Goal: Task Accomplishment & Management: Use online tool/utility

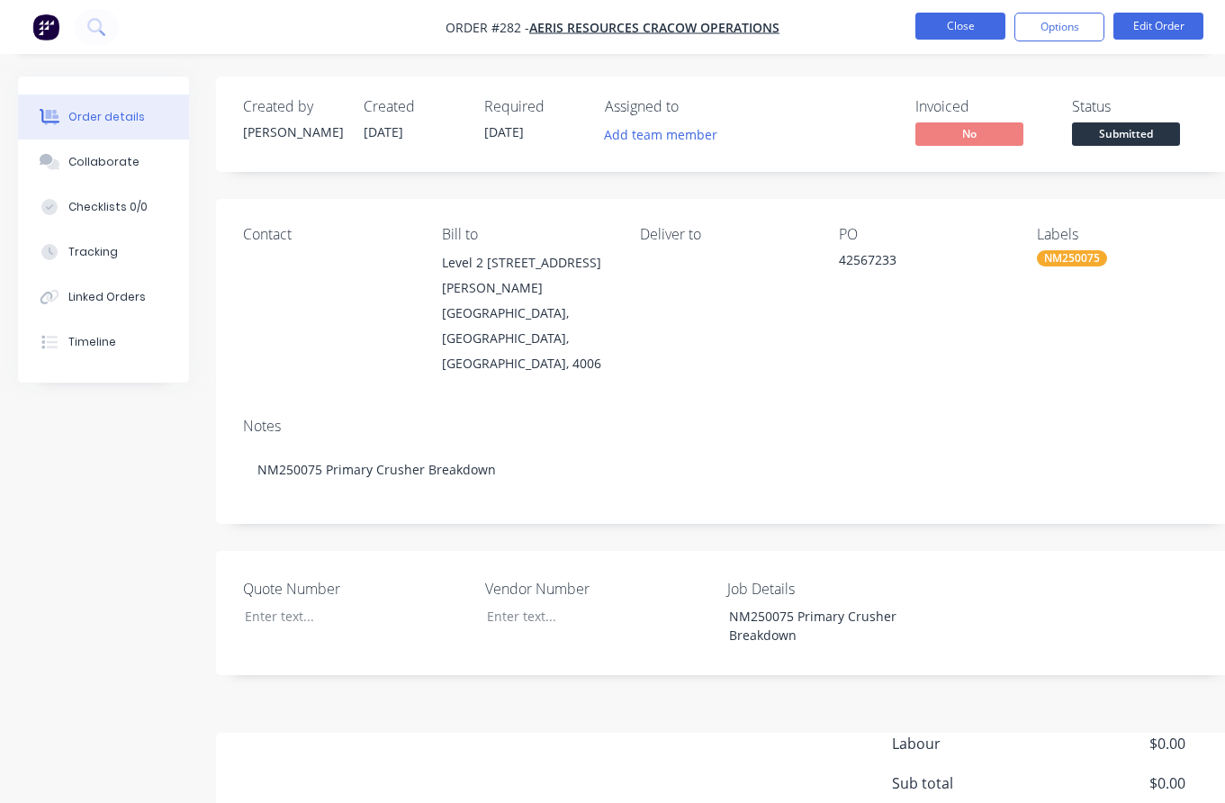
click at [979, 29] on button "Close" at bounding box center [960, 26] width 90 height 27
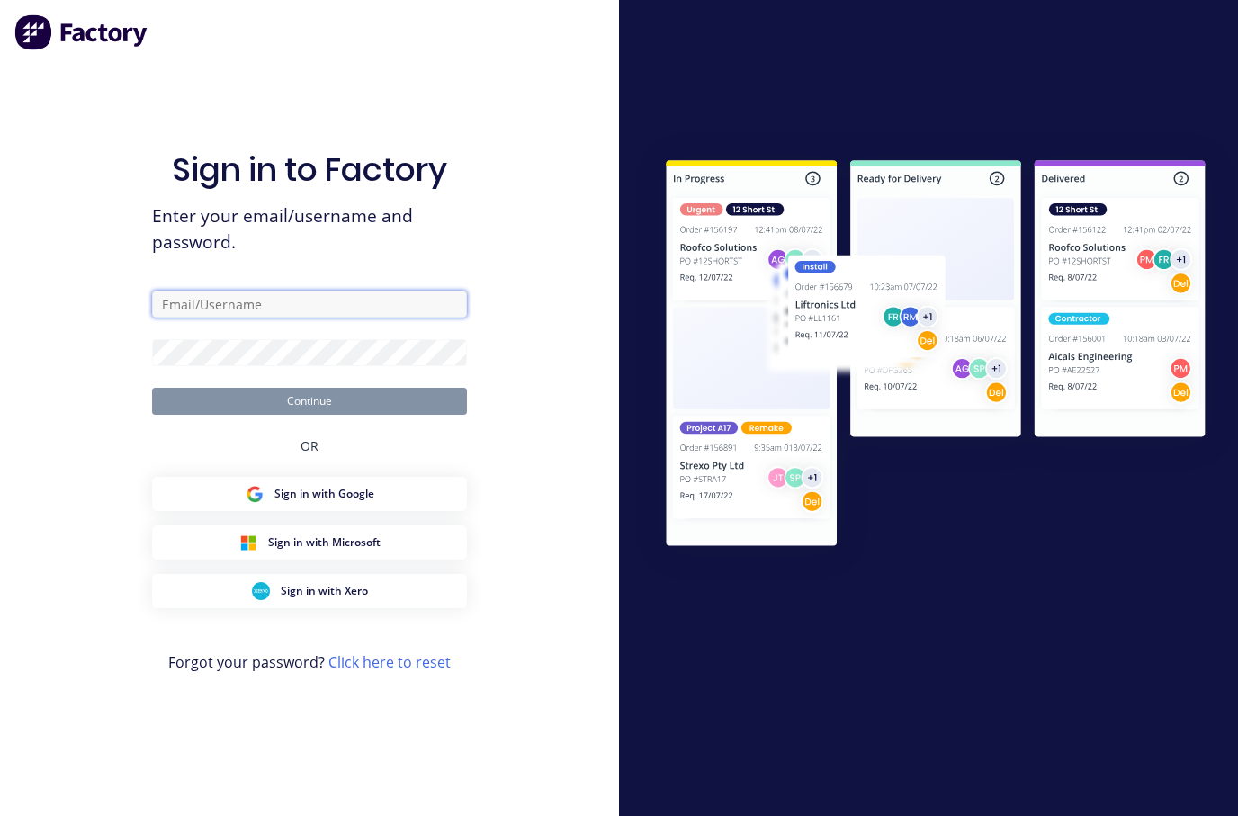
type input "[PERSON_NAME][EMAIL_ADDRESS][DOMAIN_NAME]"
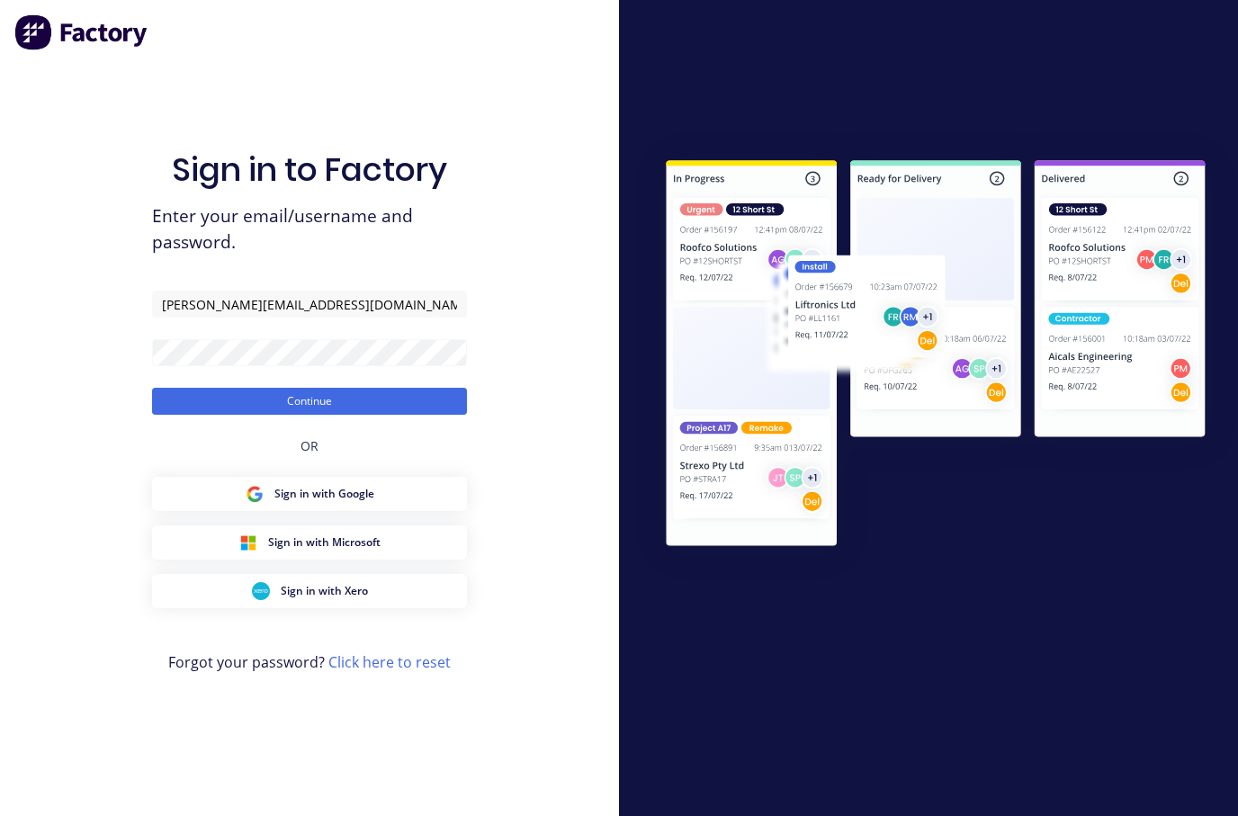
click at [809, 86] on div at bounding box center [928, 408] width 619 height 816
click at [292, 404] on button "Continue" at bounding box center [309, 401] width 315 height 27
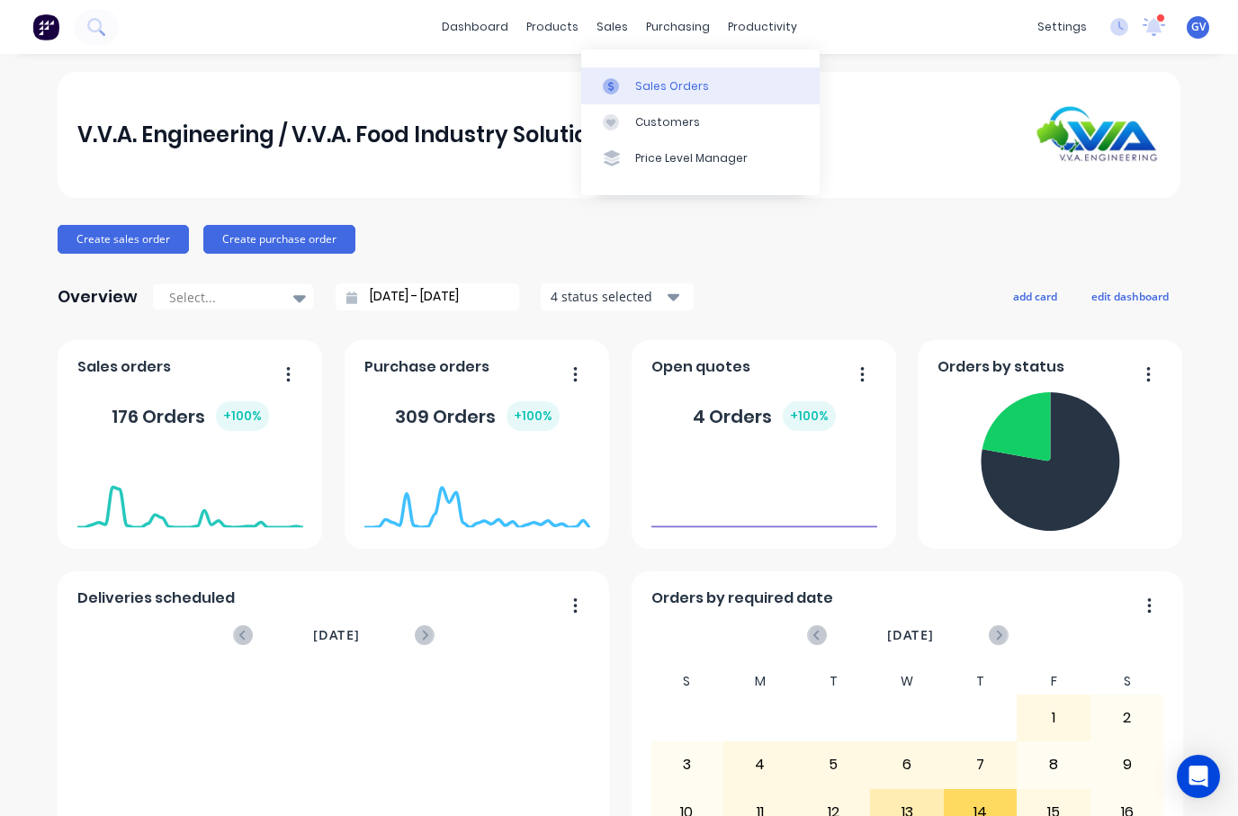
click at [658, 84] on div "Sales Orders" at bounding box center [672, 86] width 74 height 16
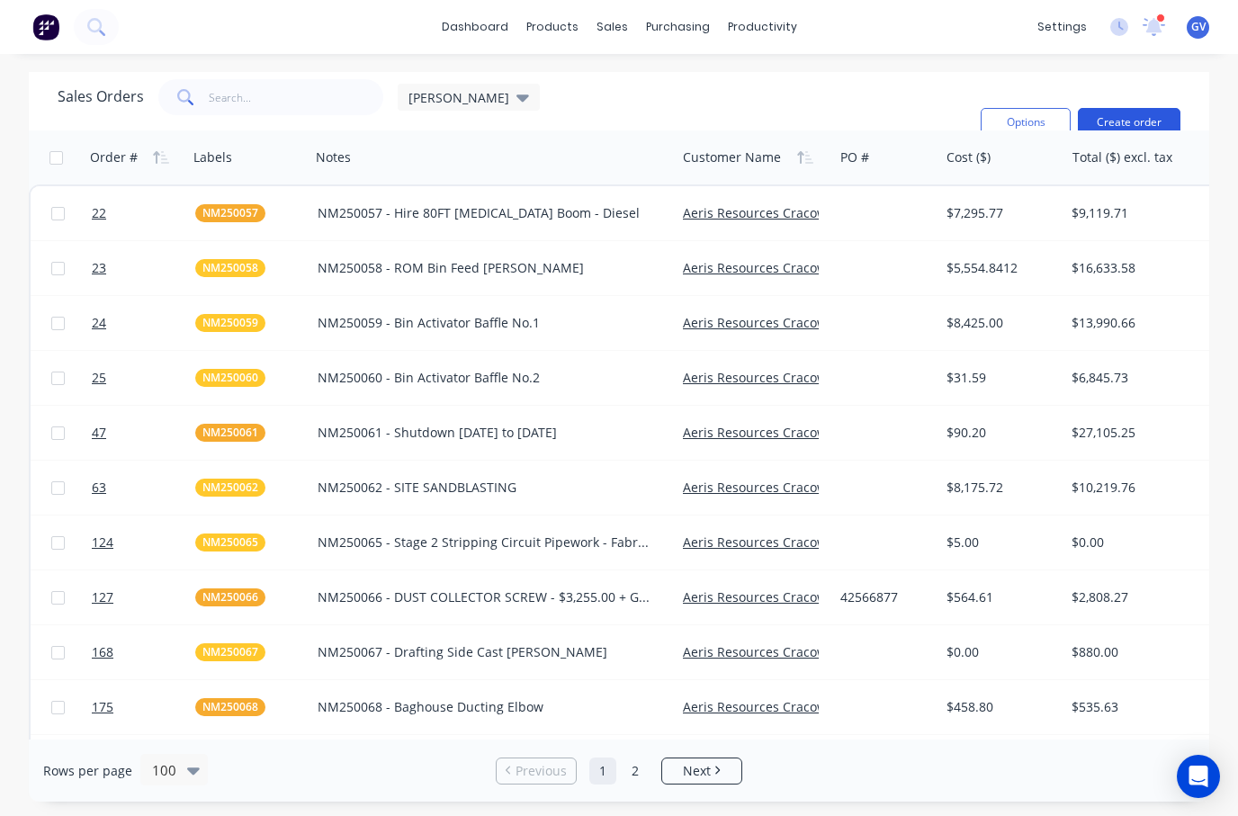
click at [1103, 121] on button "Create order" at bounding box center [1129, 122] width 103 height 29
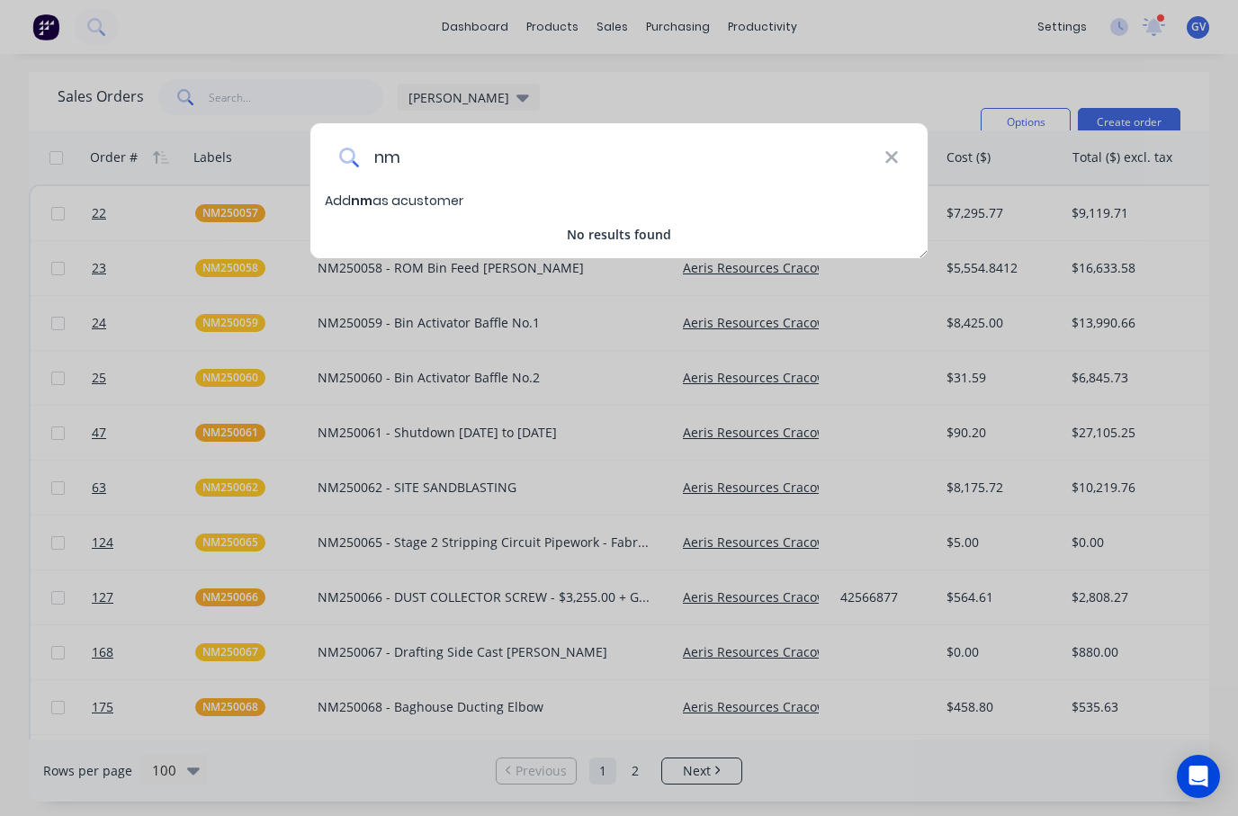
type input "n"
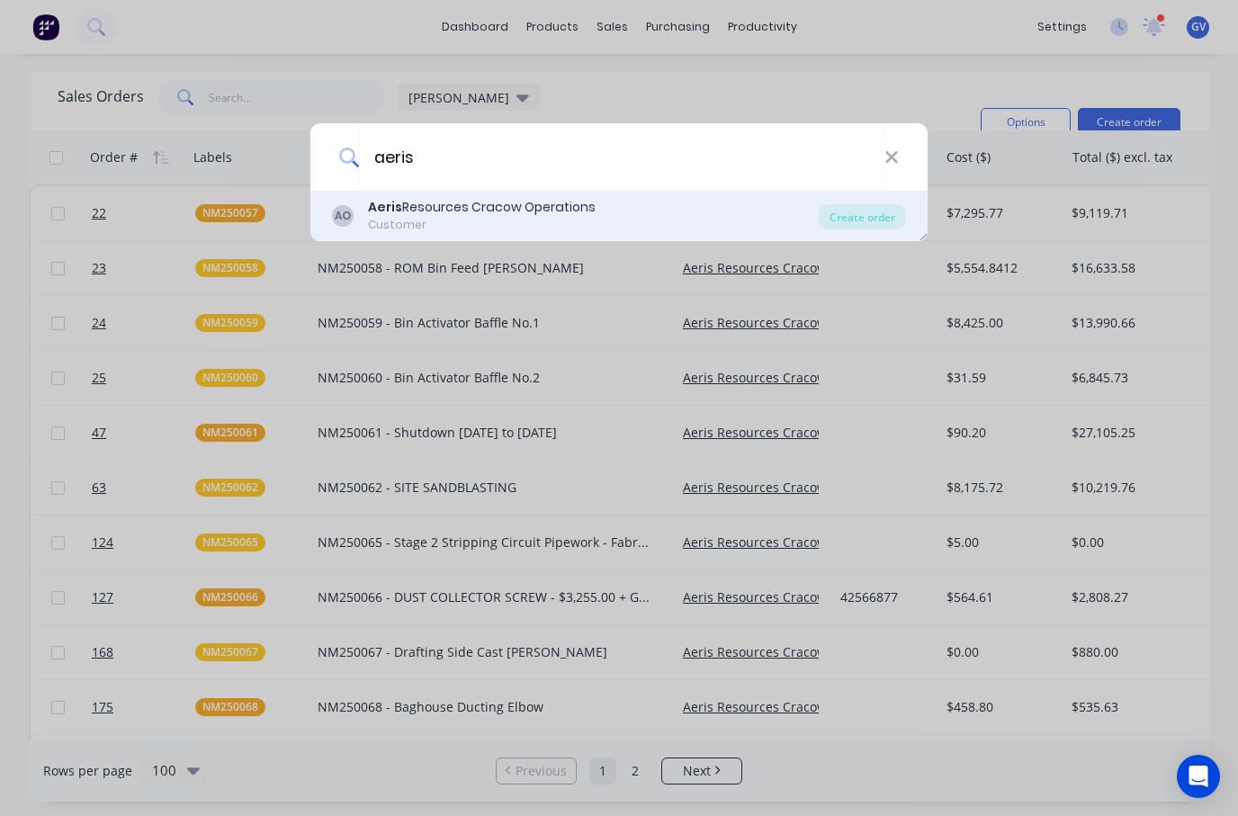
type input "aeris"
click at [421, 213] on div "Aeris Resources Cracow Operations" at bounding box center [482, 207] width 228 height 19
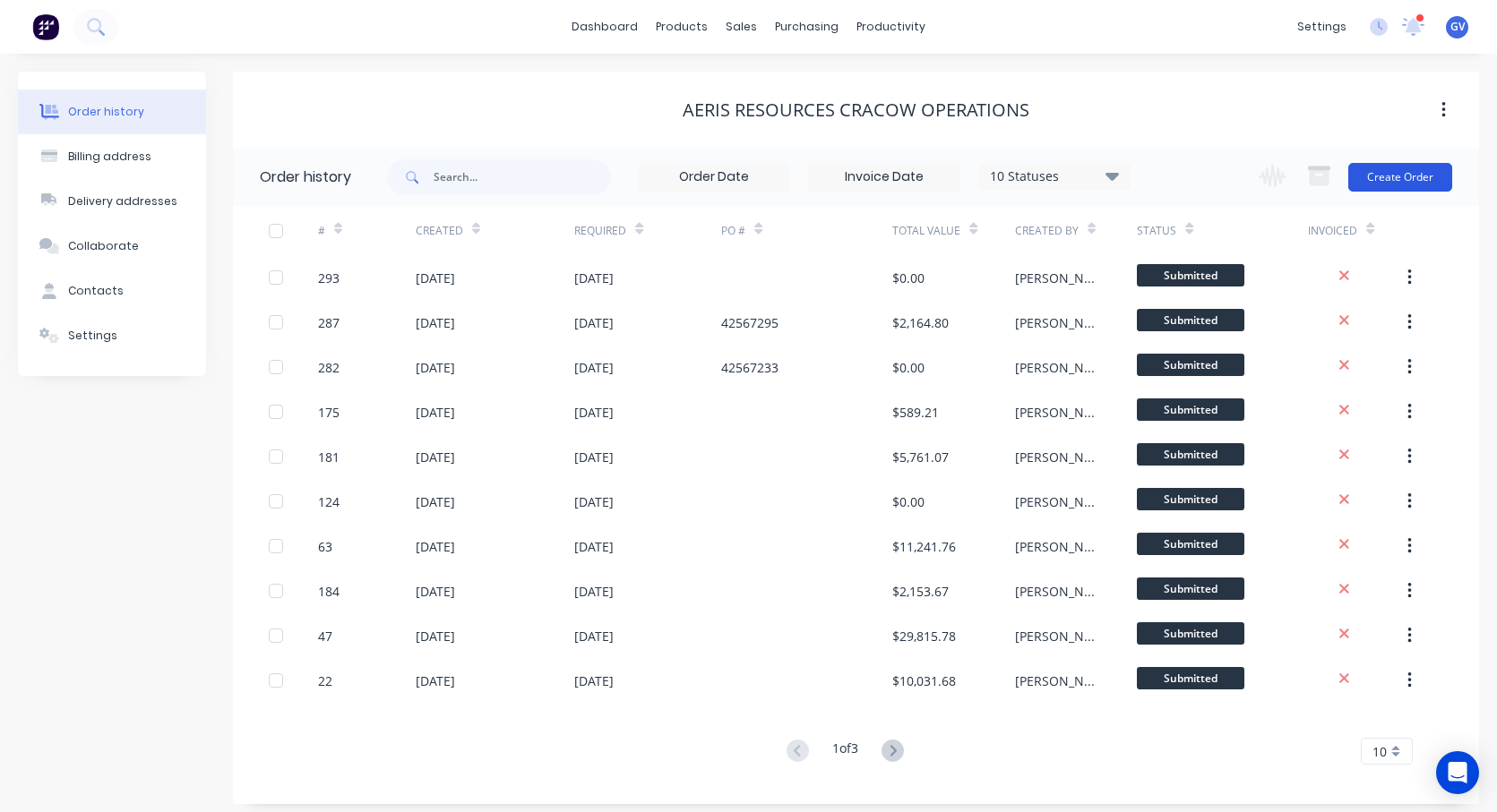
click at [1218, 173] on button "Create Order" at bounding box center [1399, 177] width 104 height 29
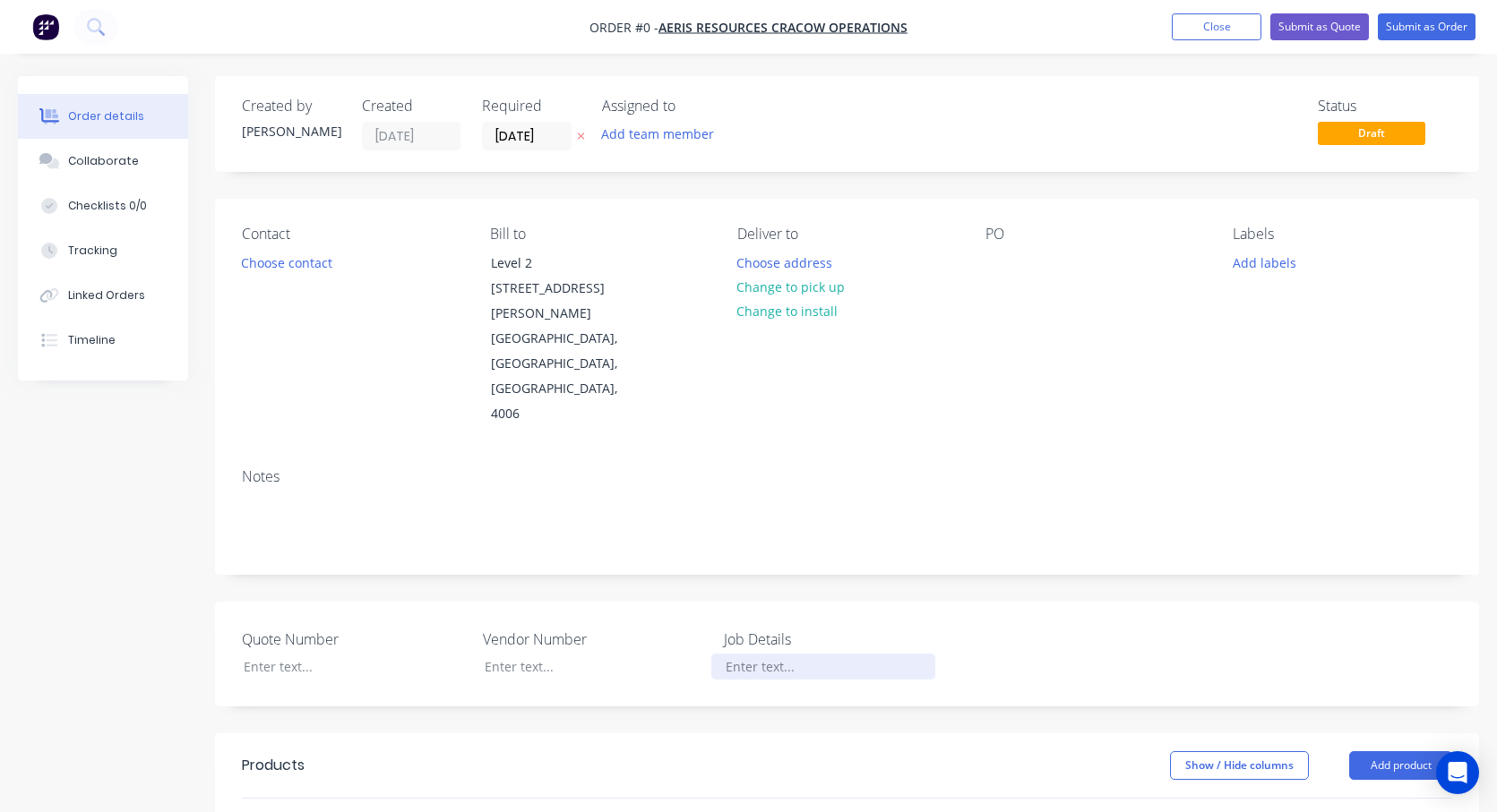
click at [771, 654] on div at bounding box center [823, 667] width 224 height 26
drag, startPoint x: 791, startPoint y: 619, endPoint x: 672, endPoint y: 613, distance: 119.2
click at [672, 613] on div "Quote Number Vendor Number Job Details 0077" at bounding box center [847, 654] width 1264 height 104
click at [770, 654] on div at bounding box center [823, 667] width 224 height 26
click at [771, 654] on div at bounding box center [823, 667] width 224 height 26
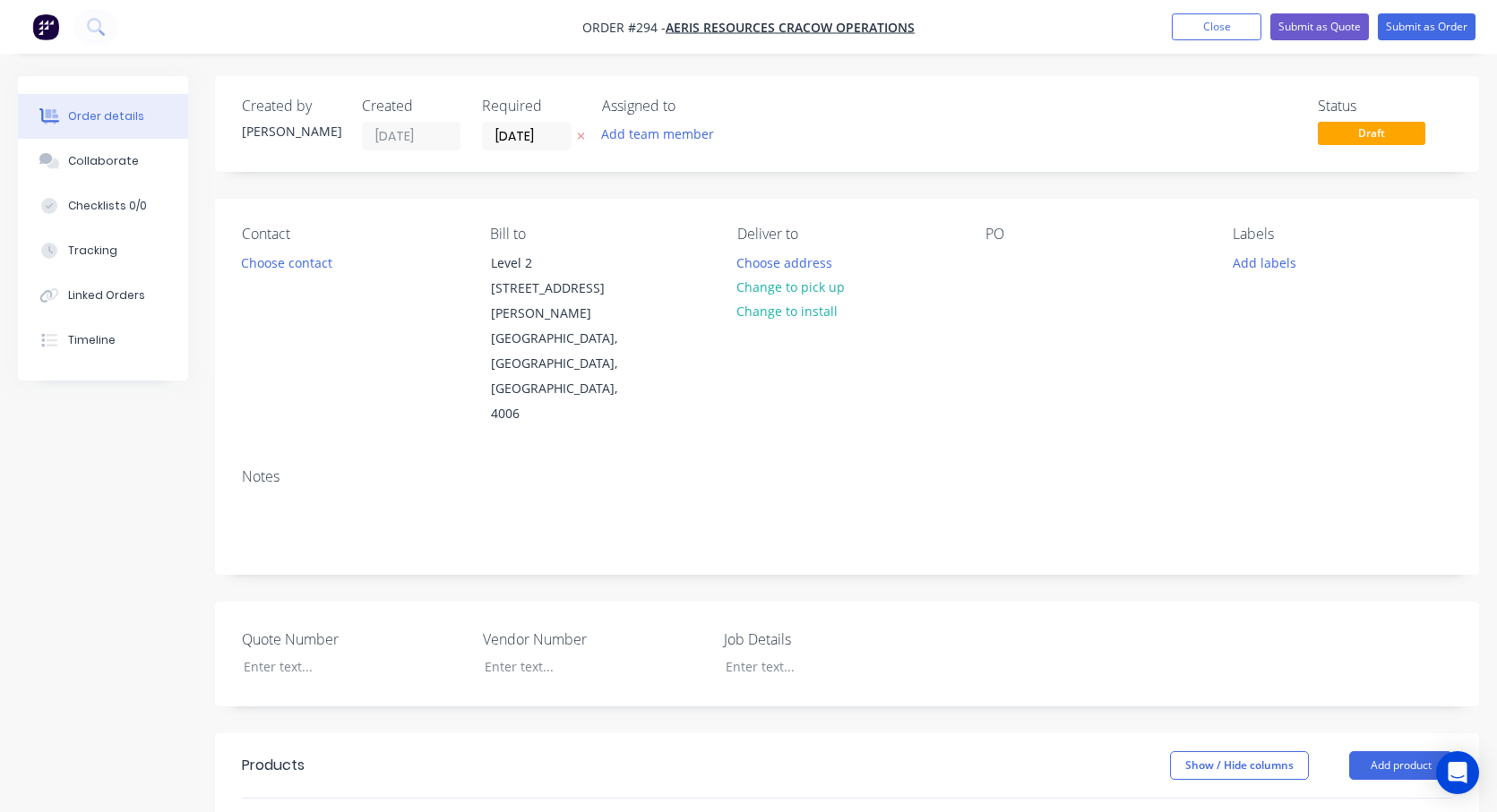
click at [760, 660] on div "Created by [PERSON_NAME] Created [DATE] Required [DATE] Assigned to Add team me…" at bounding box center [847, 682] width 1264 height 1212
click at [572, 654] on div at bounding box center [581, 667] width 224 height 26
click at [766, 654] on div at bounding box center [823, 667] width 224 height 26
click at [505, 654] on div at bounding box center [581, 667] width 224 height 26
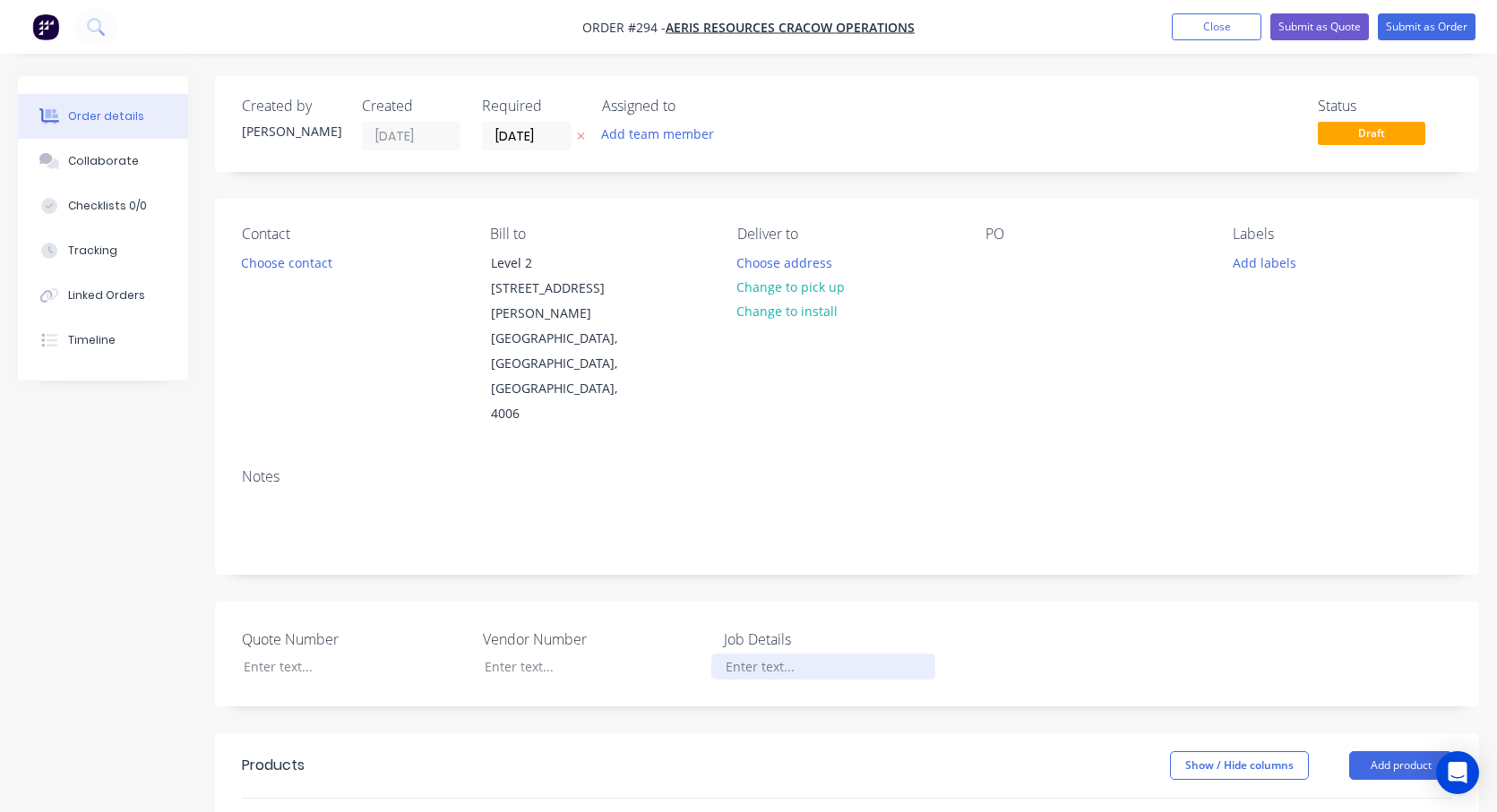
click at [825, 634] on div "Quote Number Vendor Number Job Details" at bounding box center [847, 654] width 1264 height 104
click at [813, 654] on div at bounding box center [823, 667] width 224 height 26
click at [795, 654] on div "NM250077" at bounding box center [823, 667] width 224 height 26
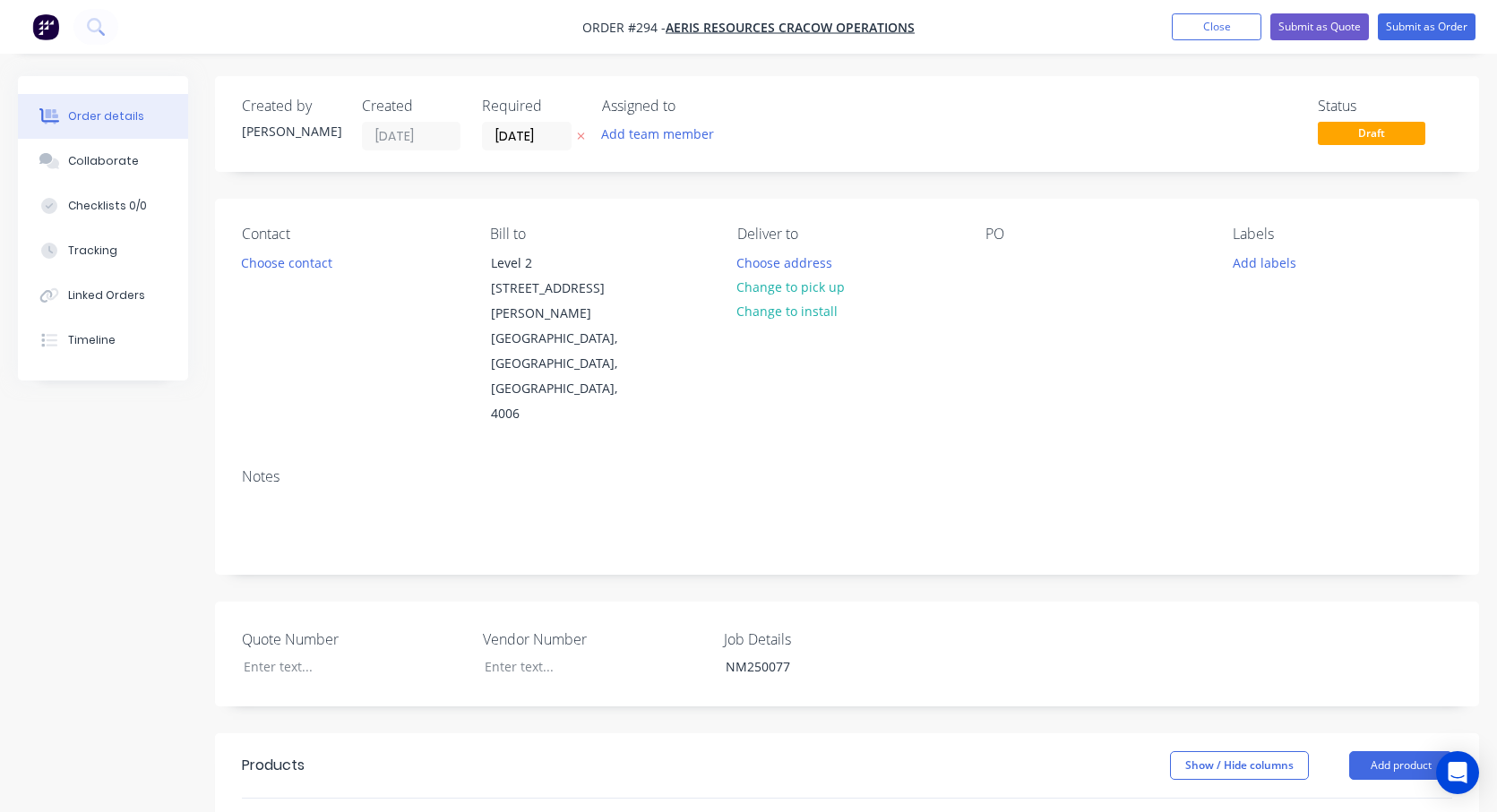
click at [811, 629] on label "Job Details" at bounding box center [835, 640] width 224 height 22
click at [824, 654] on div "NM250077" at bounding box center [823, 667] width 224 height 26
click at [1218, 16] on button "Submit as Order" at bounding box center [1426, 26] width 98 height 27
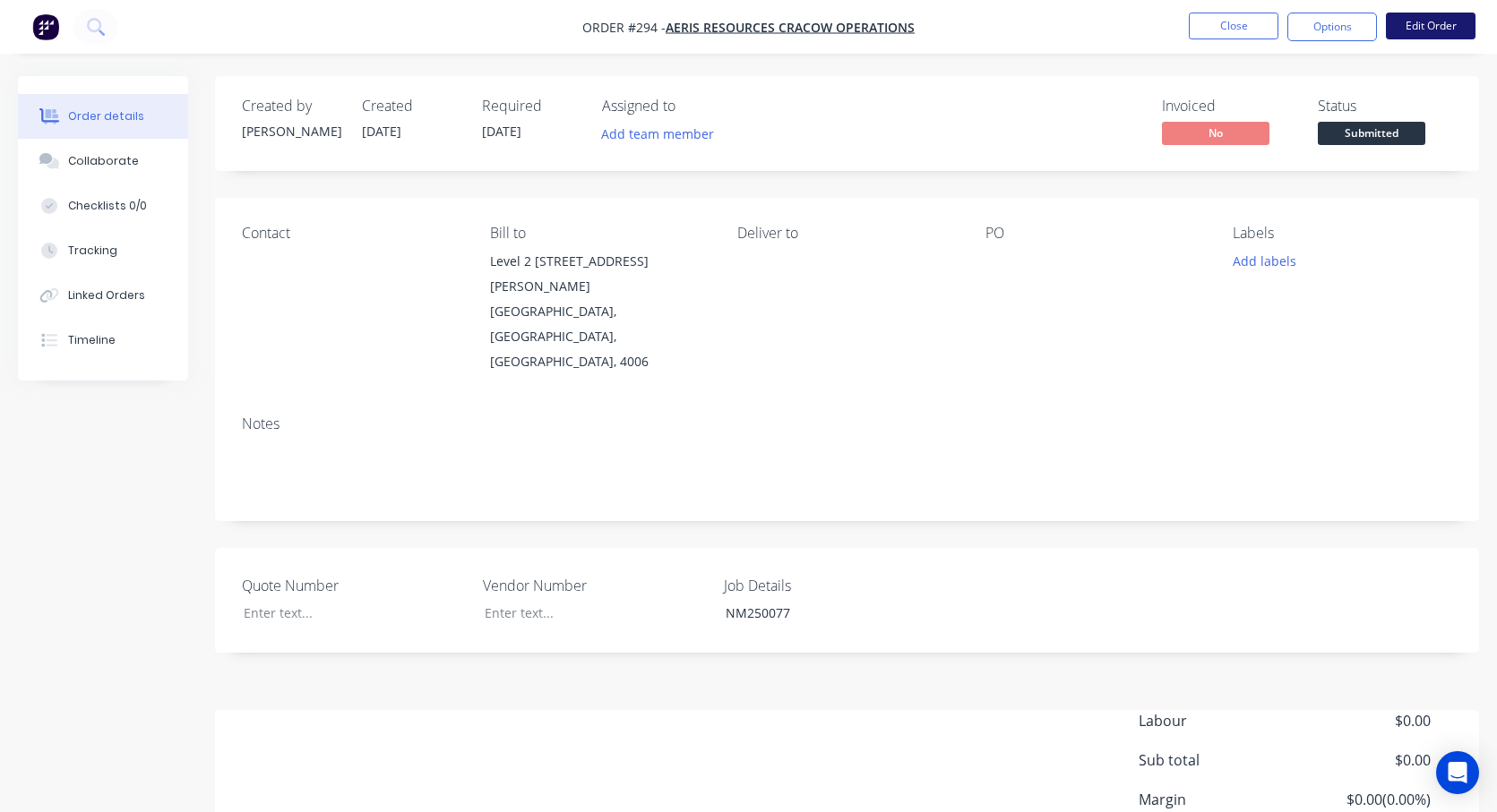
click at [1218, 30] on button "Edit Order" at bounding box center [1430, 26] width 90 height 27
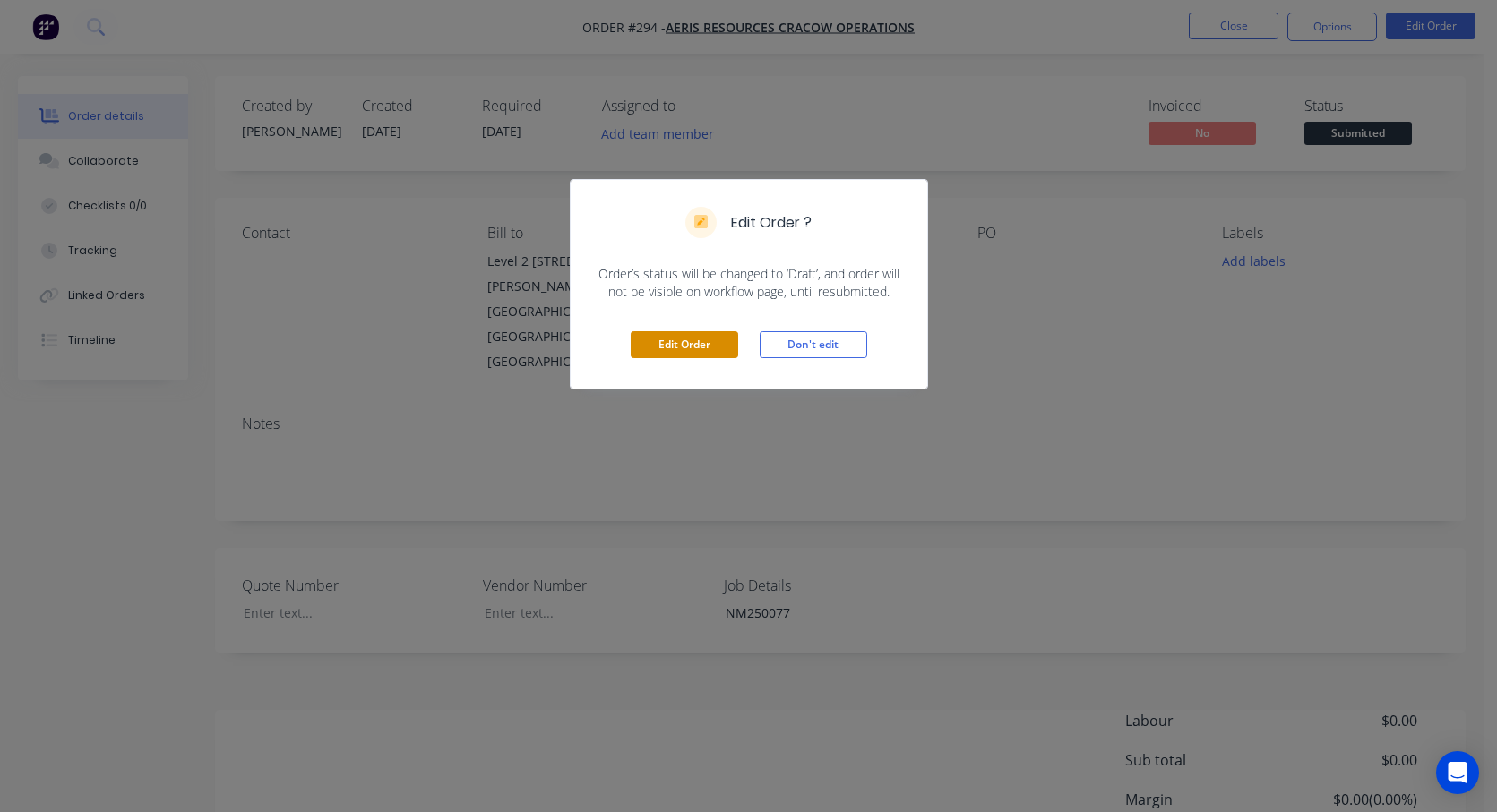
click at [658, 351] on button "Edit Order" at bounding box center [685, 344] width 107 height 27
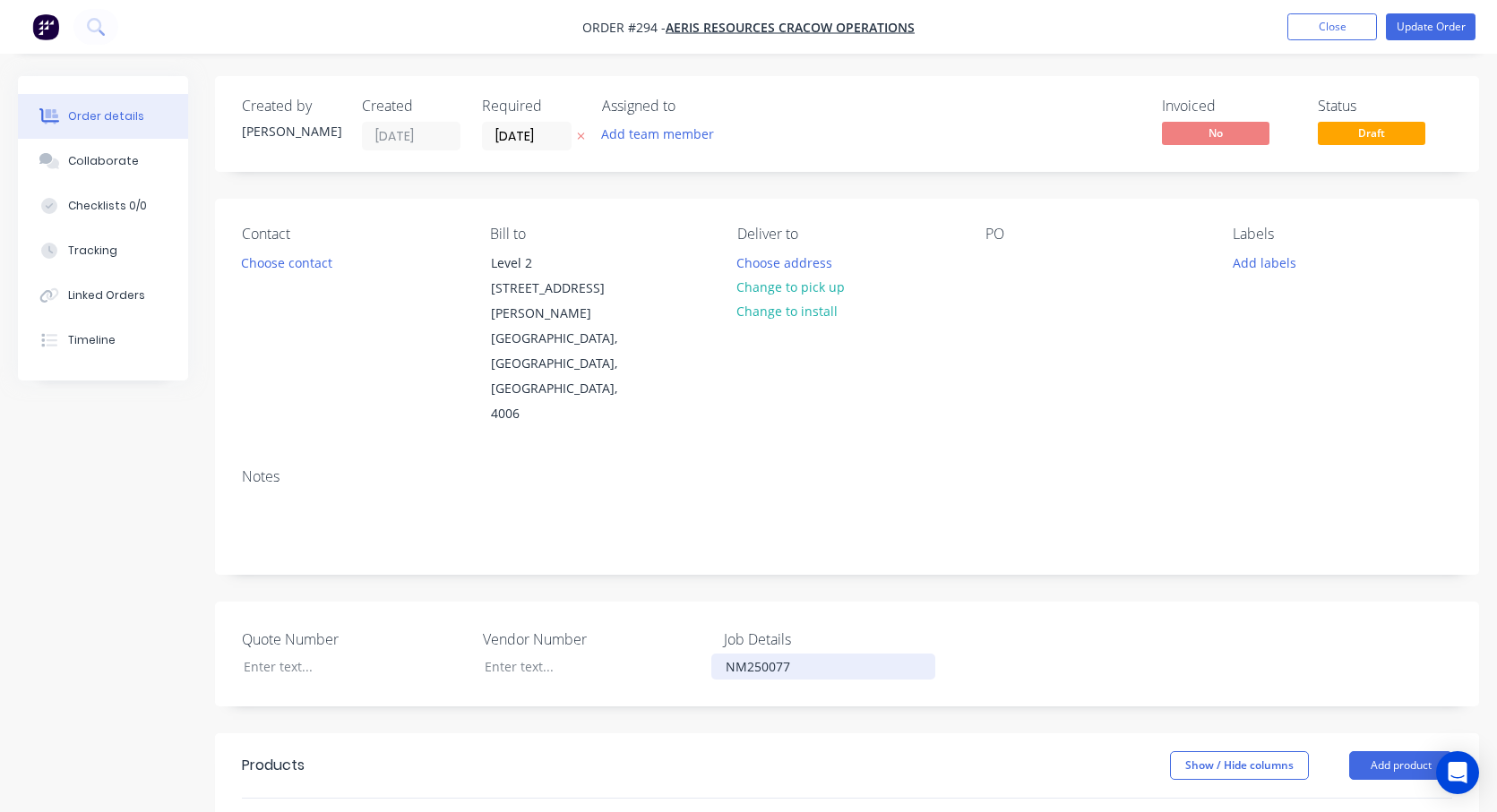
click at [813, 654] on div "NM250077" at bounding box center [823, 667] width 224 height 26
click at [1218, 25] on button "Close" at bounding box center [1332, 26] width 90 height 27
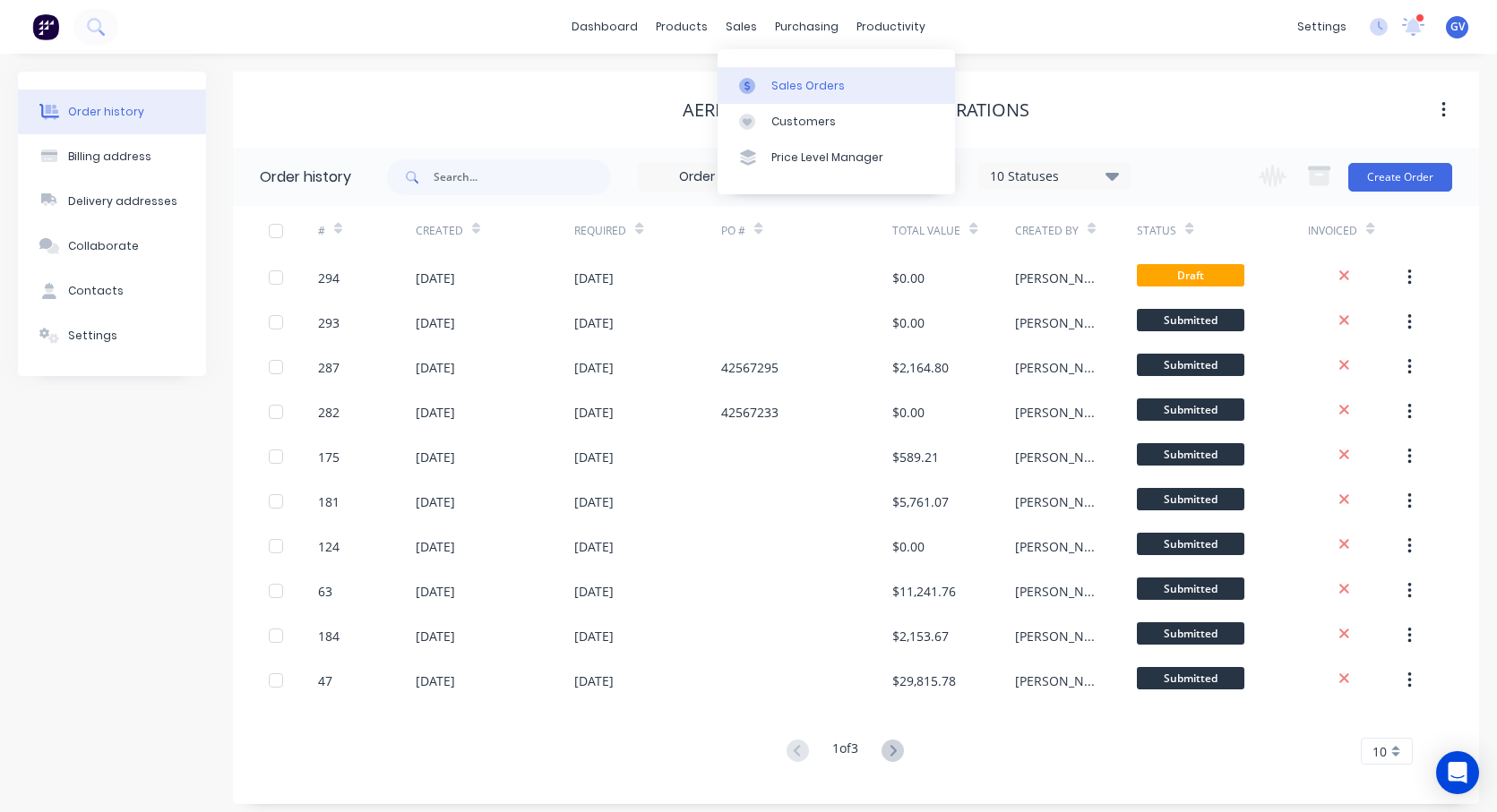
click at [790, 85] on div "Sales Orders" at bounding box center [808, 86] width 74 height 16
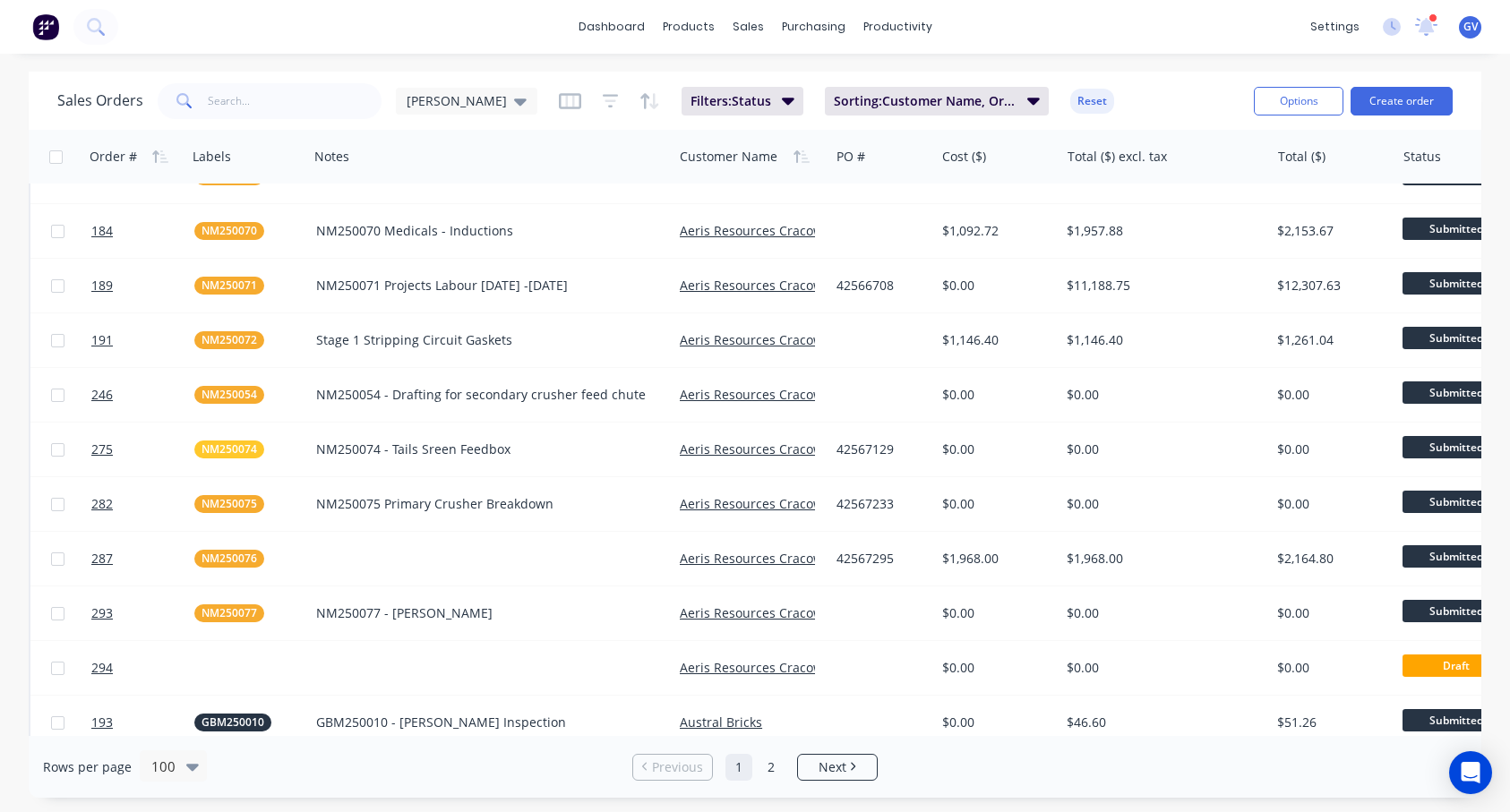
scroll to position [627, 0]
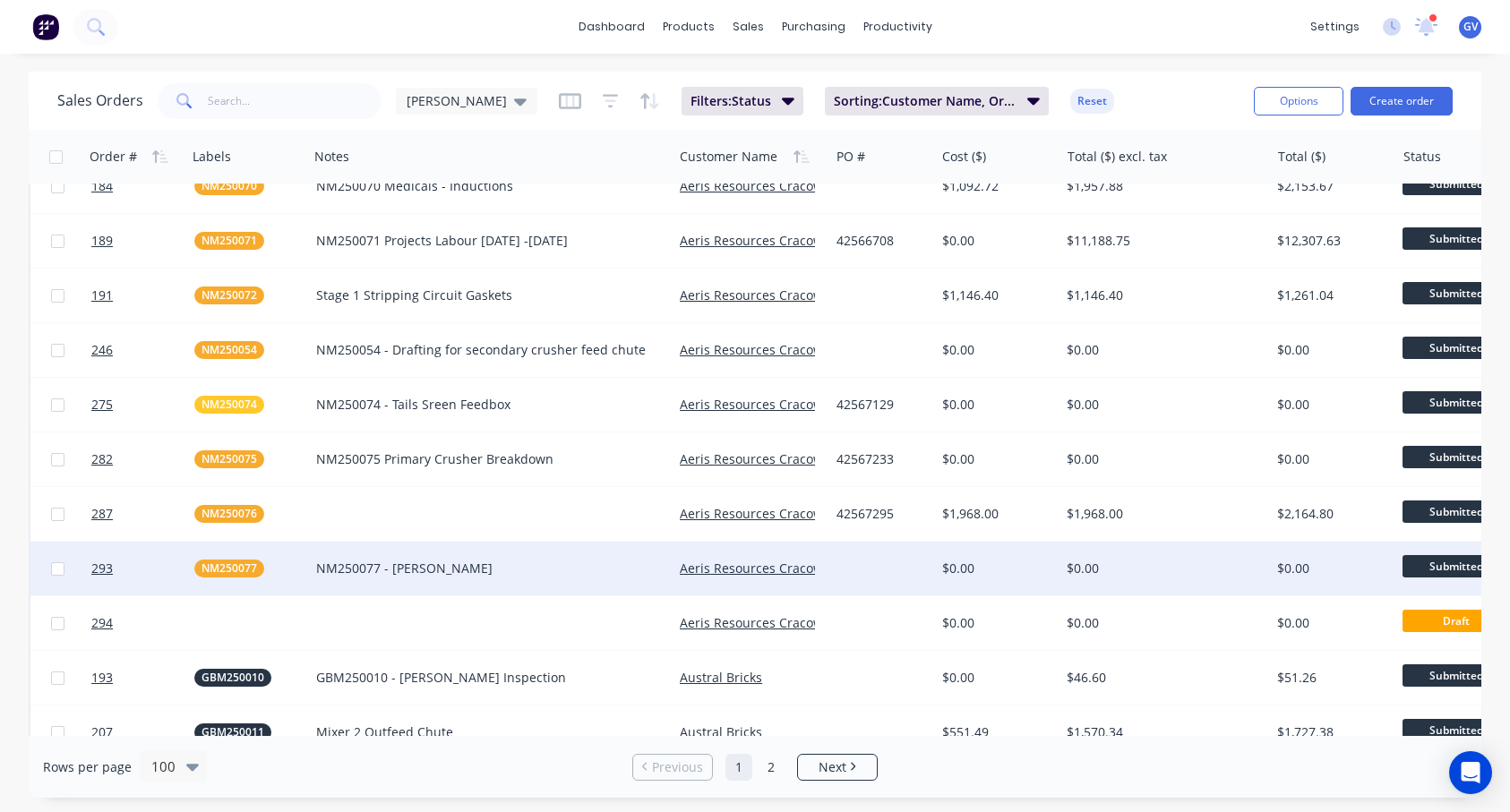
click at [346, 568] on div "NM250077 - [PERSON_NAME]" at bounding box center [483, 568] width 332 height 18
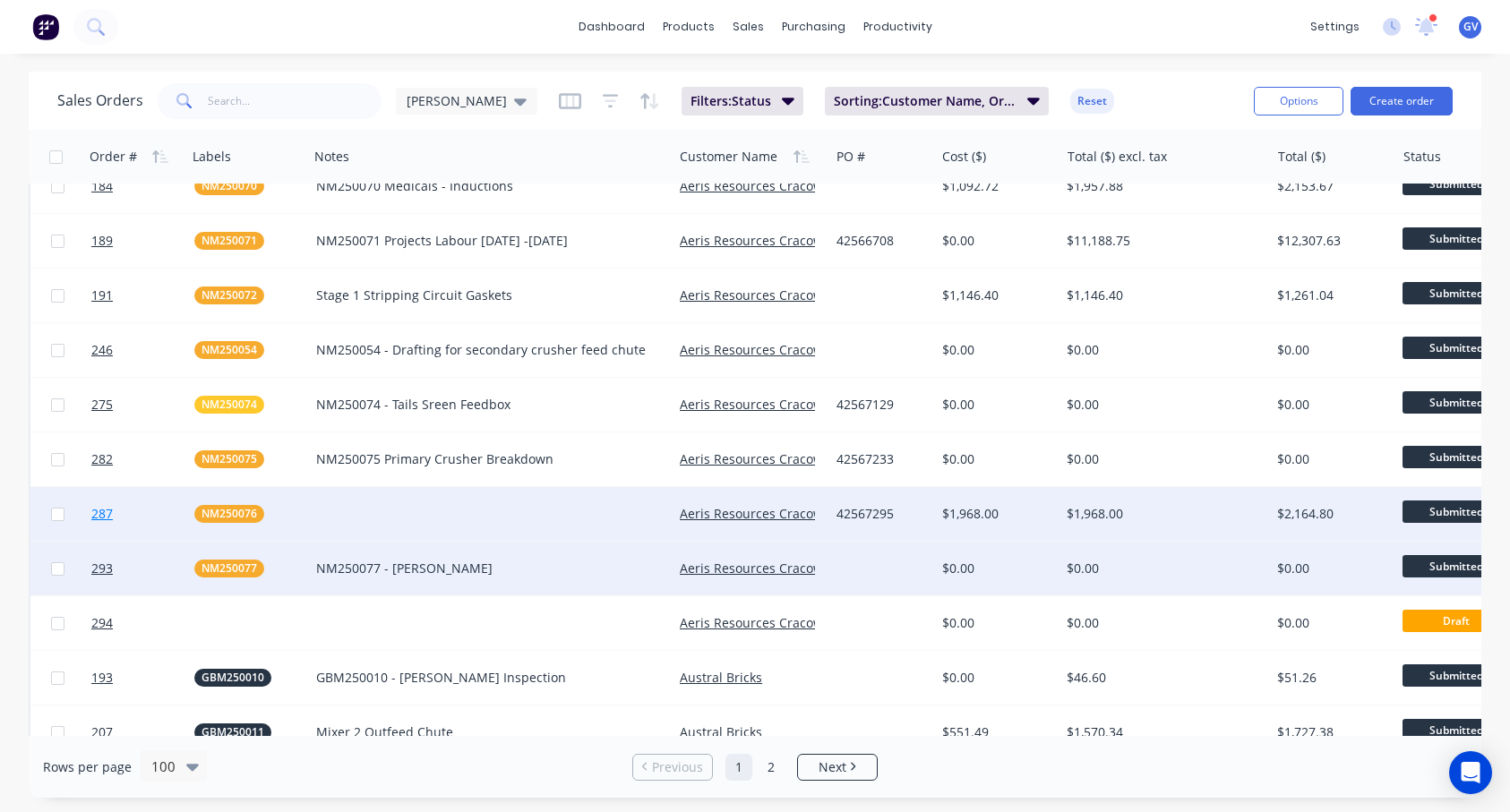
click at [101, 517] on span "287" at bounding box center [103, 514] width 22 height 18
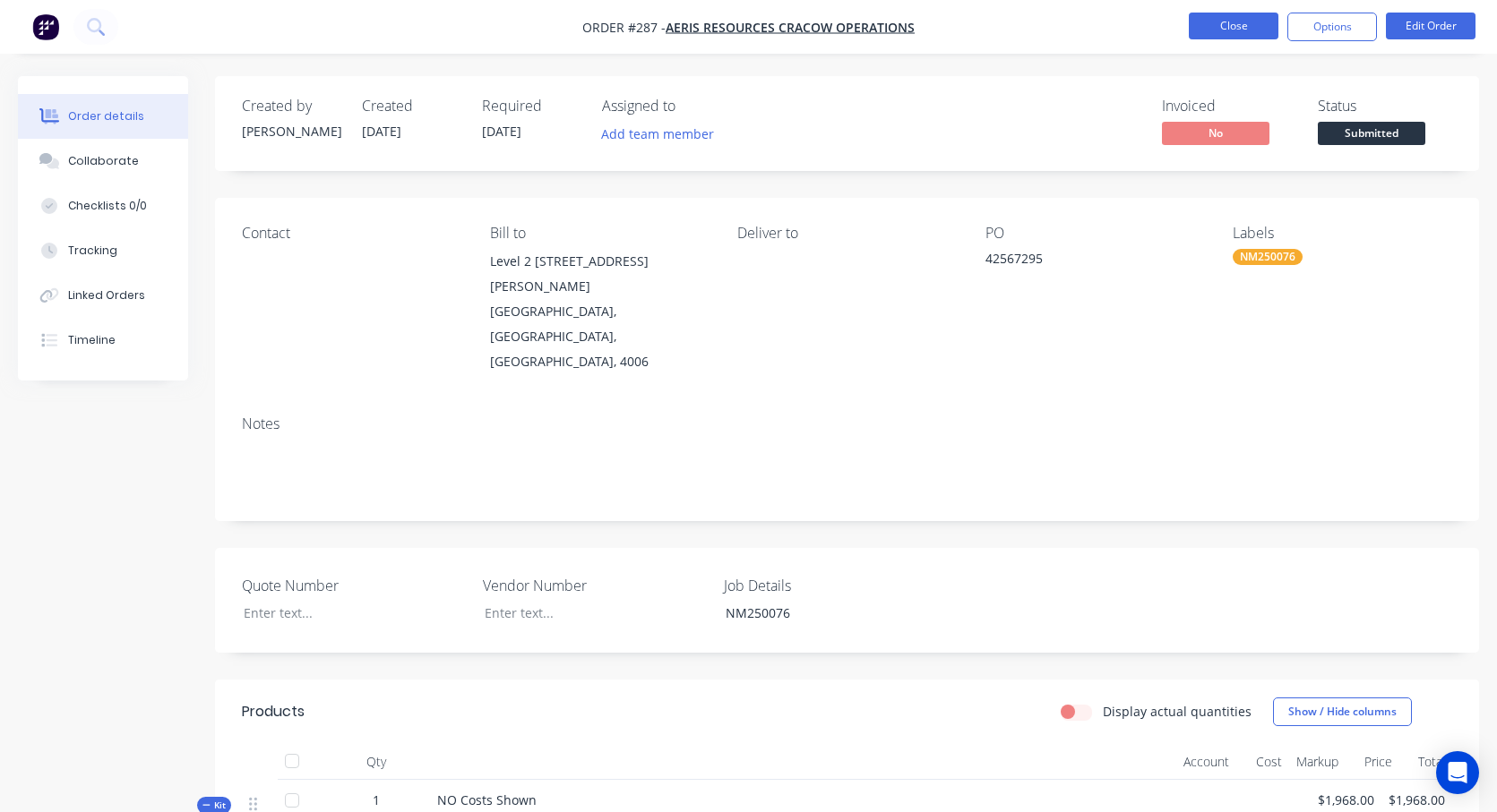
click at [1218, 22] on button "Close" at bounding box center [1233, 26] width 90 height 27
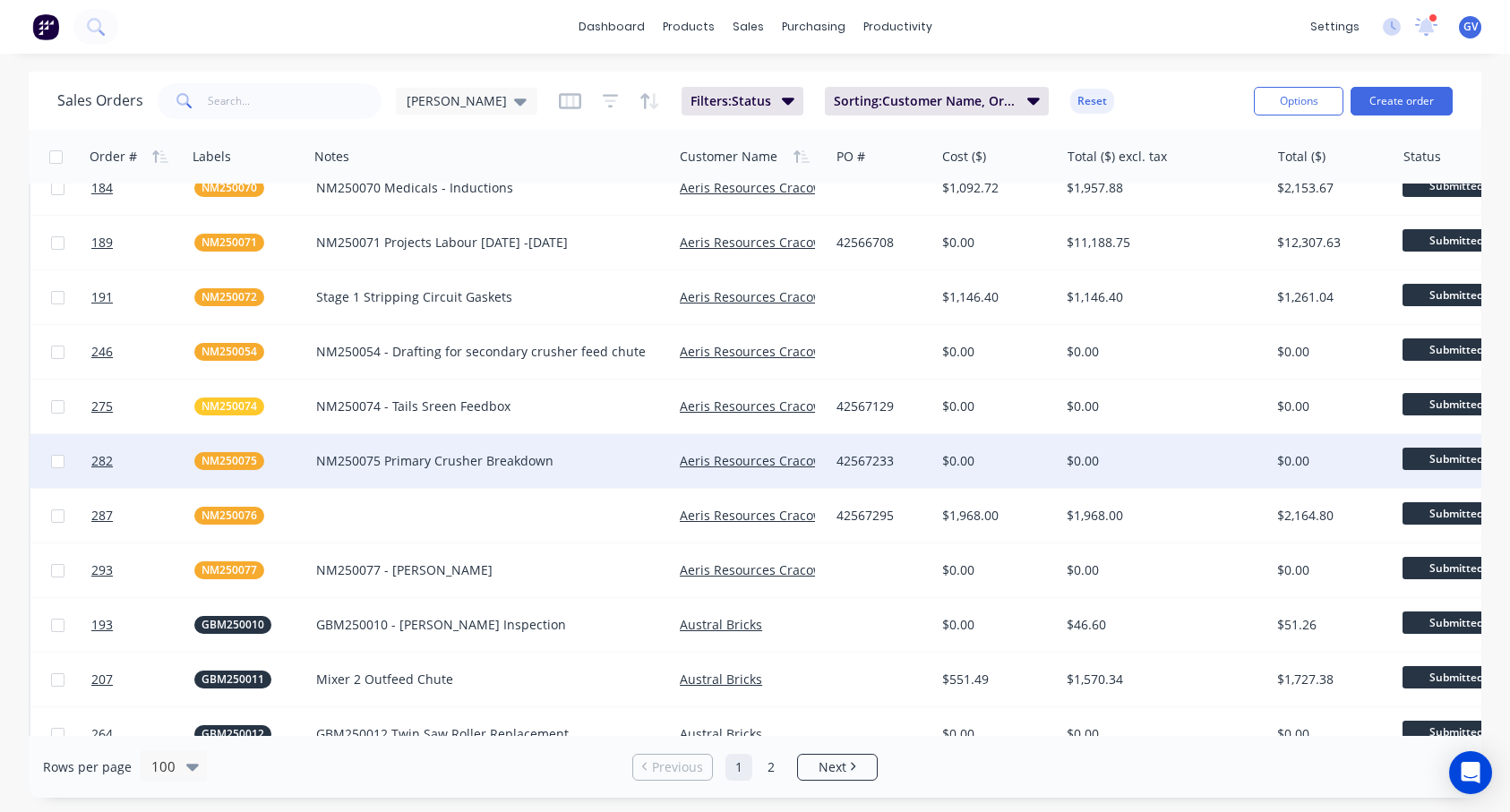
scroll to position [627, 0]
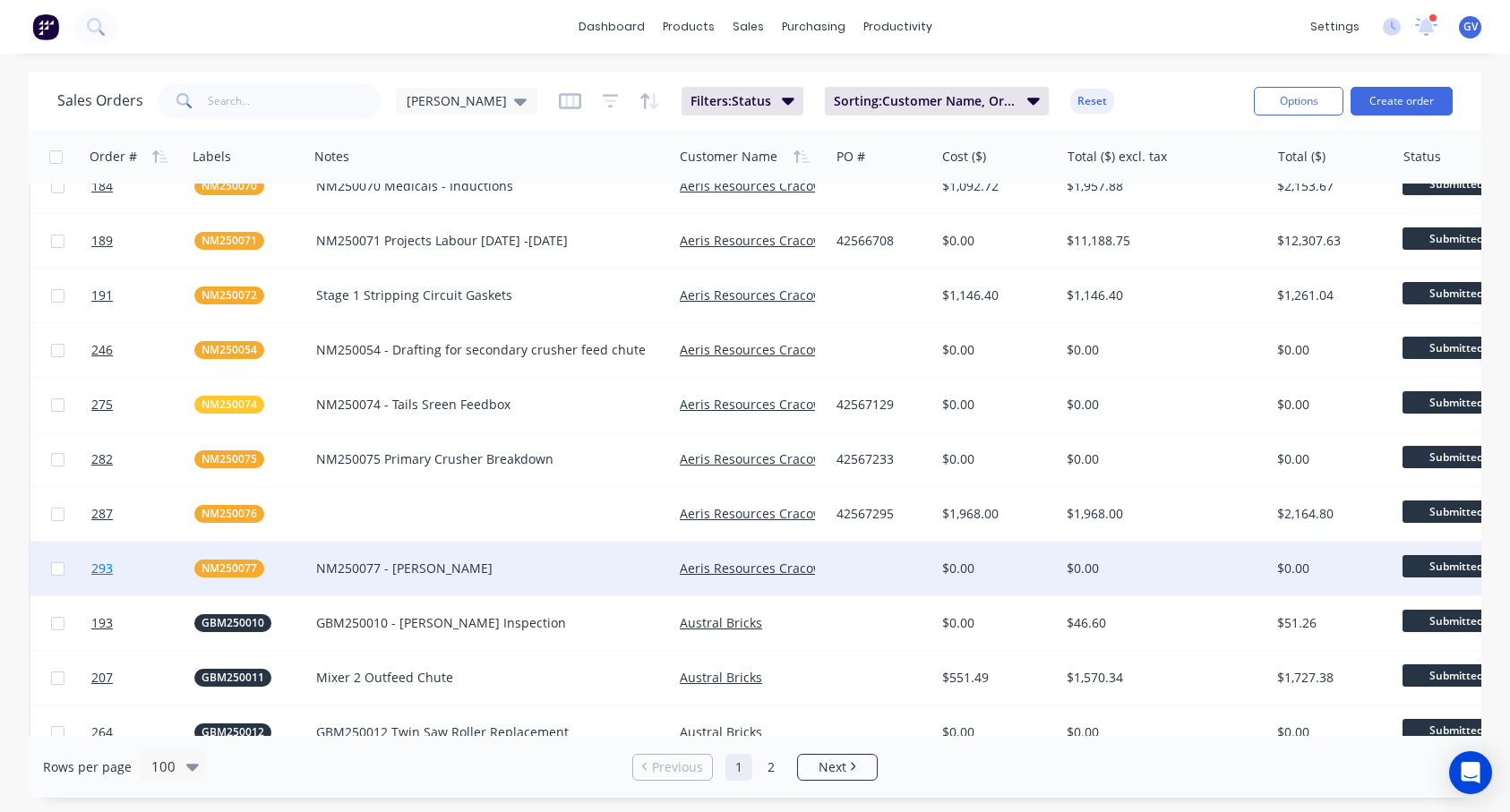
click at [111, 566] on span "293" at bounding box center [103, 568] width 22 height 18
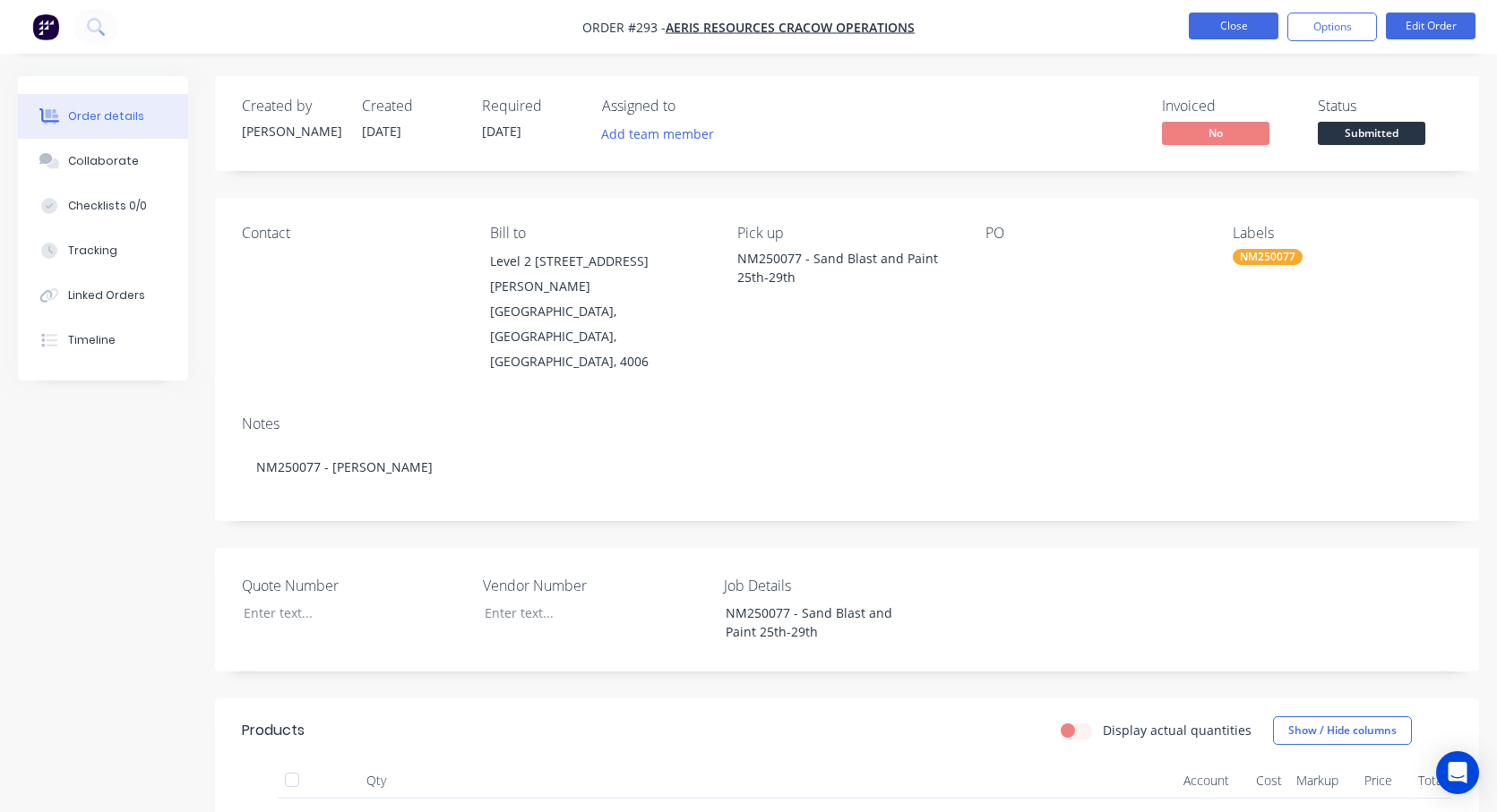
click at [1218, 28] on button "Close" at bounding box center [1233, 26] width 90 height 27
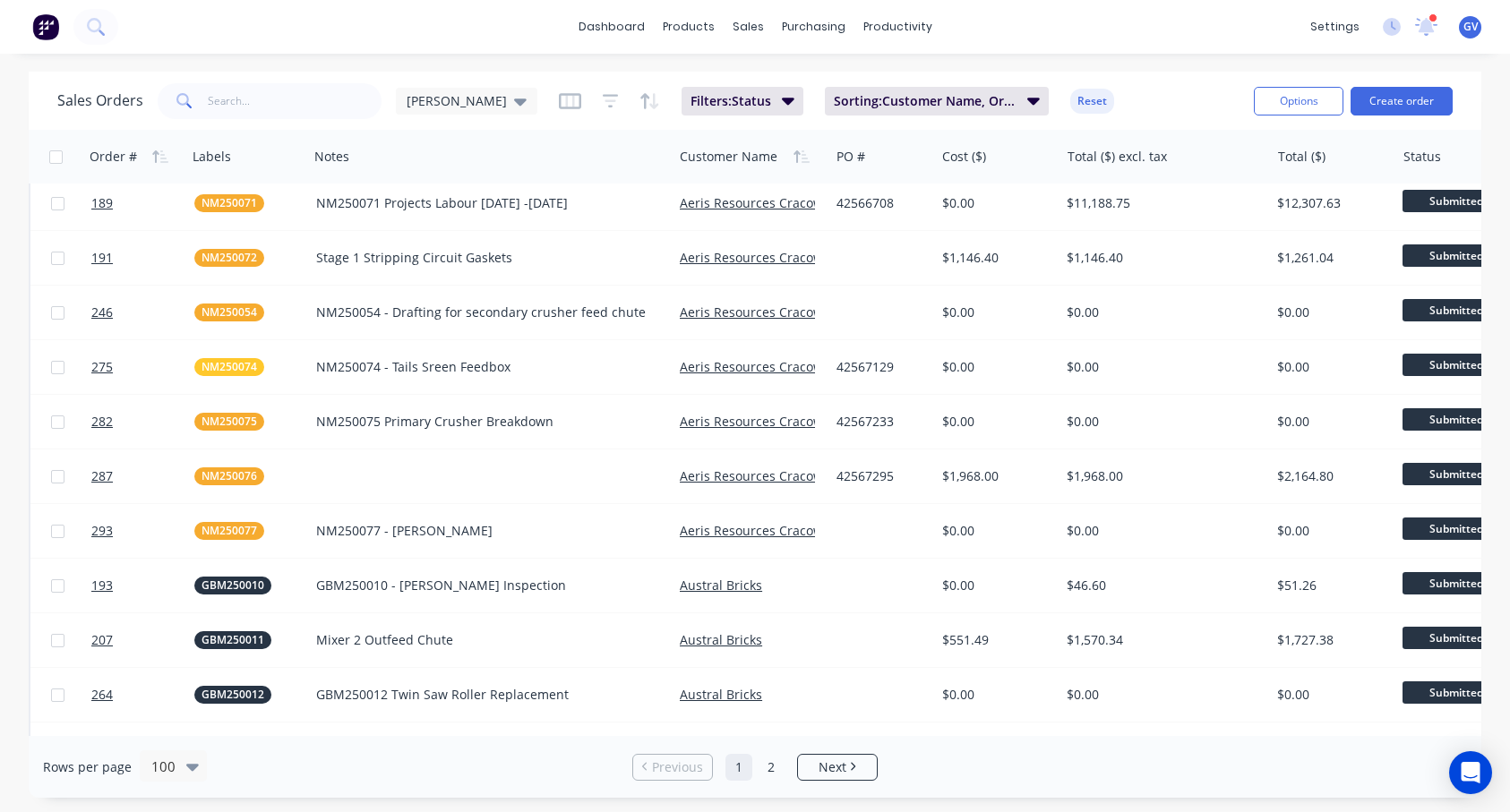
scroll to position [716, 0]
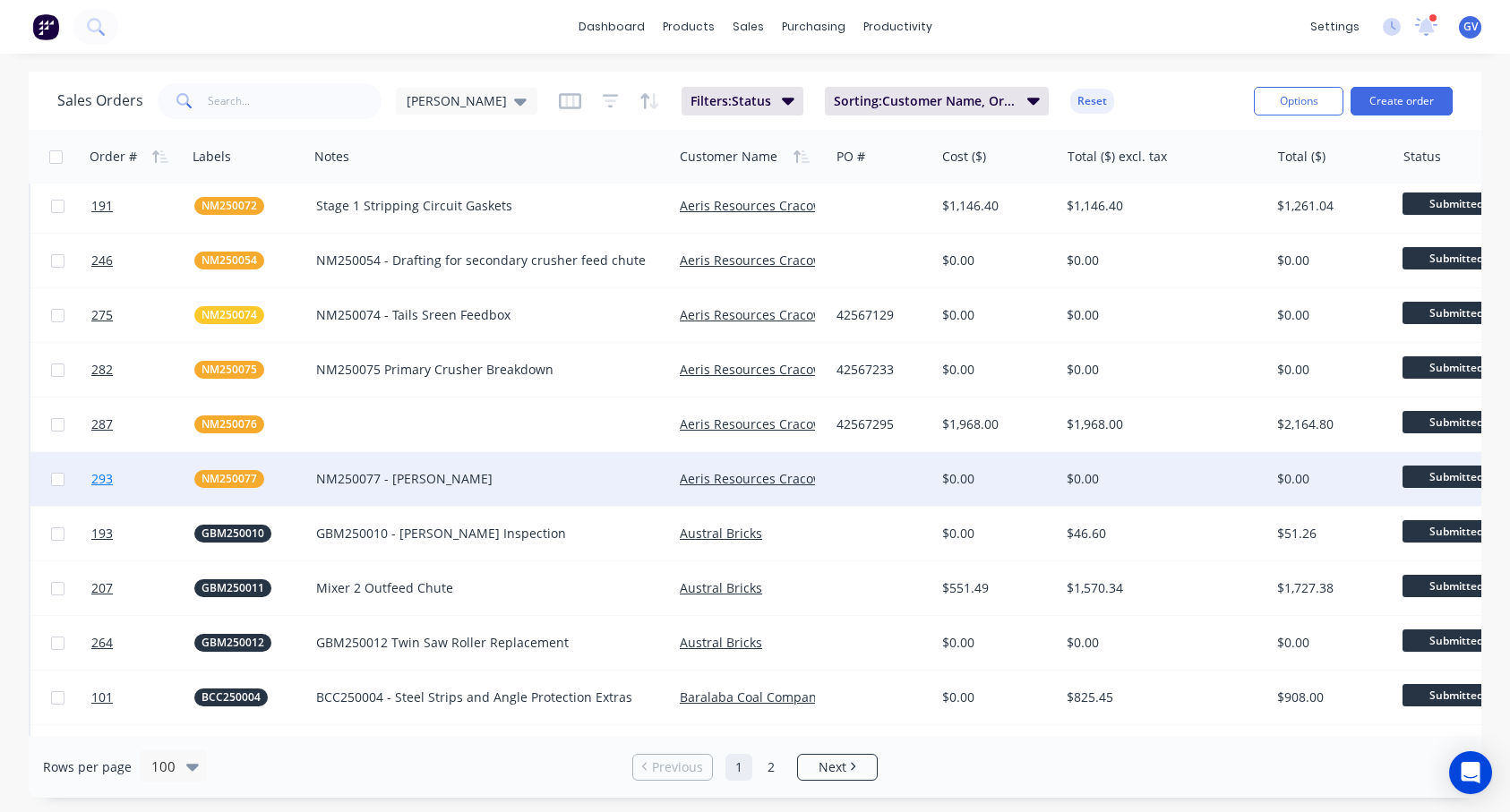
click at [103, 483] on span "293" at bounding box center [103, 479] width 22 height 18
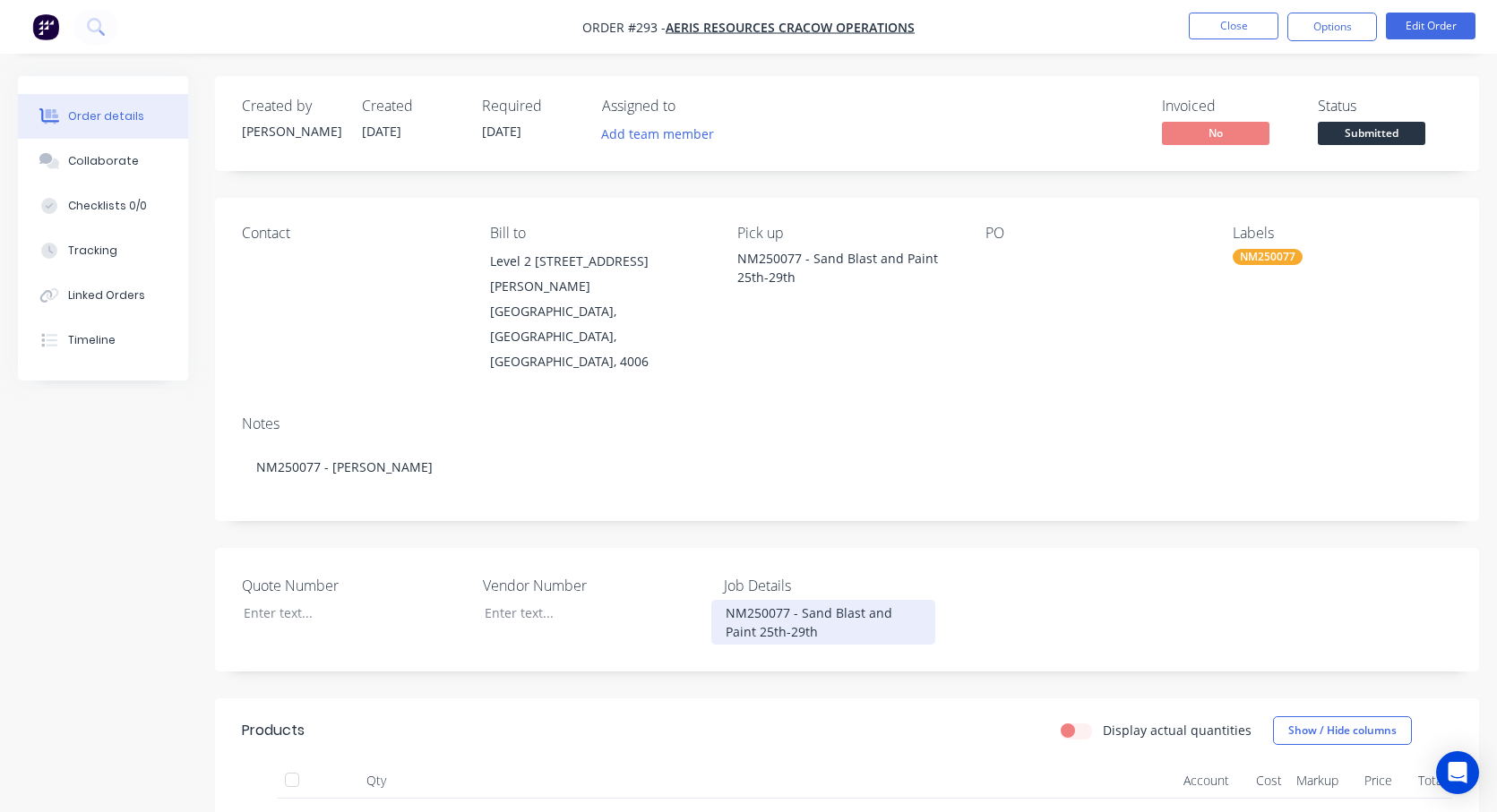
click at [824, 600] on div "NM250077 - Sand Blast and Paint 25th-29th" at bounding box center [823, 622] width 224 height 45
drag, startPoint x: 824, startPoint y: 572, endPoint x: 734, endPoint y: 551, distance: 92.4
click at [734, 600] on div "NM250077 - Sand Blast and Paint 25th-29th" at bounding box center [823, 622] width 224 height 45
copy div "NM250077 - Sand Blast and Paint 25th-29th"
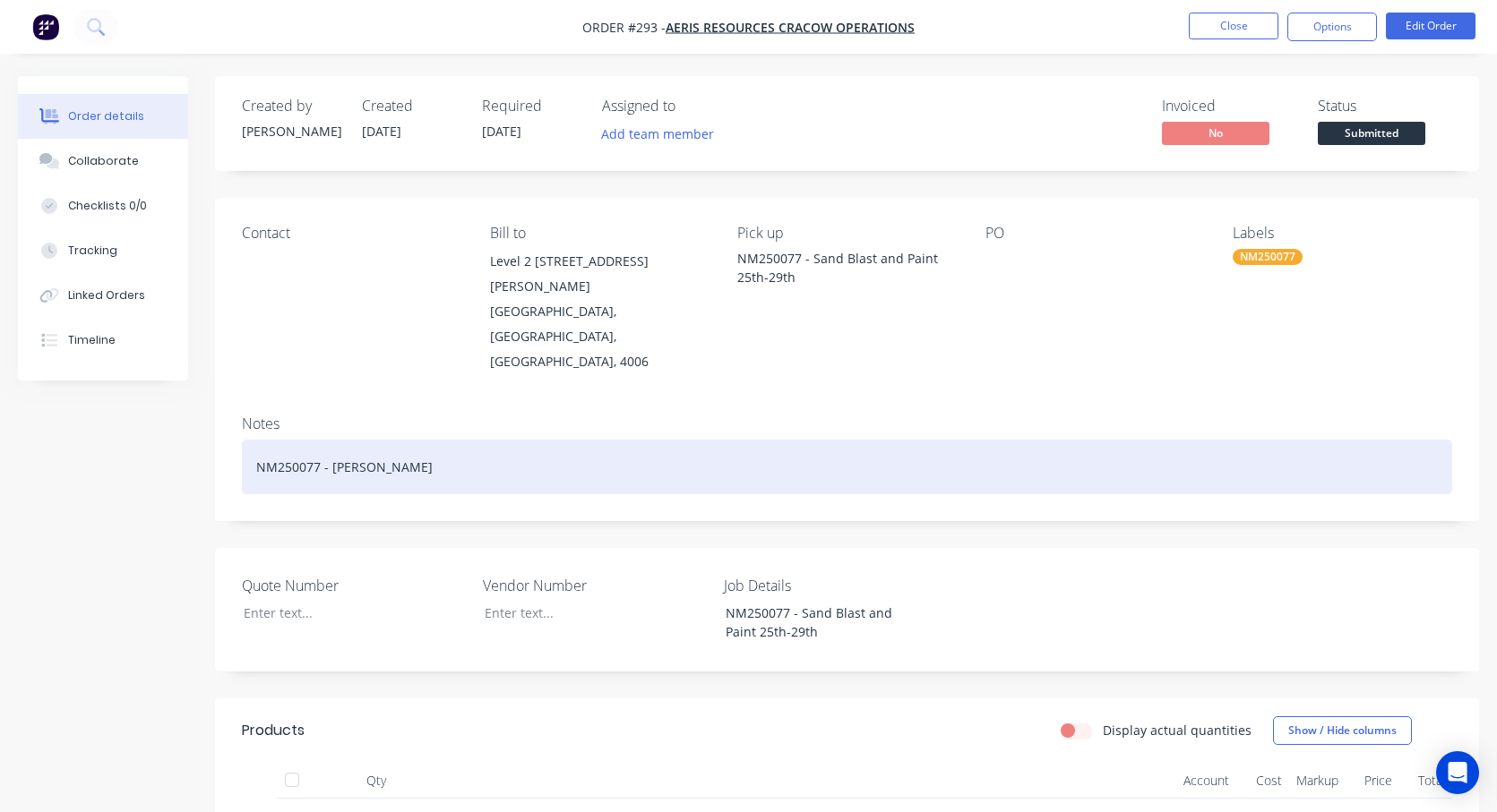
click at [293, 440] on div "NM250077 - [PERSON_NAME]" at bounding box center [847, 467] width 1210 height 55
paste div
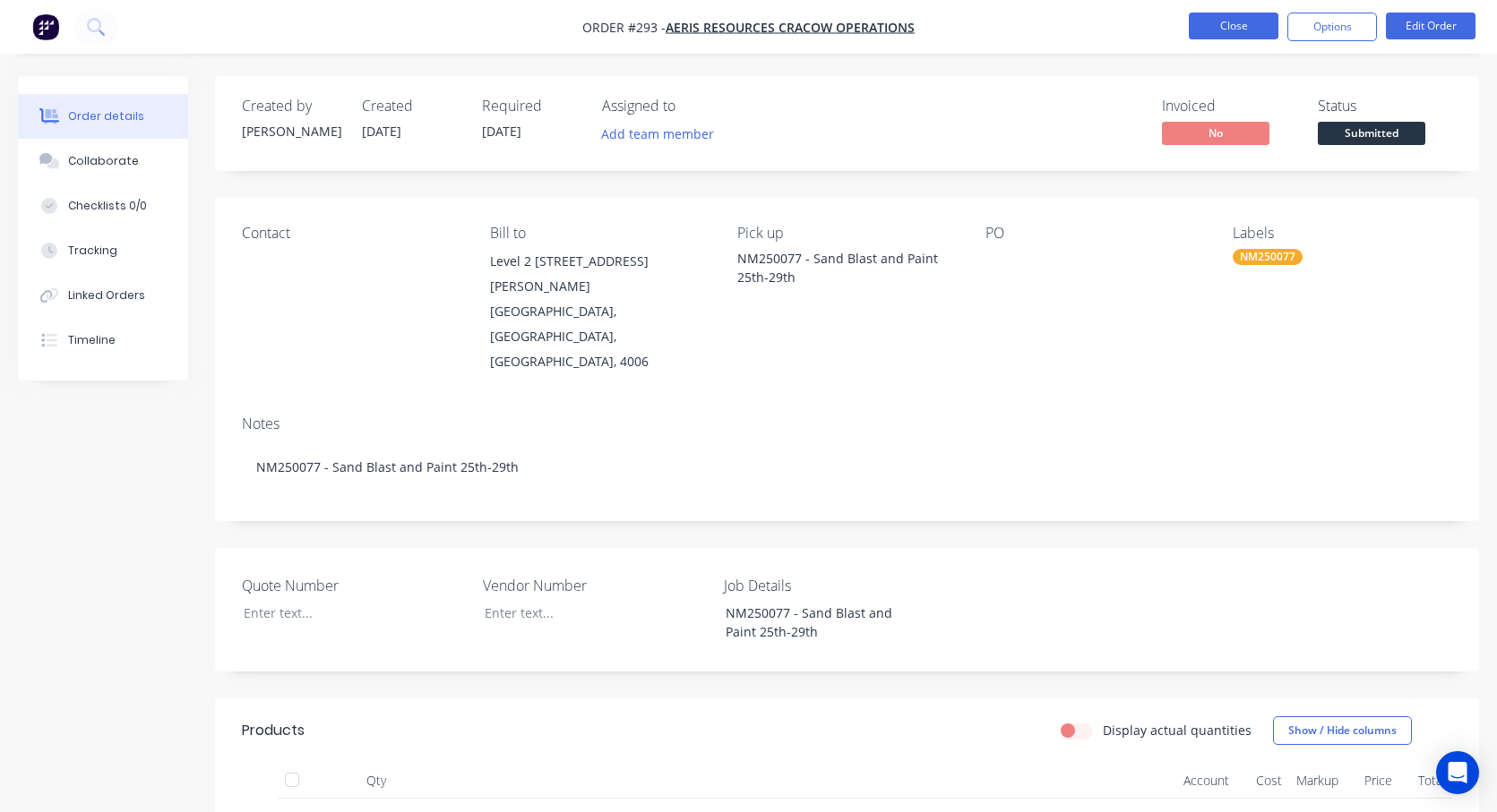
click at [1212, 23] on button "Close" at bounding box center [1233, 26] width 90 height 27
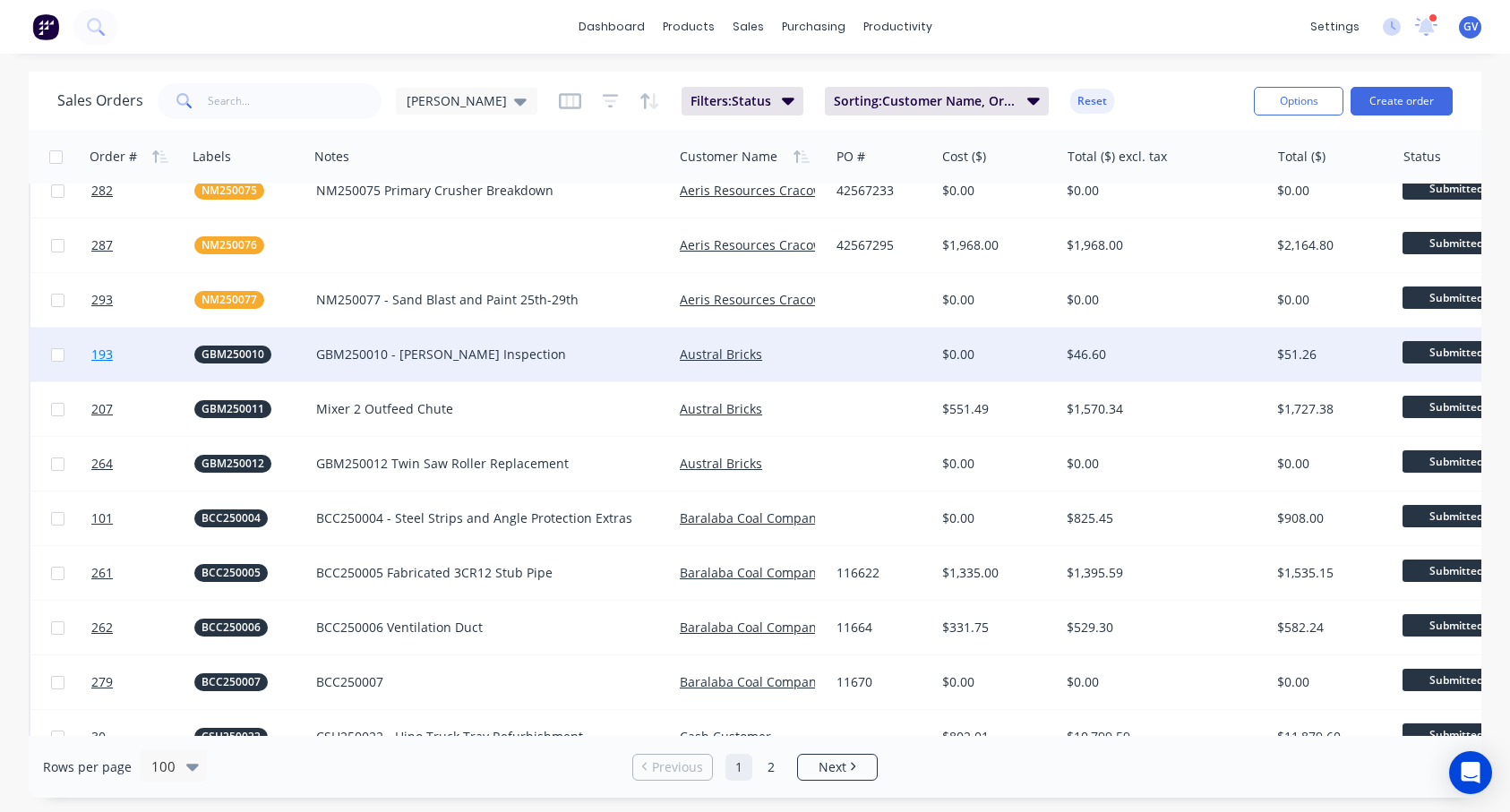
scroll to position [806, 0]
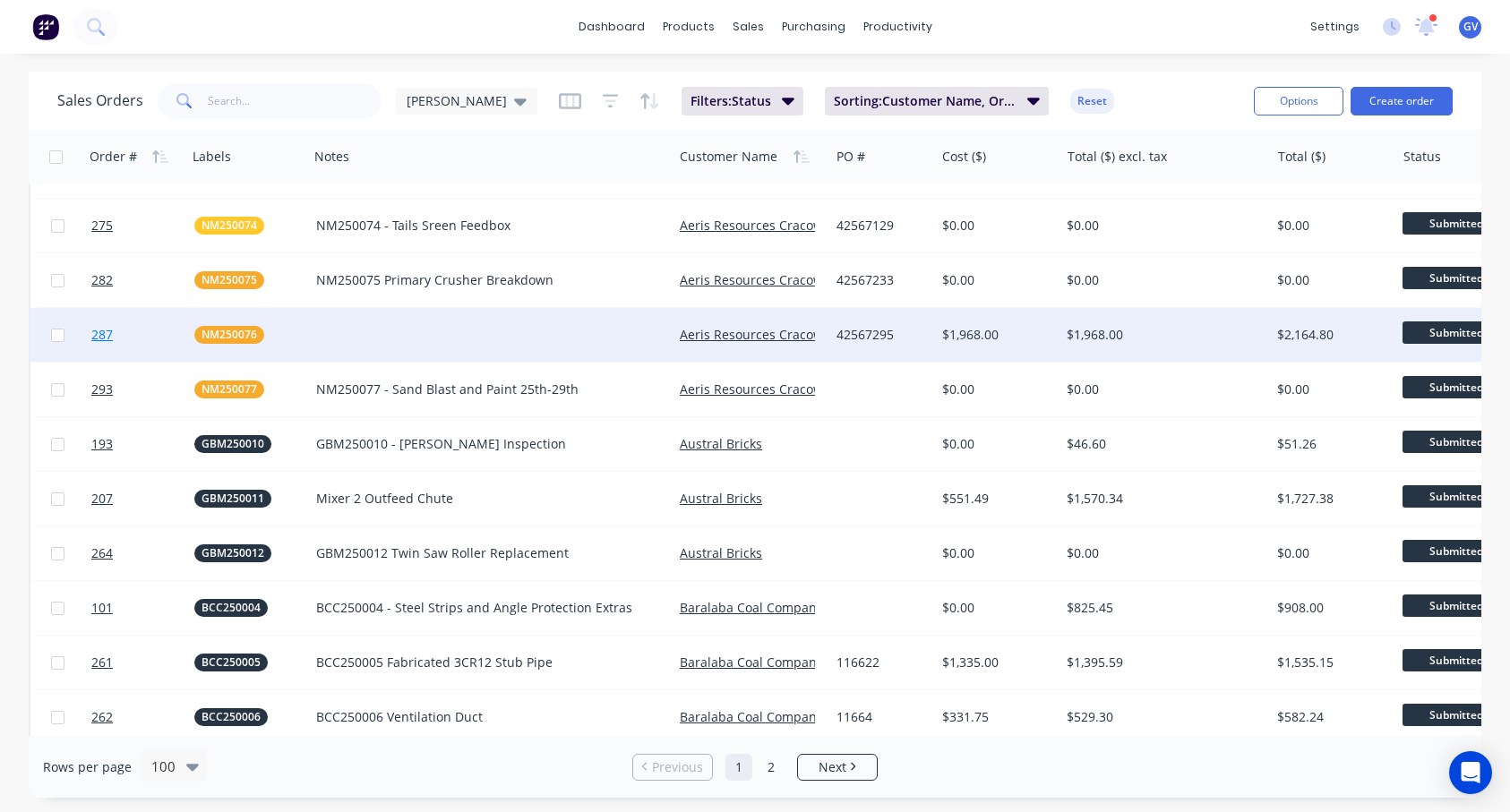
click at [101, 336] on span "287" at bounding box center [103, 335] width 22 height 18
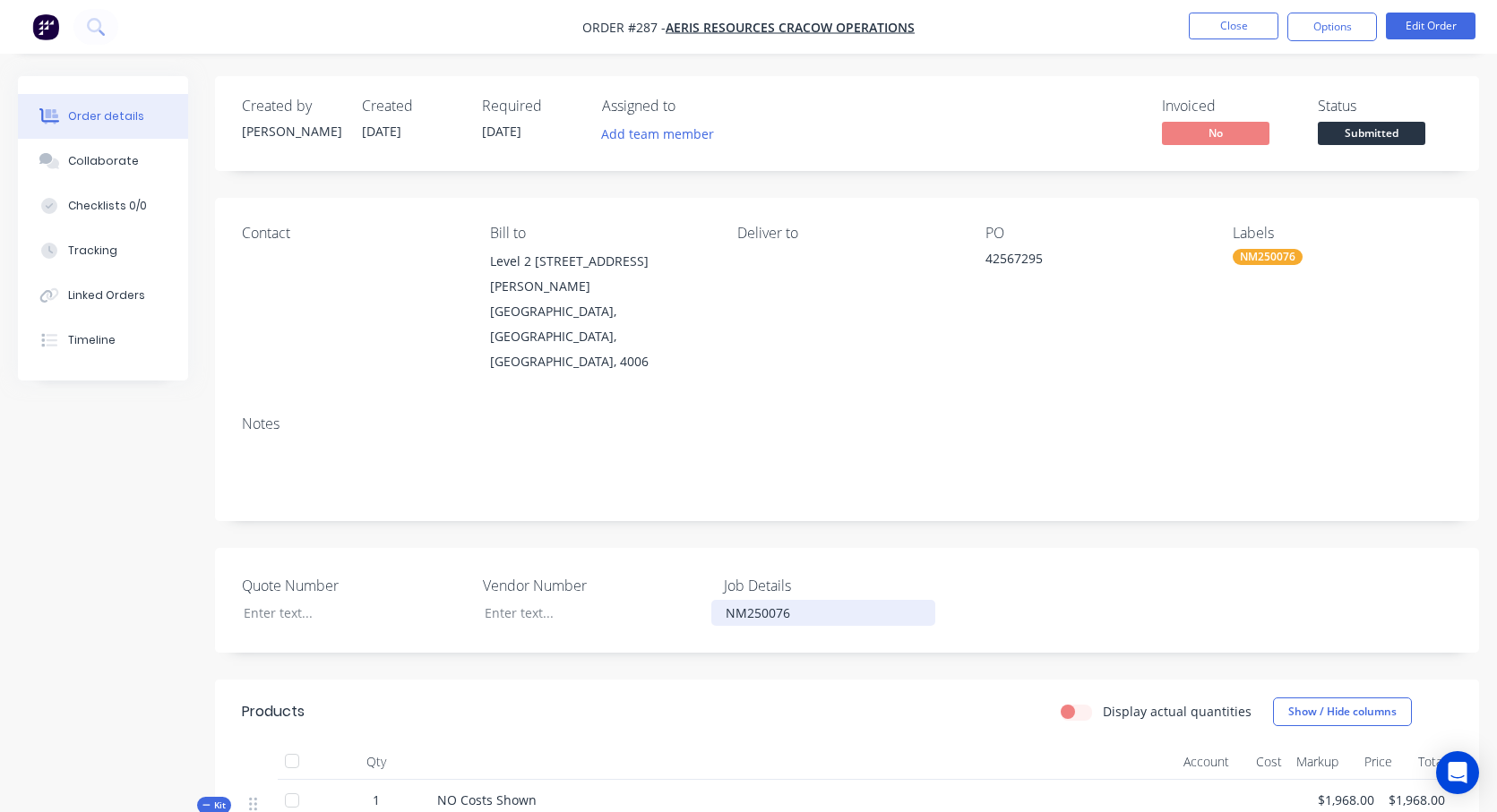
click at [807, 600] on div "NM250076" at bounding box center [823, 613] width 224 height 26
click at [1218, 21] on button "Close" at bounding box center [1233, 26] width 90 height 27
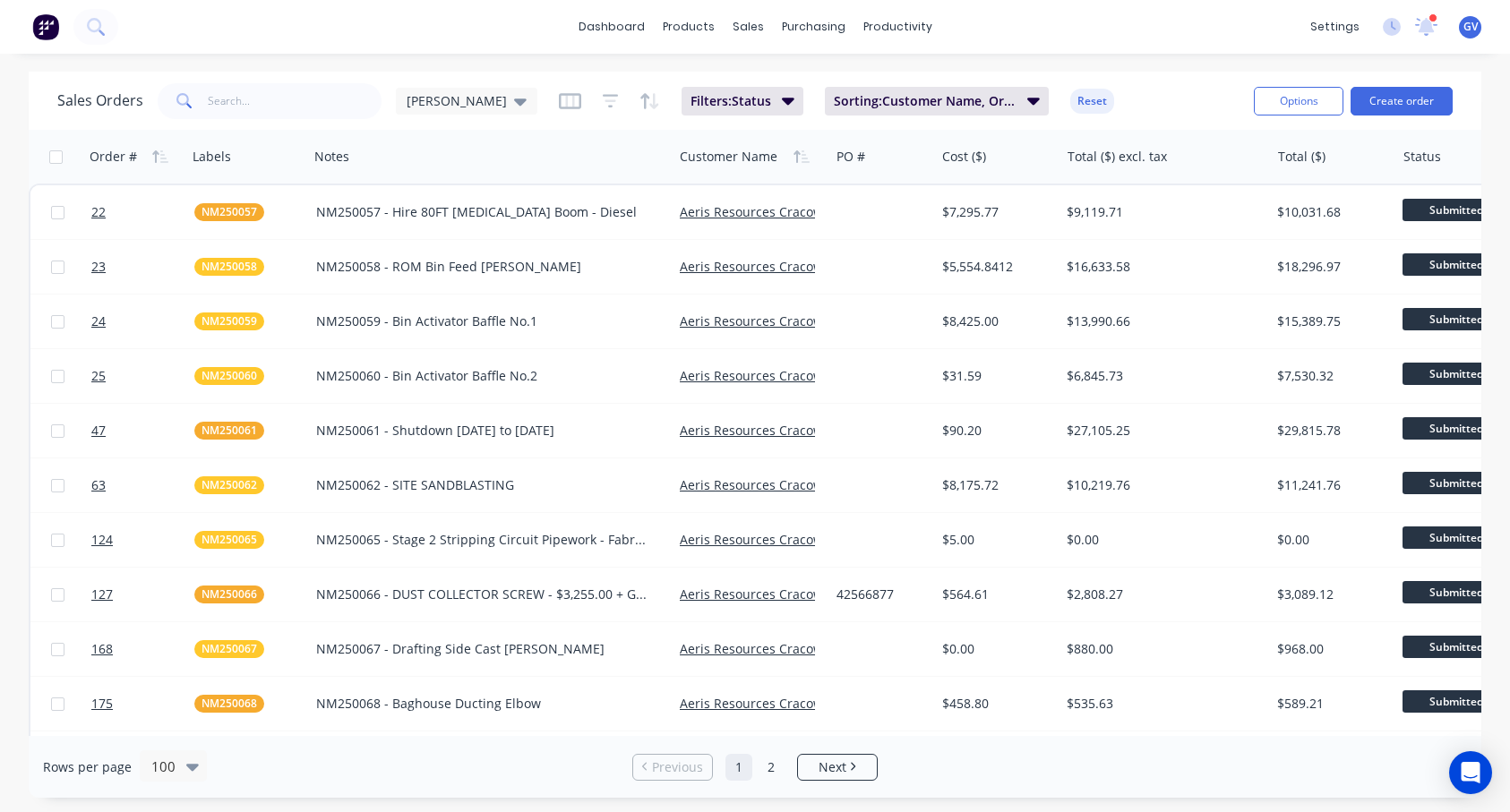
click at [1218, 18] on div "GV V.V.A. Engineering / V.V.A. Fo... [PERSON_NAME] Power User Profile Sign out" at bounding box center [1470, 27] width 22 height 22
click at [1218, 26] on icon at bounding box center [1427, 24] width 18 height 17
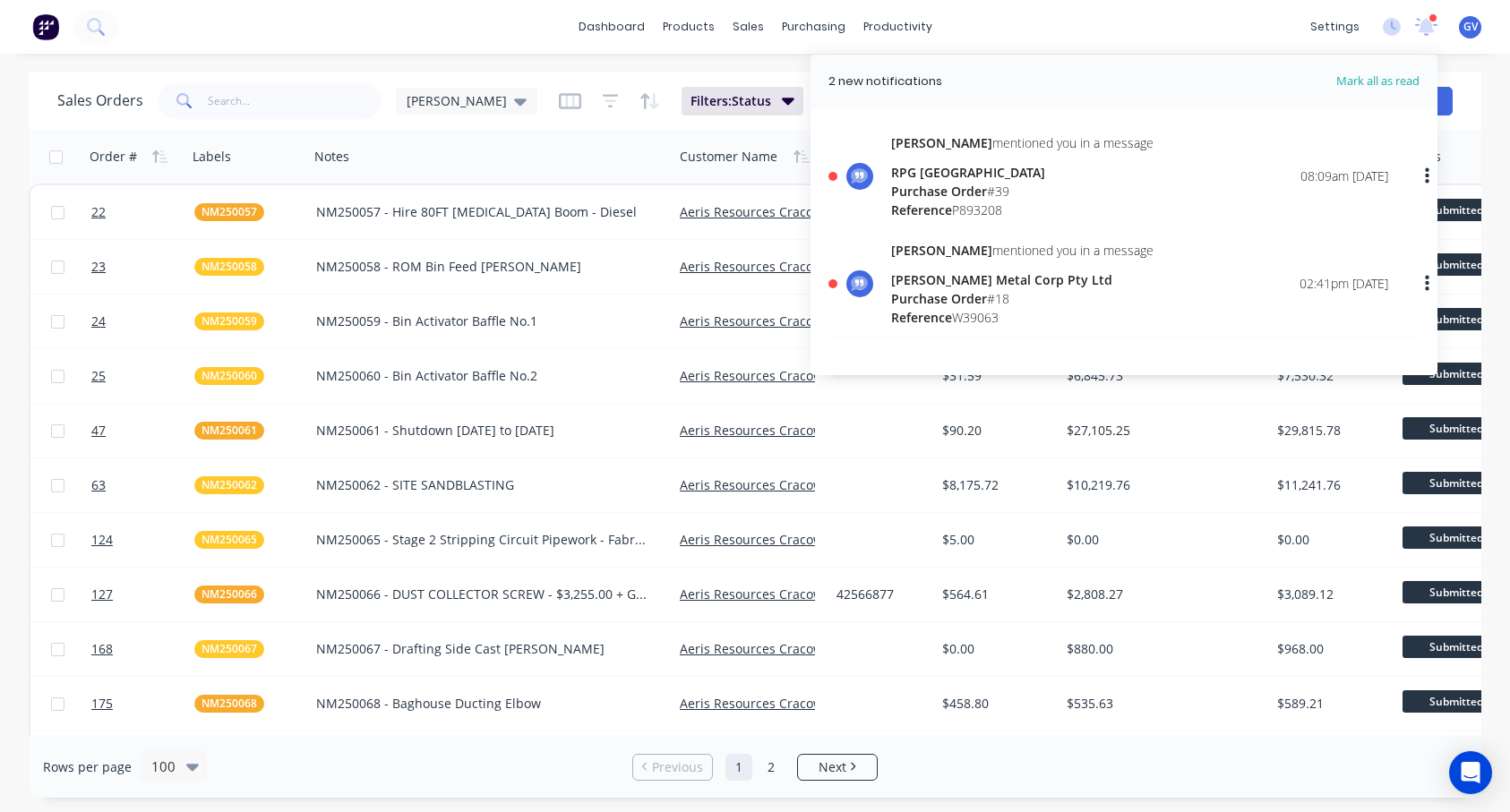
click at [1218, 81] on span "Mark all as read" at bounding box center [1346, 82] width 147 height 18
click at [1218, 34] on span "GV" at bounding box center [1470, 27] width 14 height 16
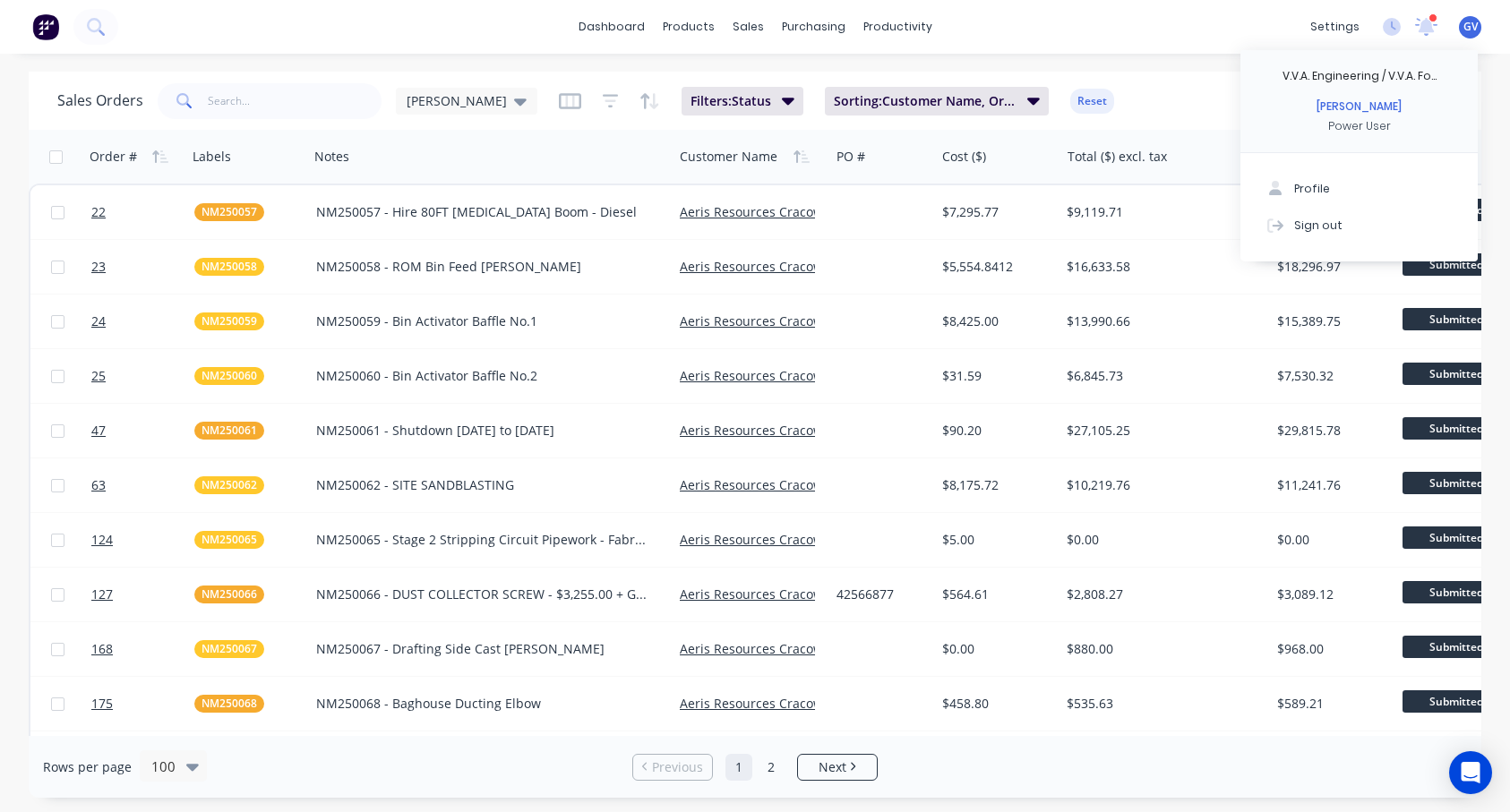
click at [1218, 25] on div "settings 2 new notifications [PERSON_NAME] all as read [PERSON_NAME] mentioned …" at bounding box center [1406, 26] width 209 height 27
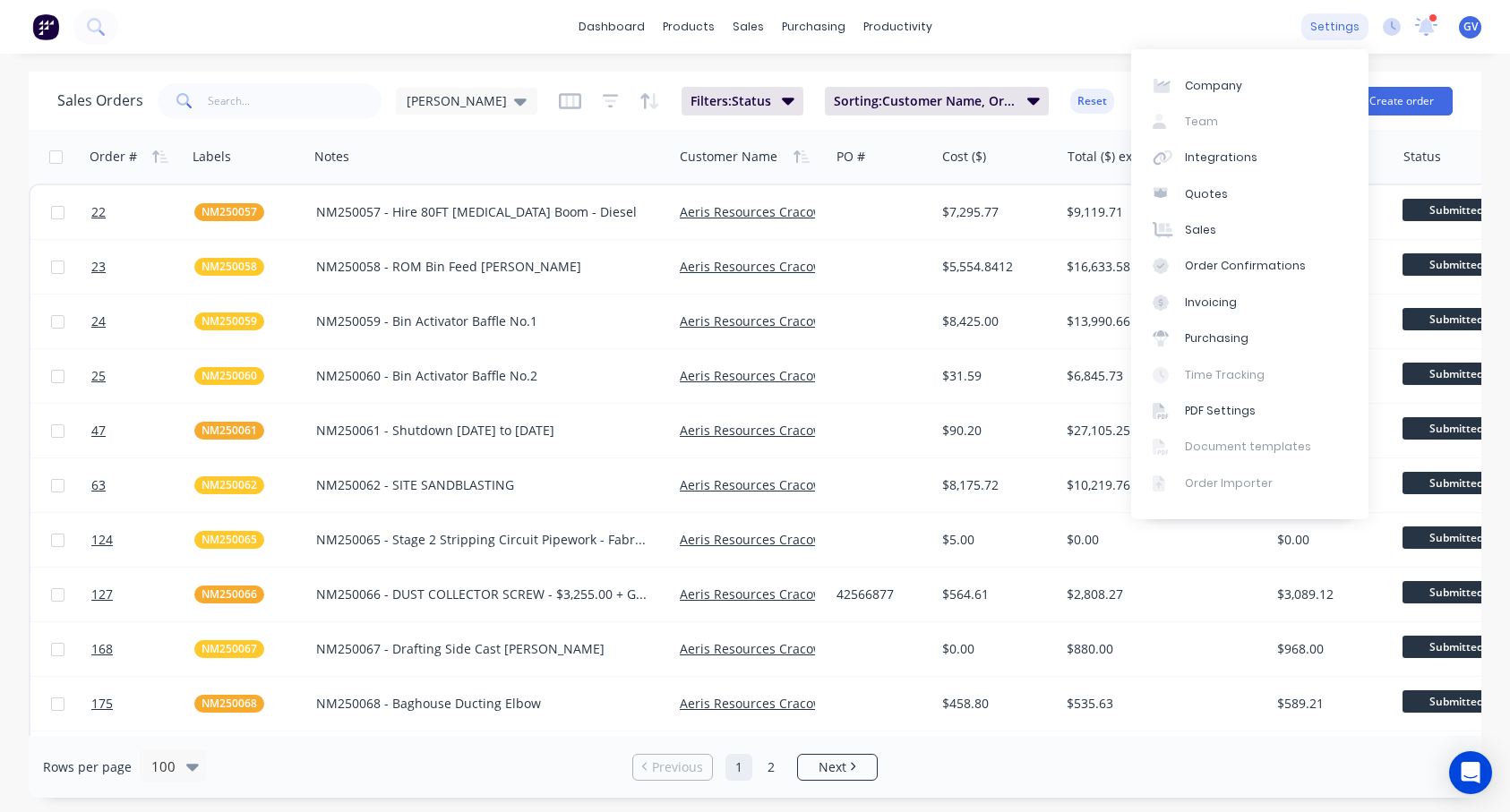
click at [1218, 19] on div "settings" at bounding box center [1335, 26] width 67 height 27
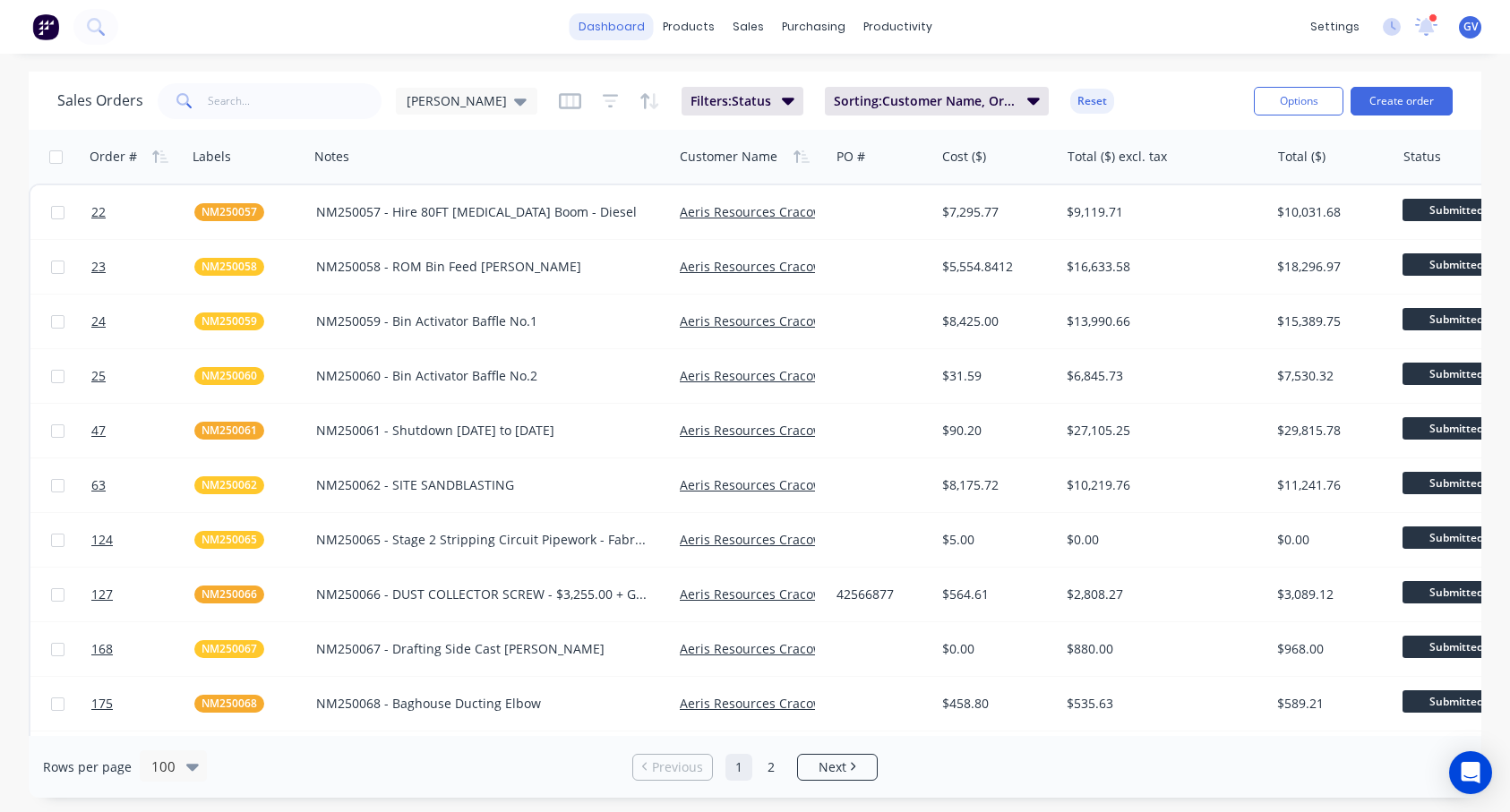
click at [610, 24] on link "dashboard" at bounding box center [611, 26] width 85 height 27
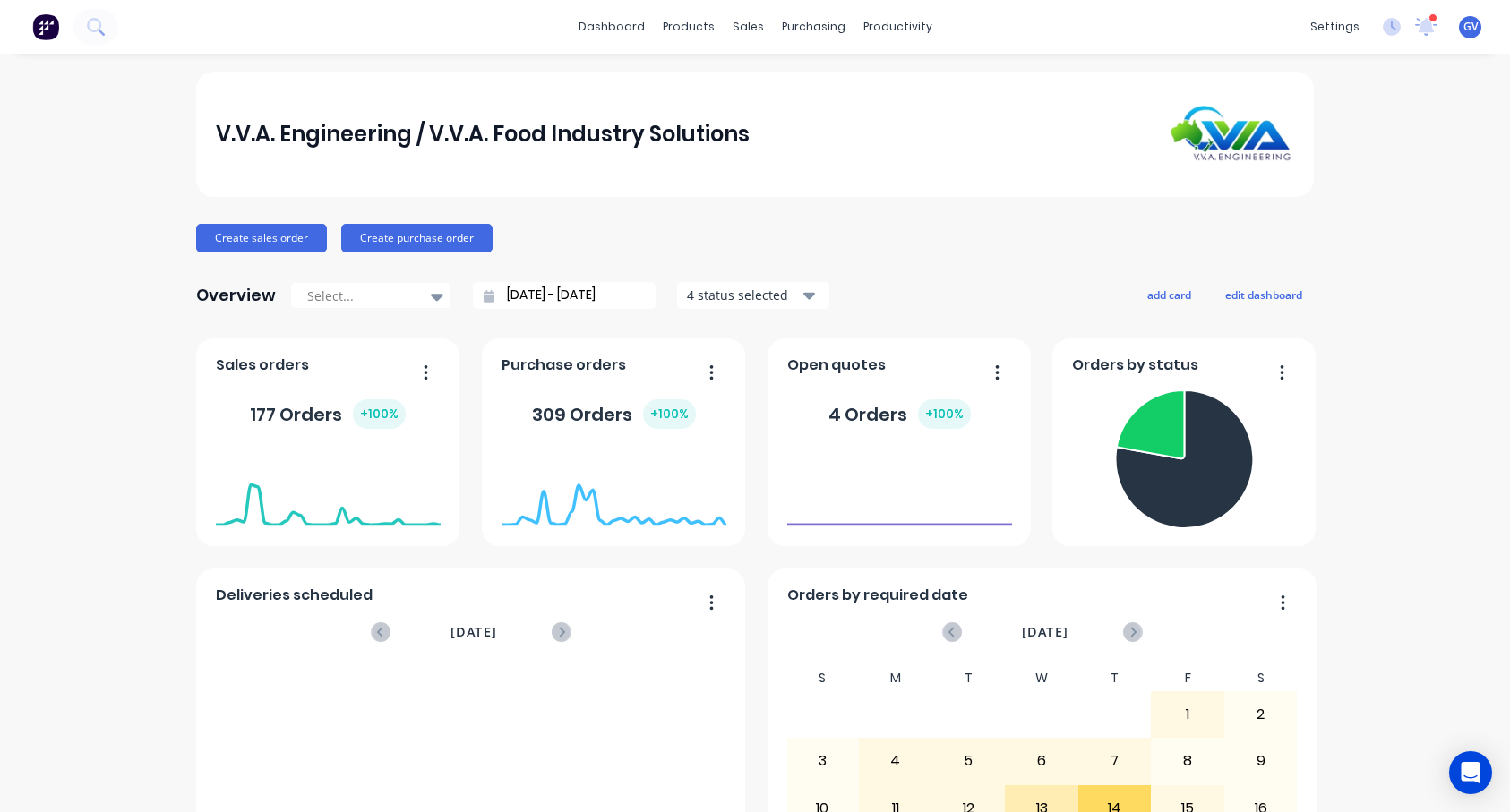
click at [1218, 30] on span "GV" at bounding box center [1470, 27] width 14 height 16
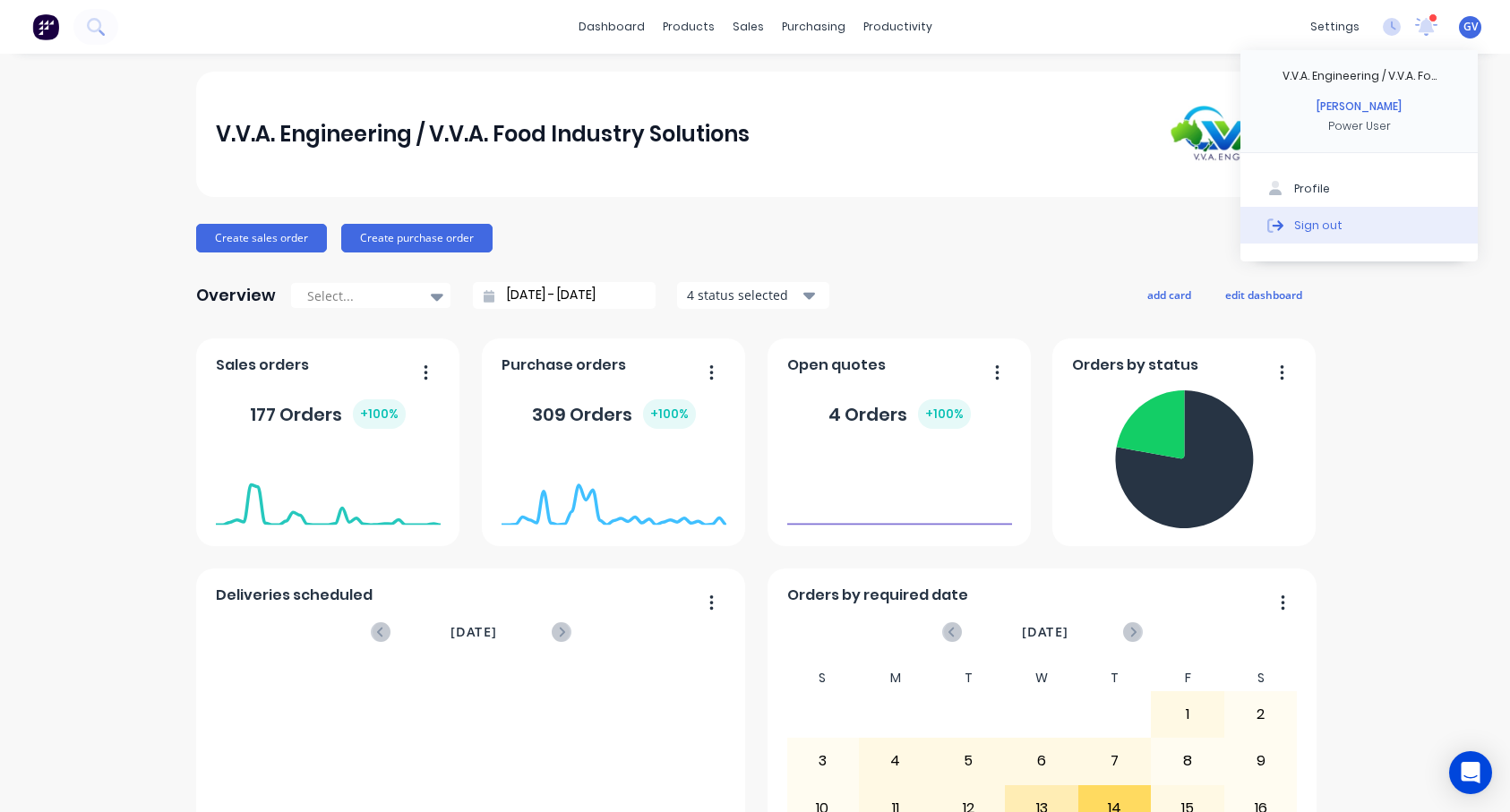
click at [1218, 223] on div "Sign out" at bounding box center [1318, 225] width 49 height 16
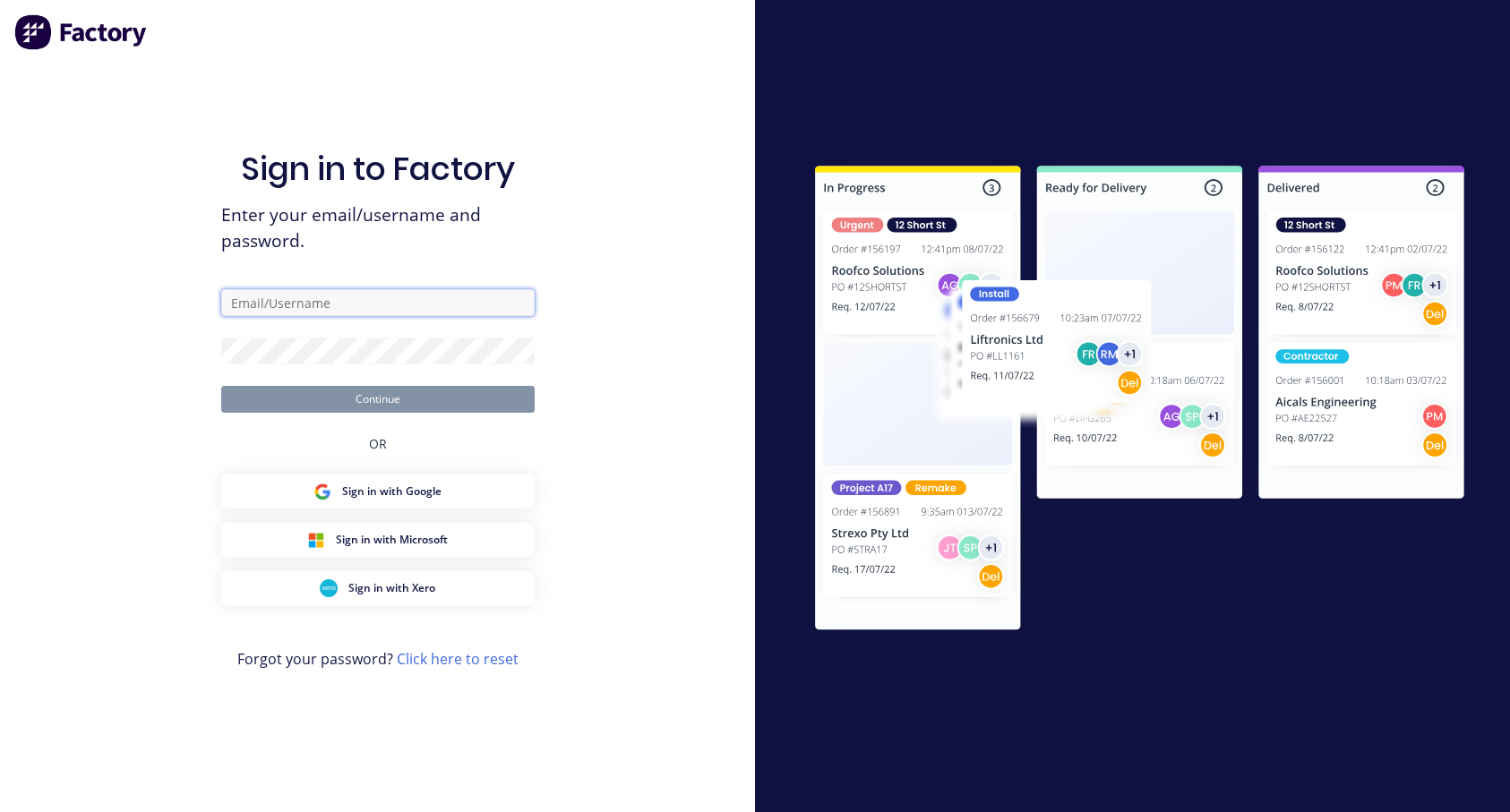
type input "[PERSON_NAME][EMAIL_ADDRESS][DOMAIN_NAME]"
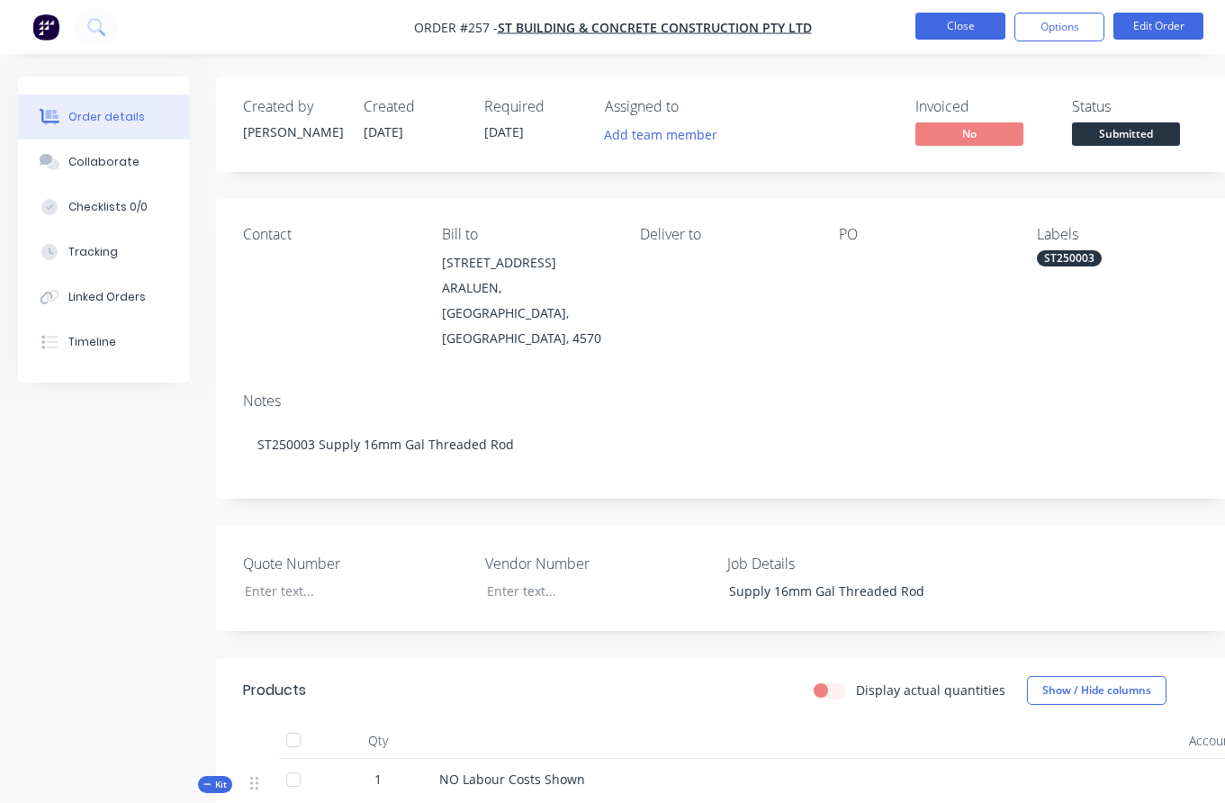
click at [975, 28] on button "Close" at bounding box center [960, 26] width 90 height 27
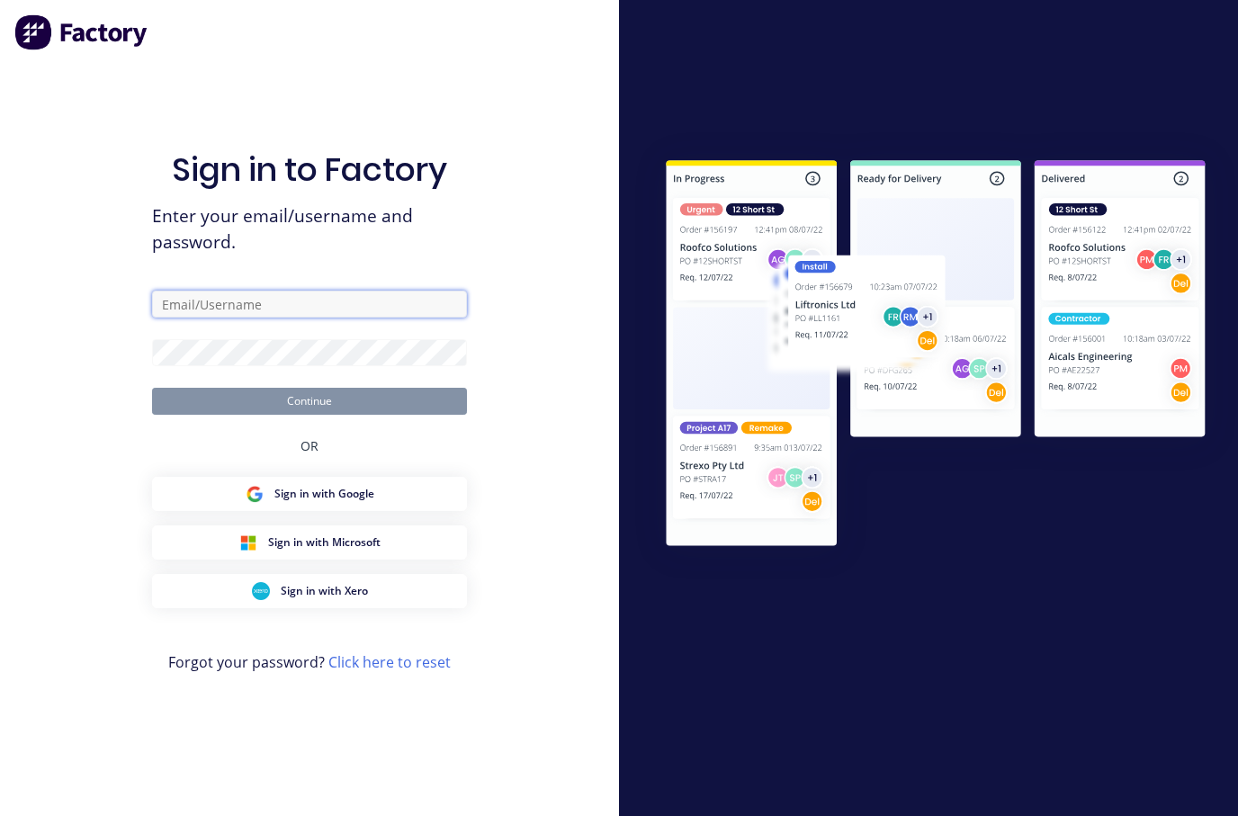
type input "[PERSON_NAME][EMAIL_ADDRESS][DOMAIN_NAME]"
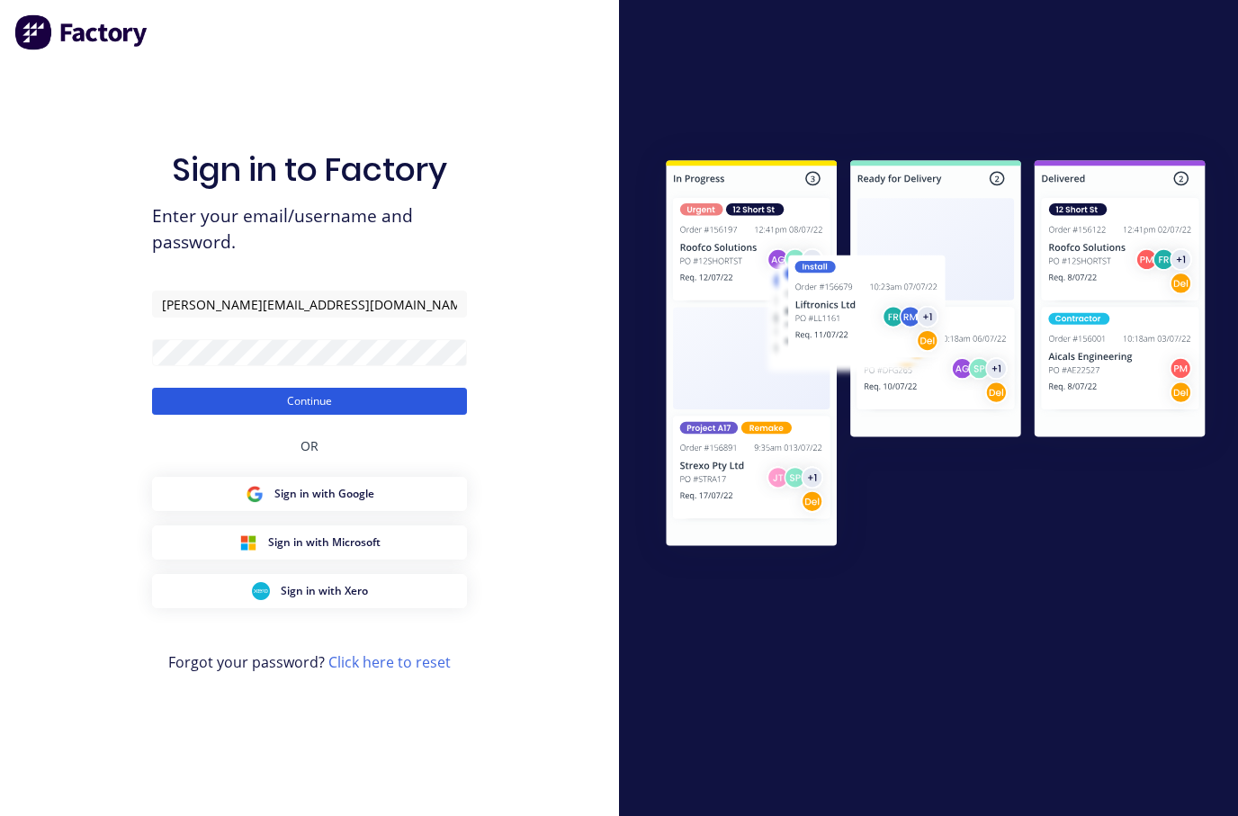
click at [271, 399] on button "Continue" at bounding box center [309, 401] width 315 height 27
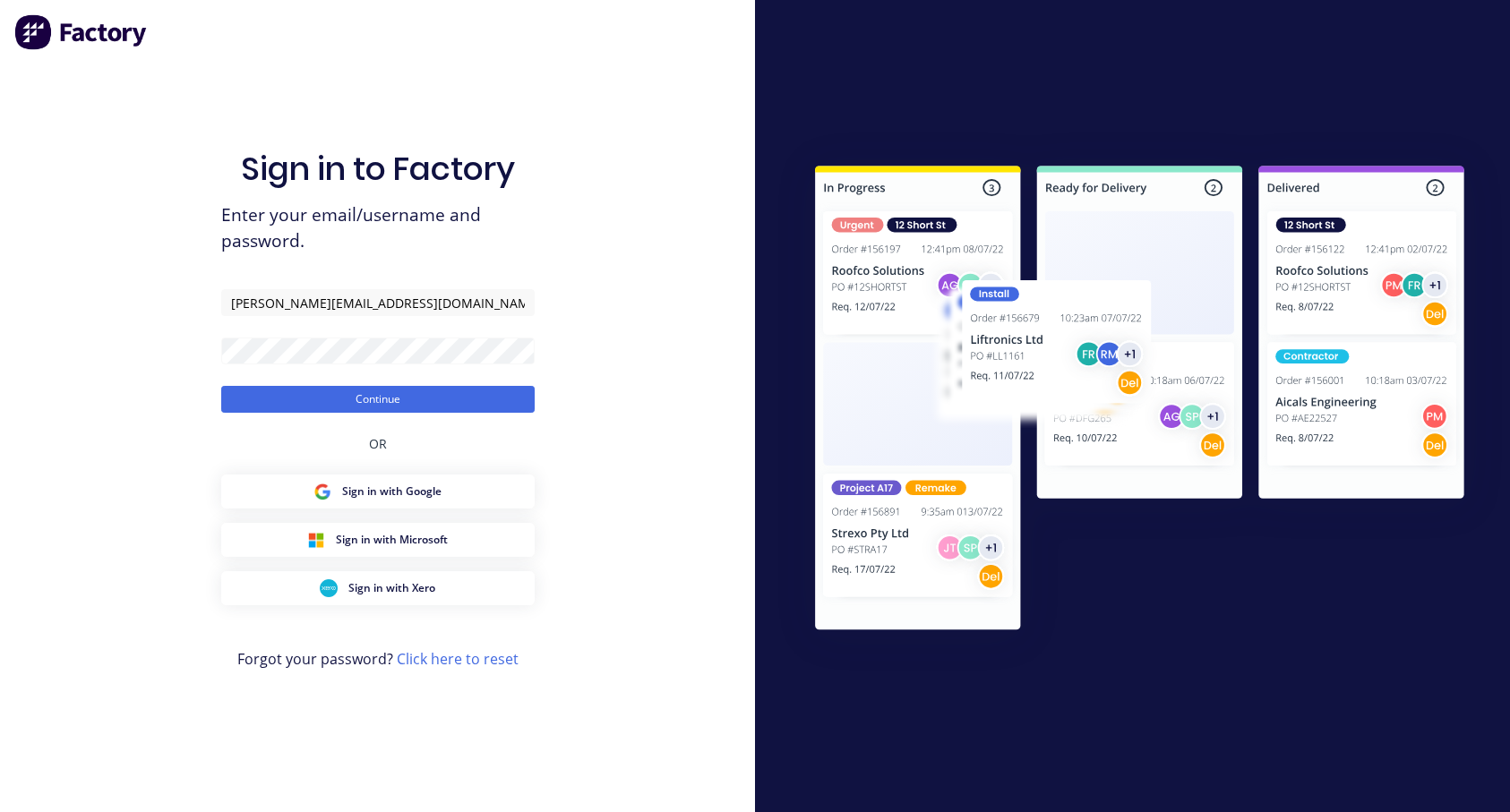
click at [211, 363] on div "Sign in to Factory Enter your email/username and password. glen@vvaengineering.…" at bounding box center [377, 406] width 755 height 812
click at [256, 394] on button "Continue" at bounding box center [377, 399] width 314 height 27
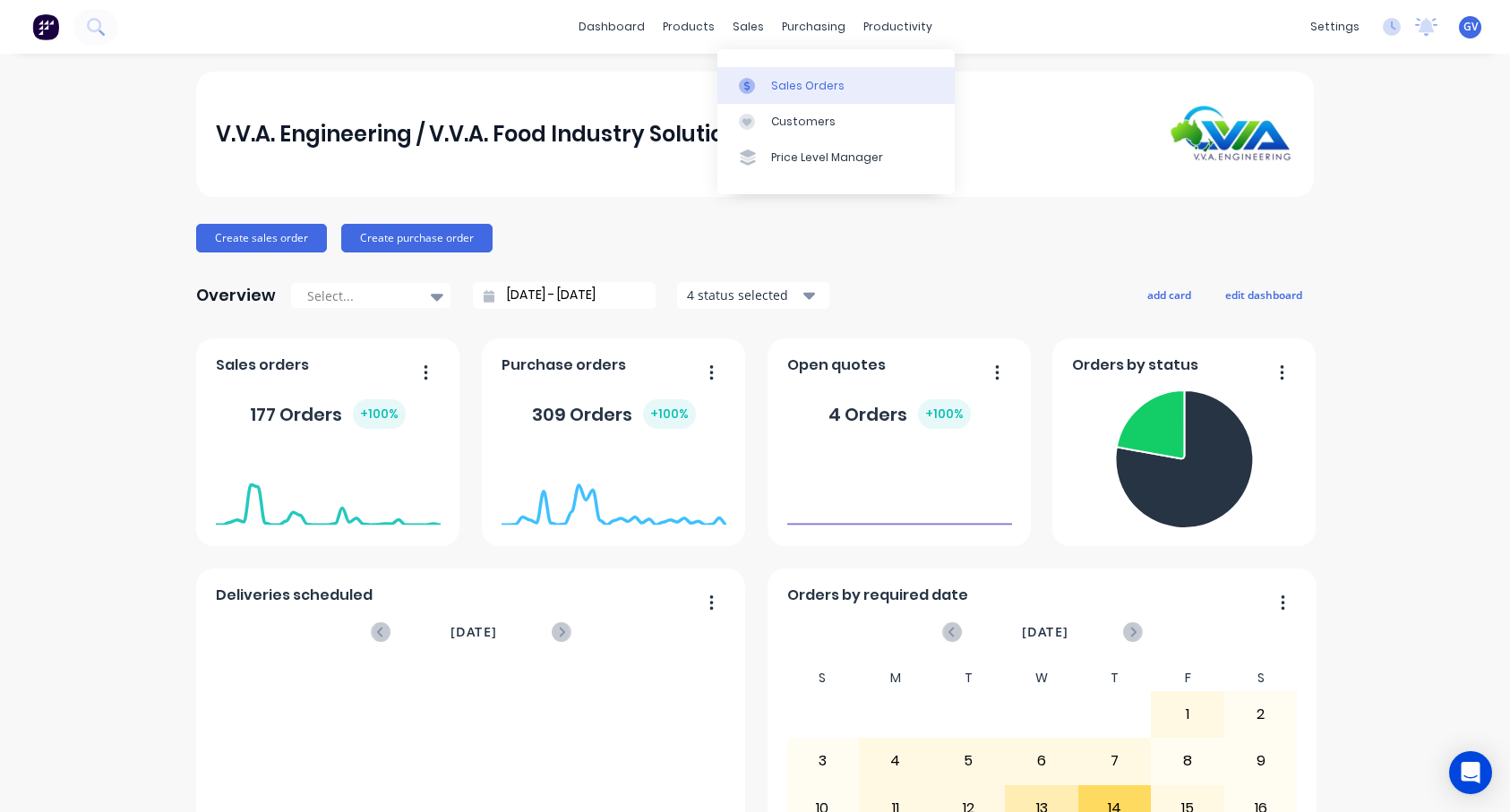
click at [774, 91] on div "Sales Orders" at bounding box center [808, 86] width 74 height 16
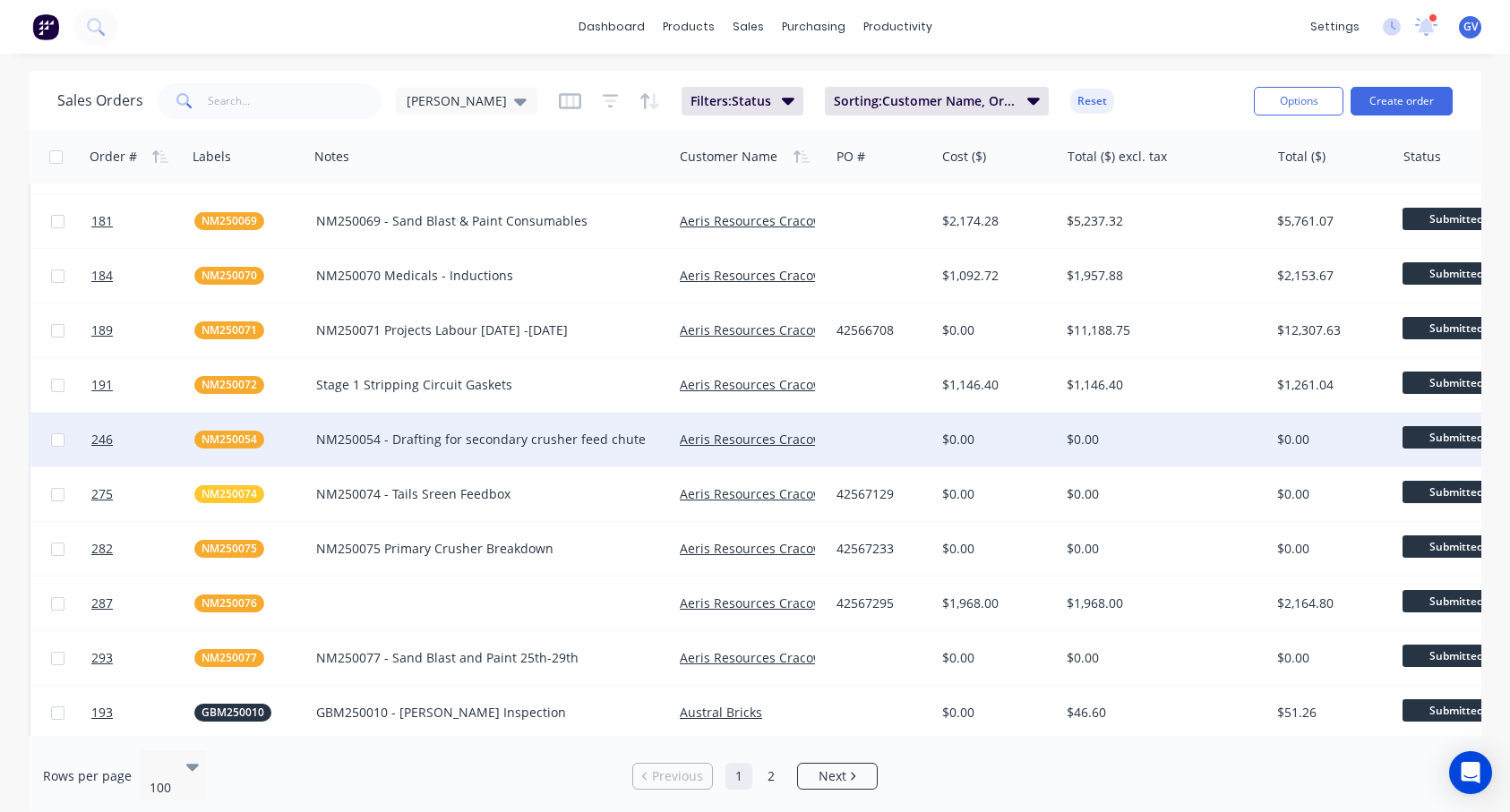
scroll to position [627, 0]
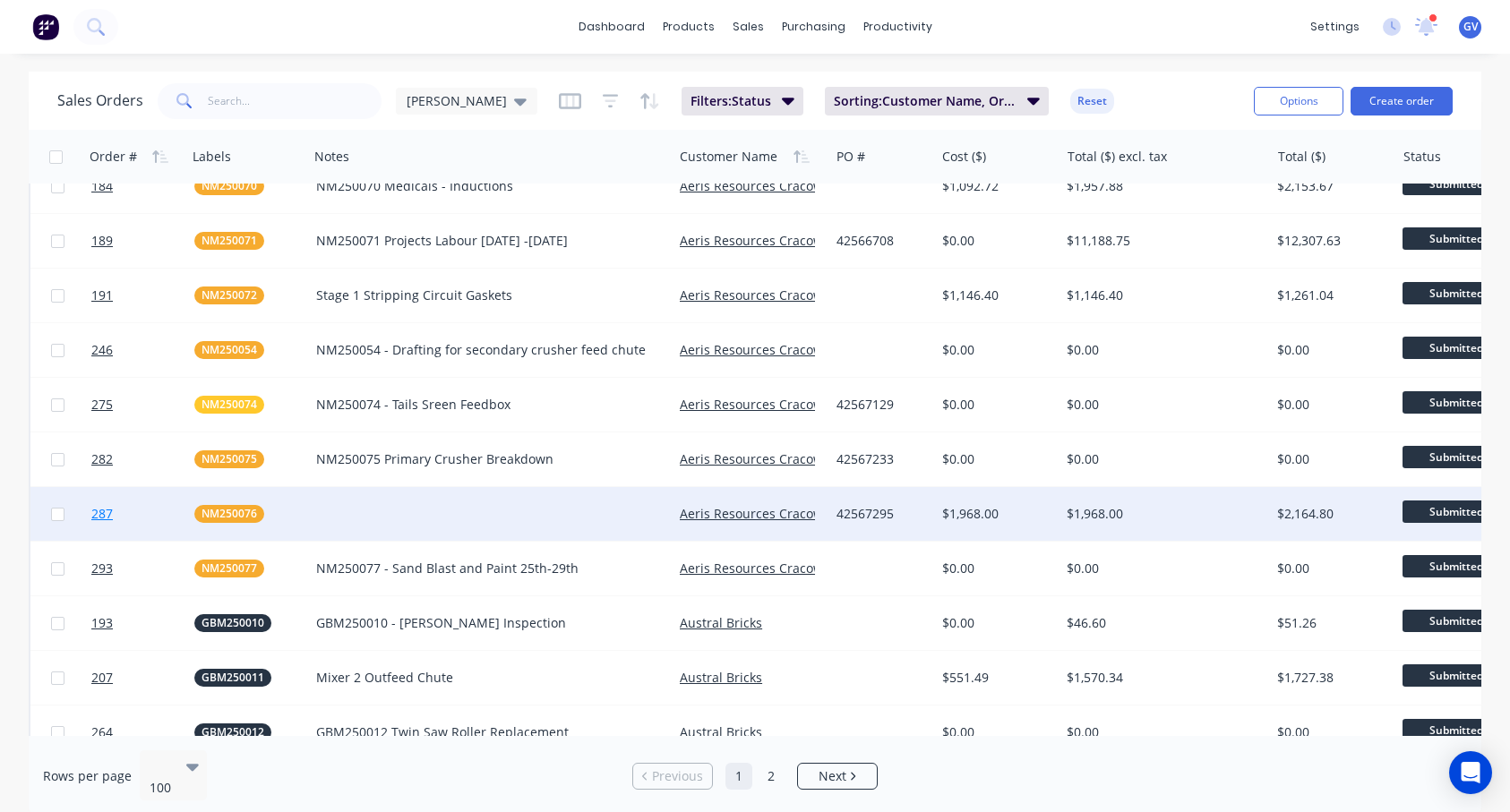
click at [111, 509] on span "287" at bounding box center [103, 514] width 22 height 18
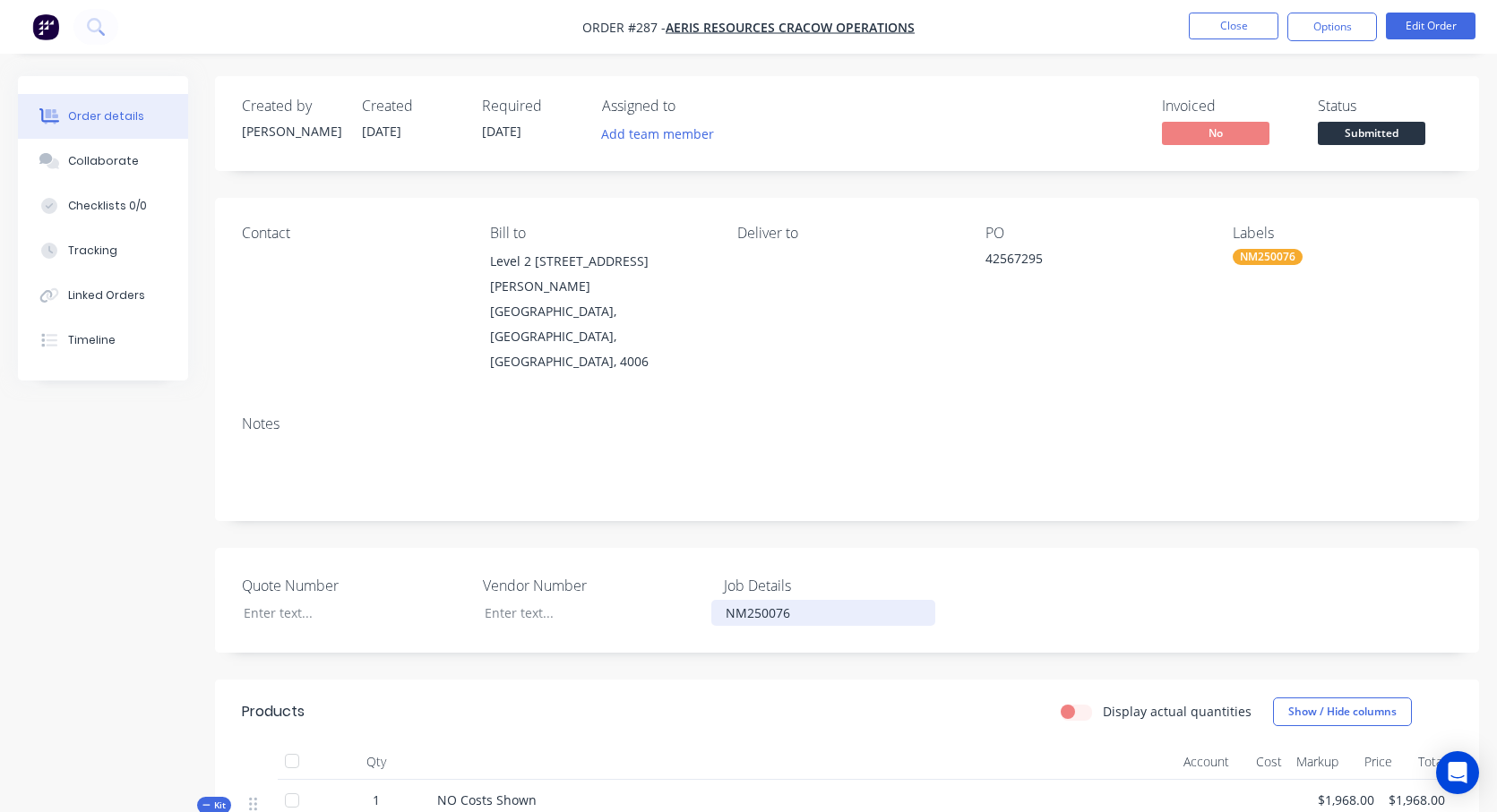
click at [797, 600] on div "NM250076" at bounding box center [823, 613] width 224 height 26
copy div "NM250076 - ROM Bin Plates"
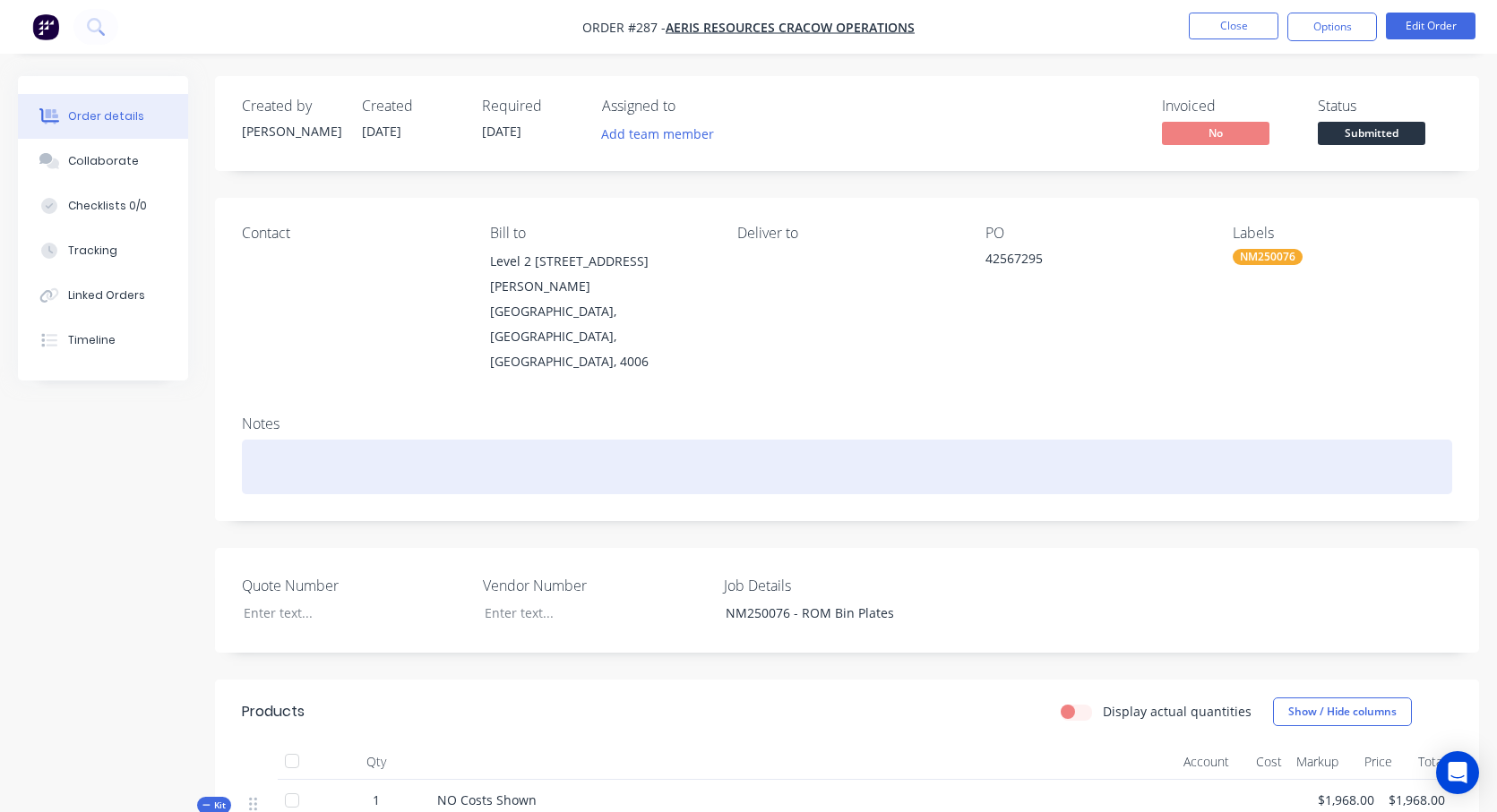
click at [255, 440] on div at bounding box center [847, 467] width 1210 height 55
paste div
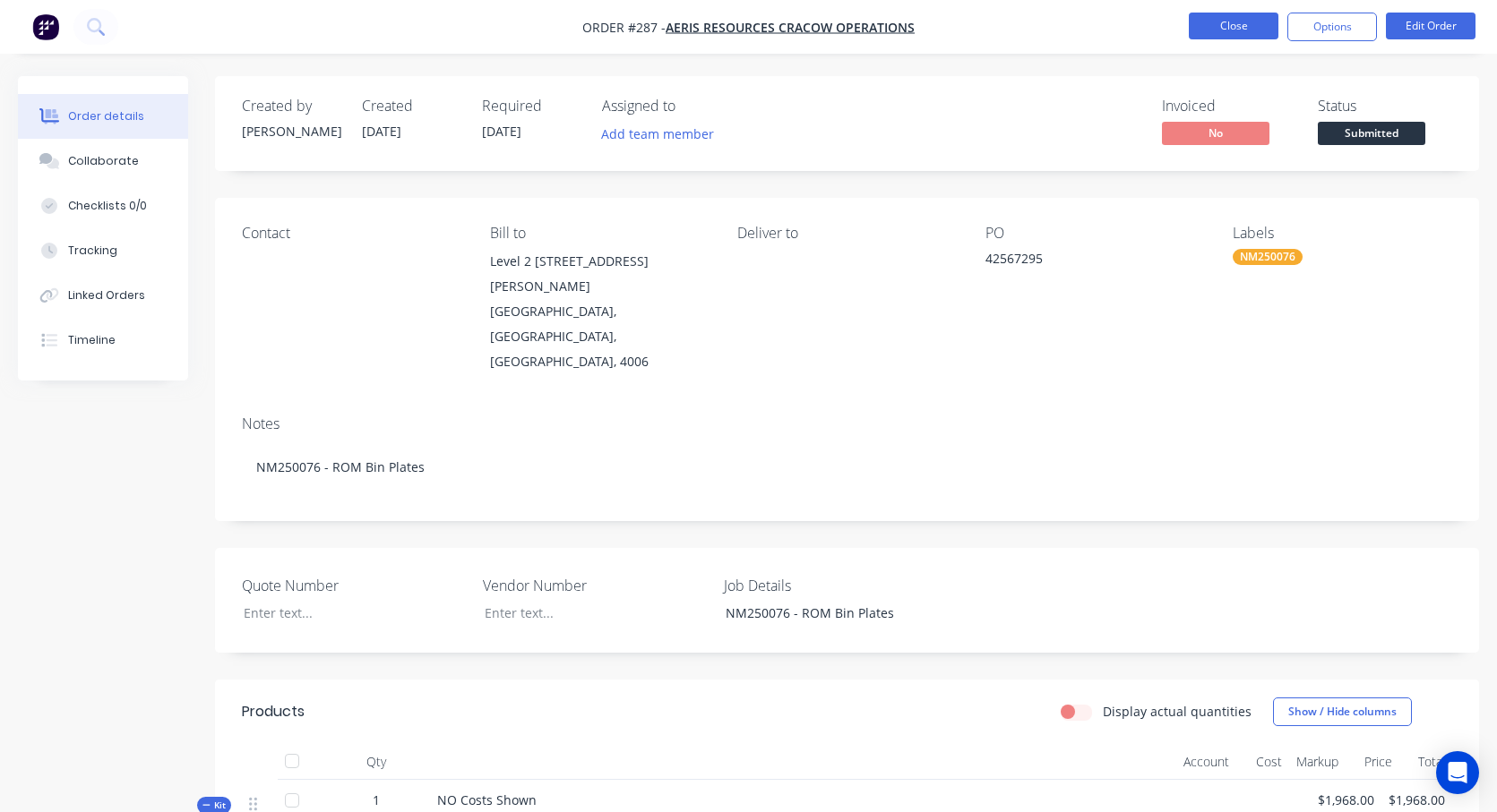
click at [1236, 33] on button "Close" at bounding box center [1233, 26] width 90 height 27
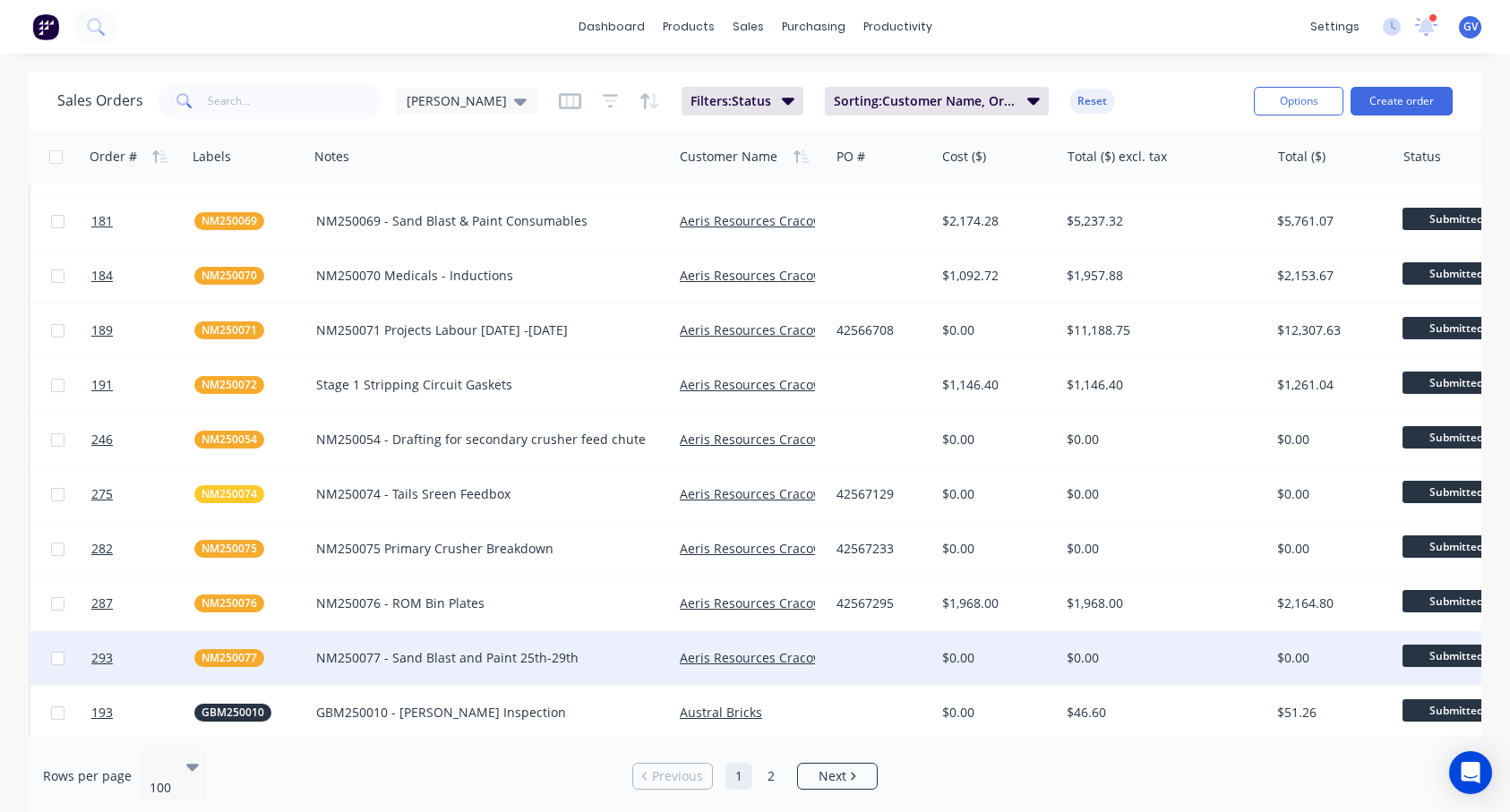
scroll to position [627, 0]
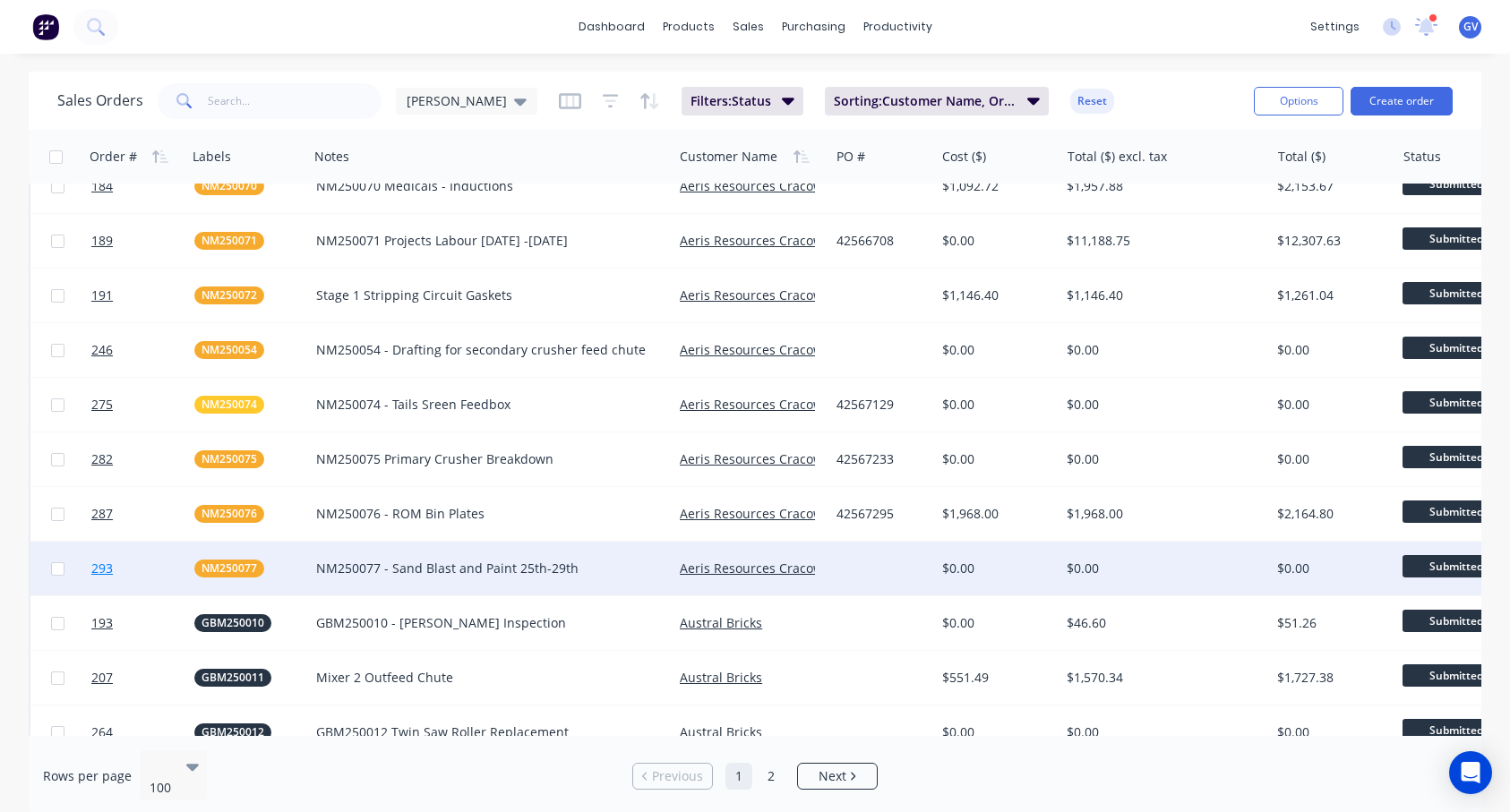
click at [95, 568] on span "293" at bounding box center [103, 568] width 22 height 18
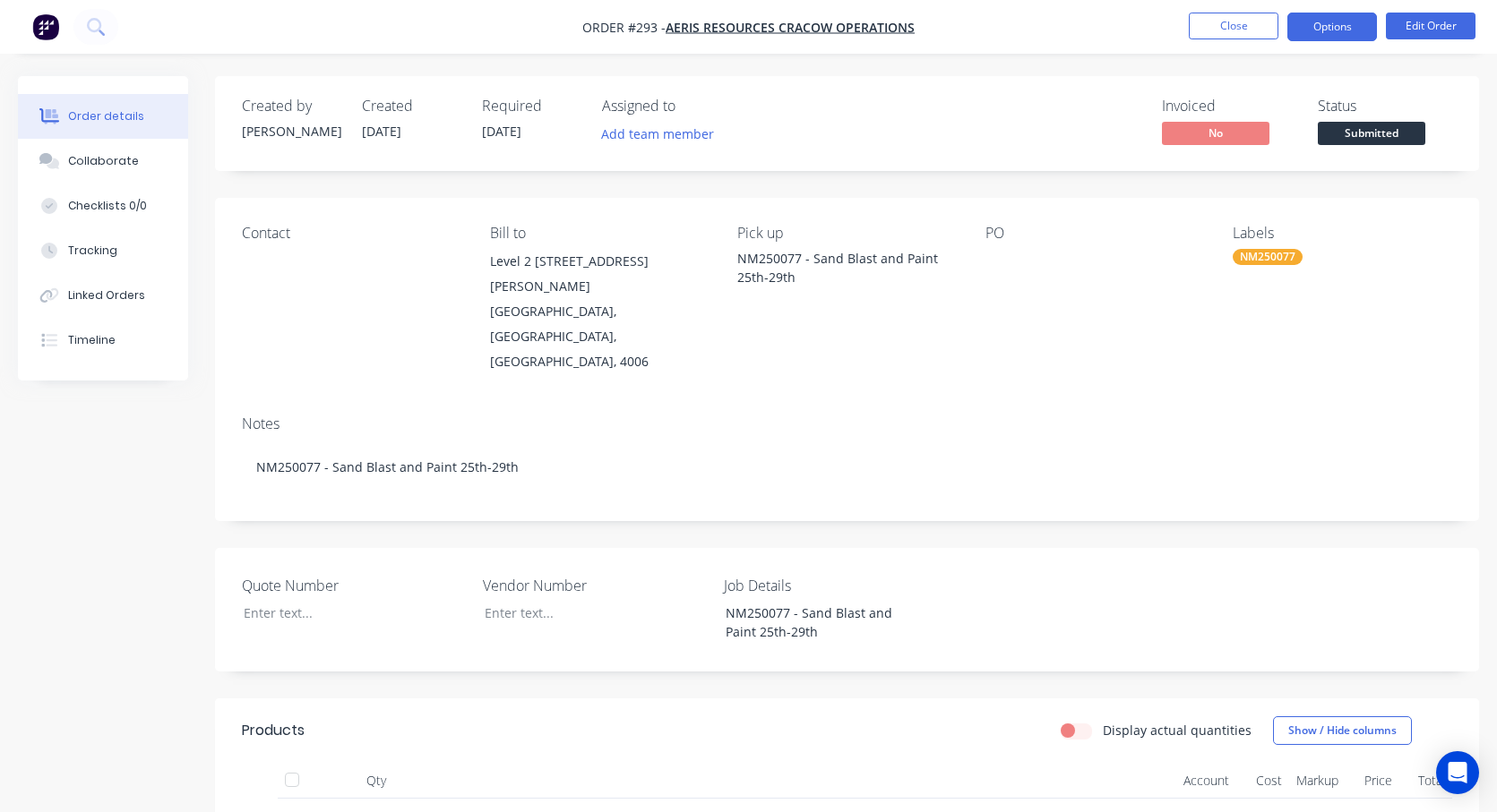
click at [1354, 22] on button "Options" at bounding box center [1332, 27] width 90 height 29
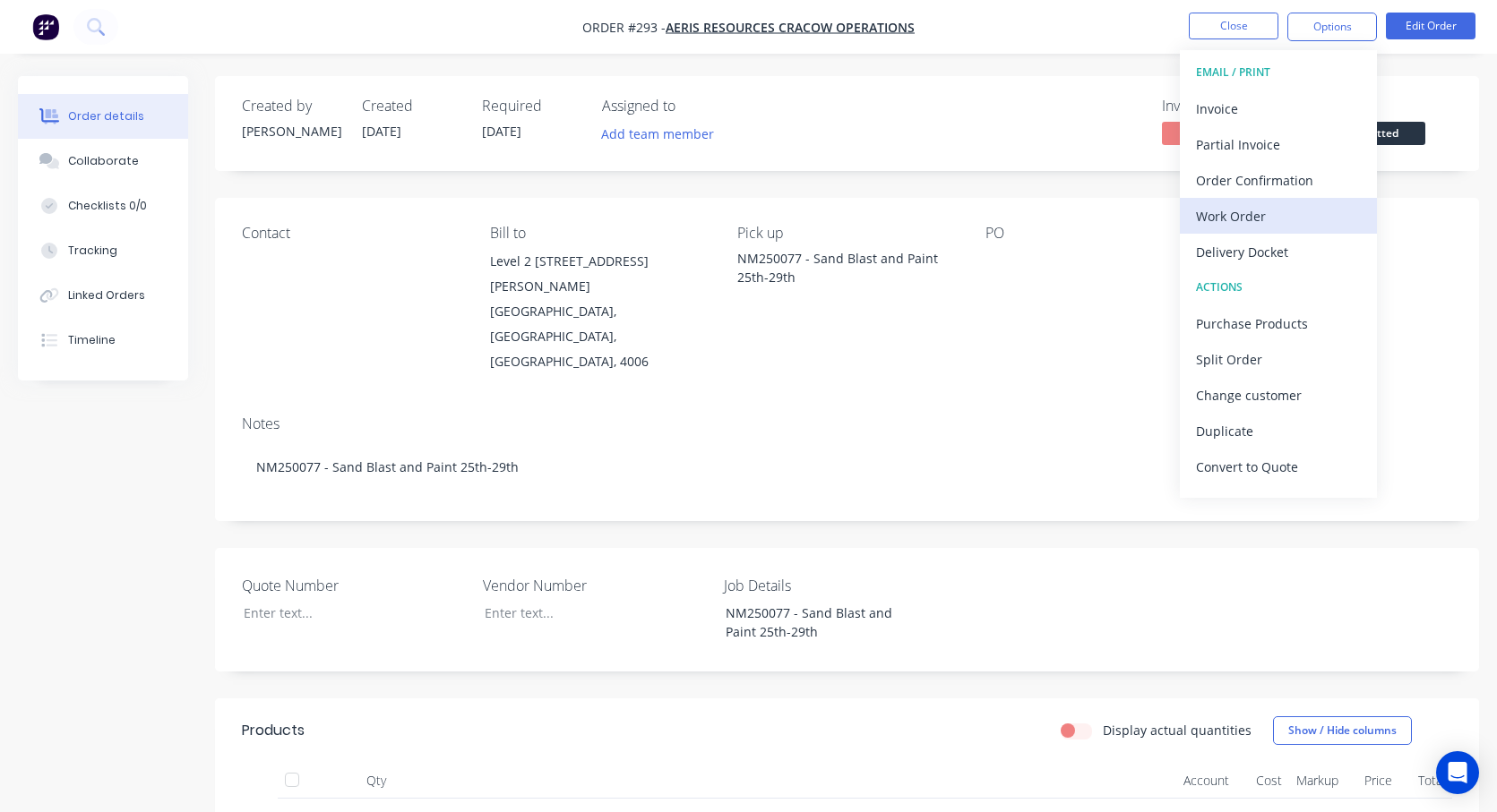
click at [1268, 204] on div "Work Order" at bounding box center [1278, 216] width 165 height 26
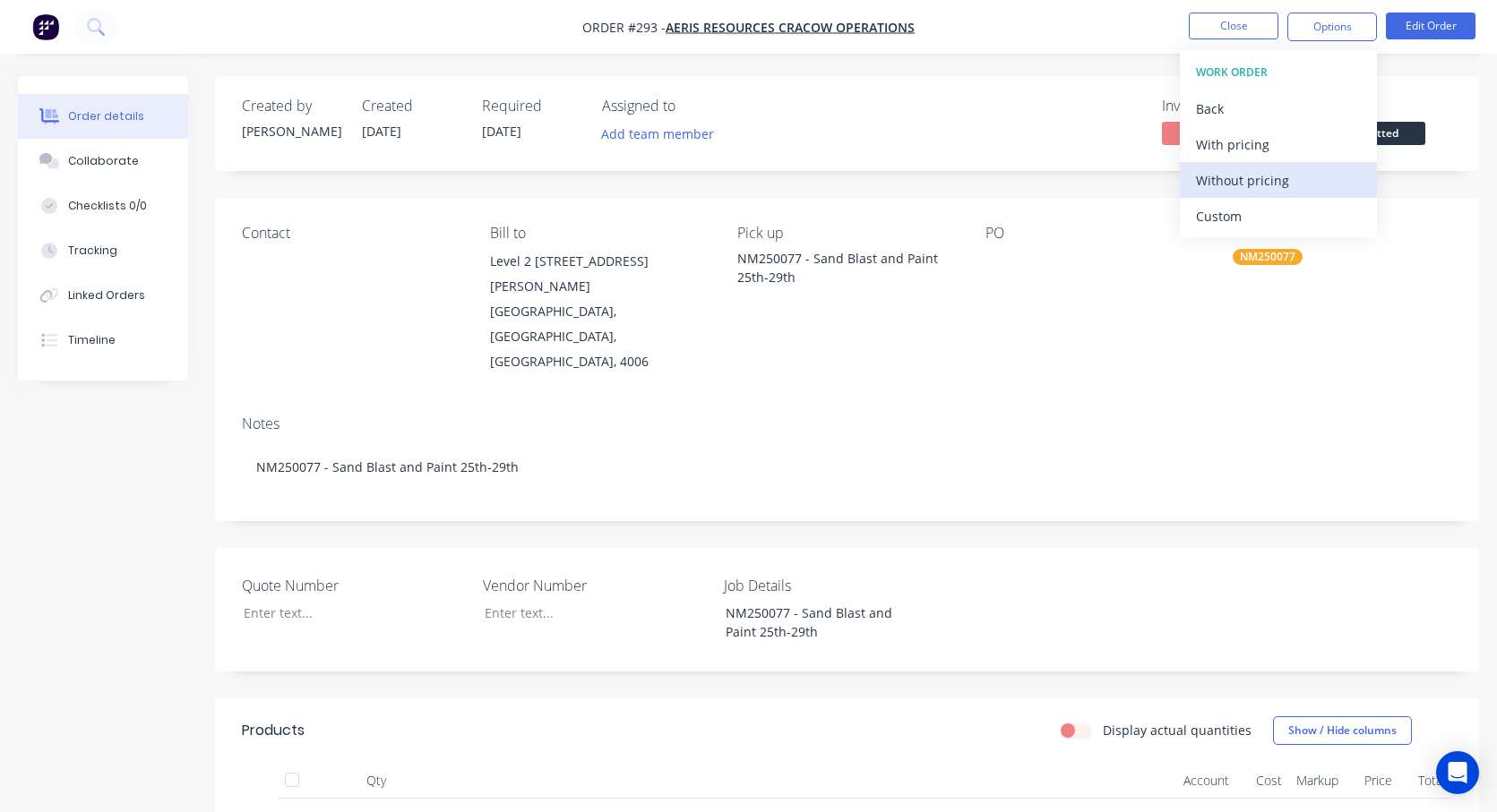
click at [1243, 167] on div "Without pricing" at bounding box center [1278, 180] width 165 height 26
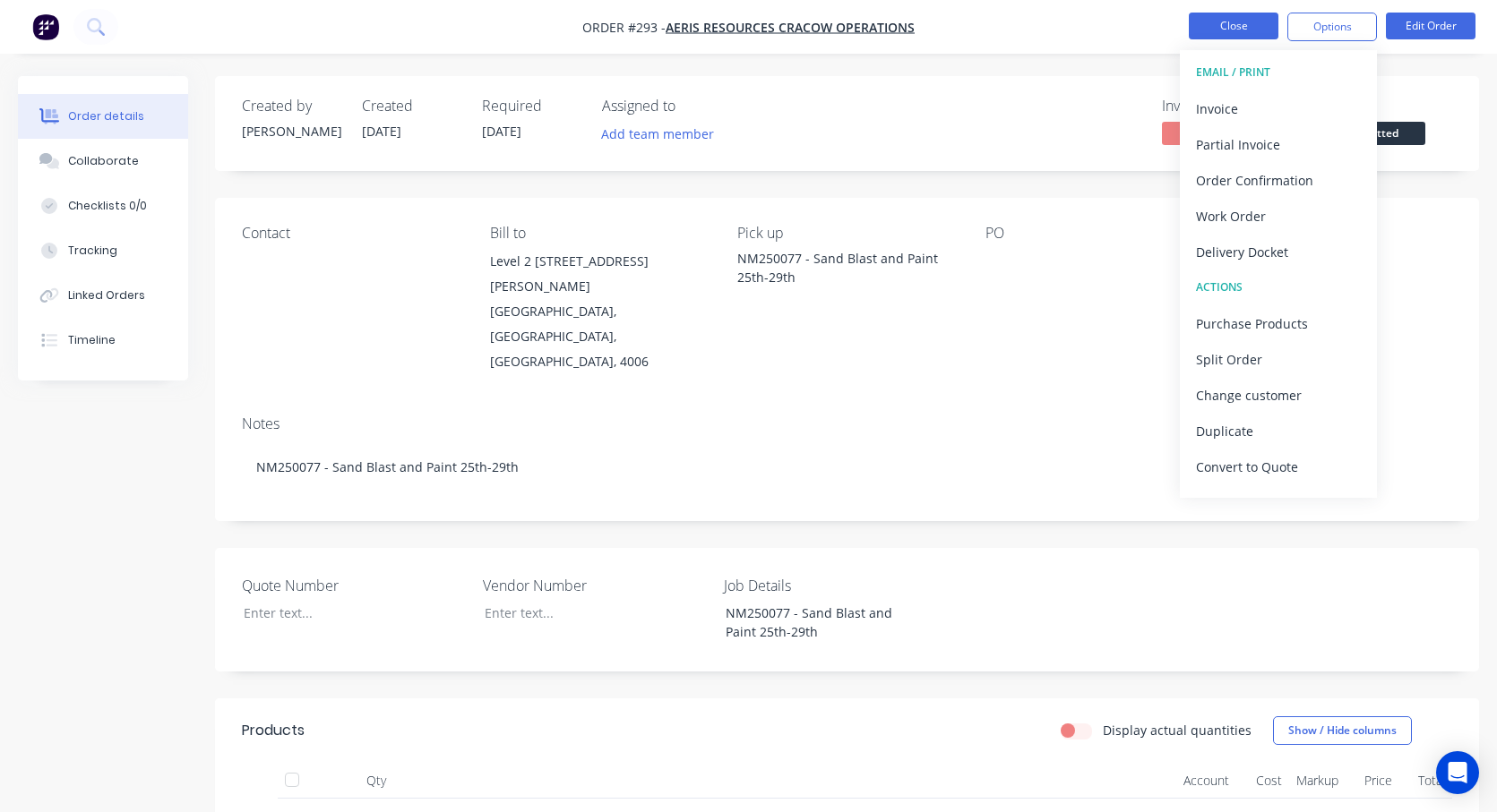
click at [1200, 28] on button "Close" at bounding box center [1233, 26] width 90 height 27
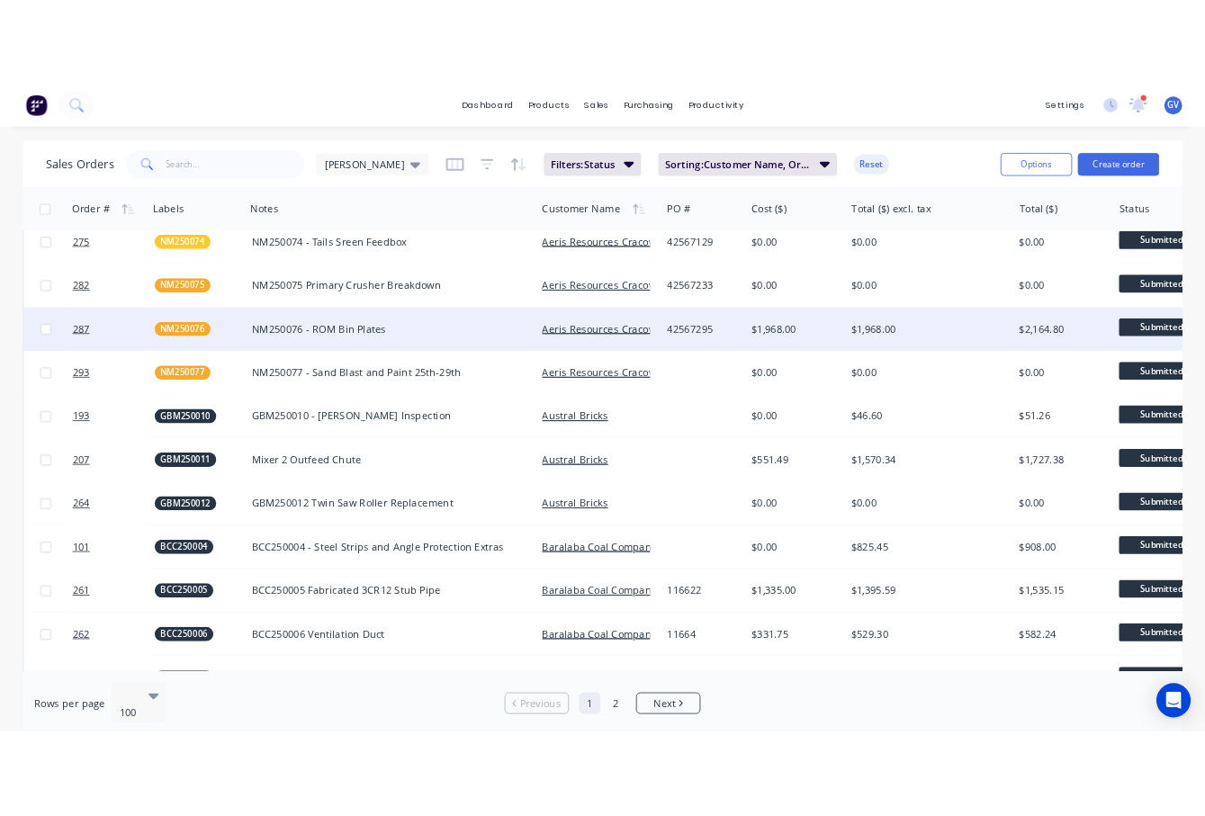
scroll to position [630, 0]
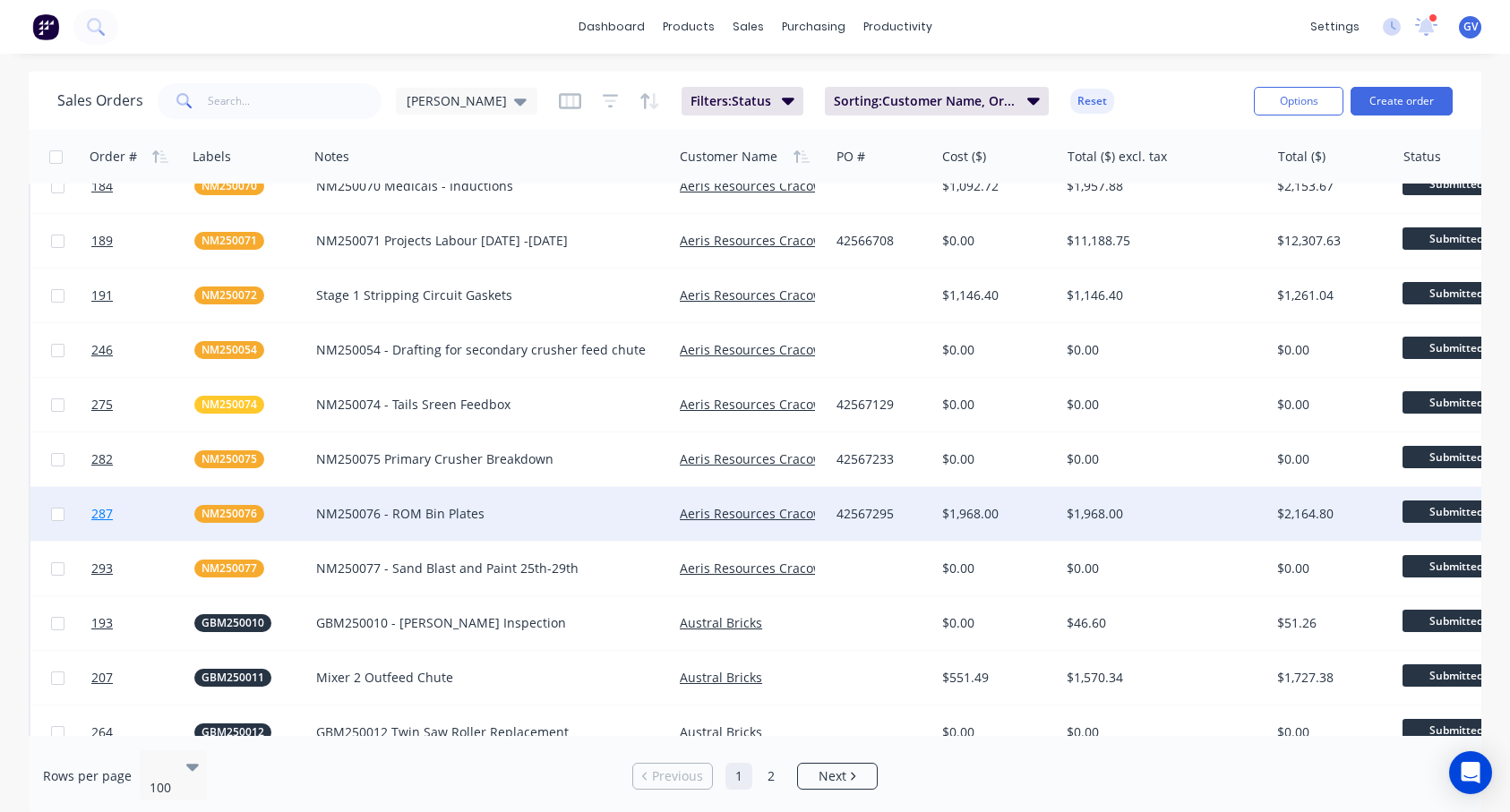
click at [105, 510] on span "287" at bounding box center [103, 514] width 22 height 18
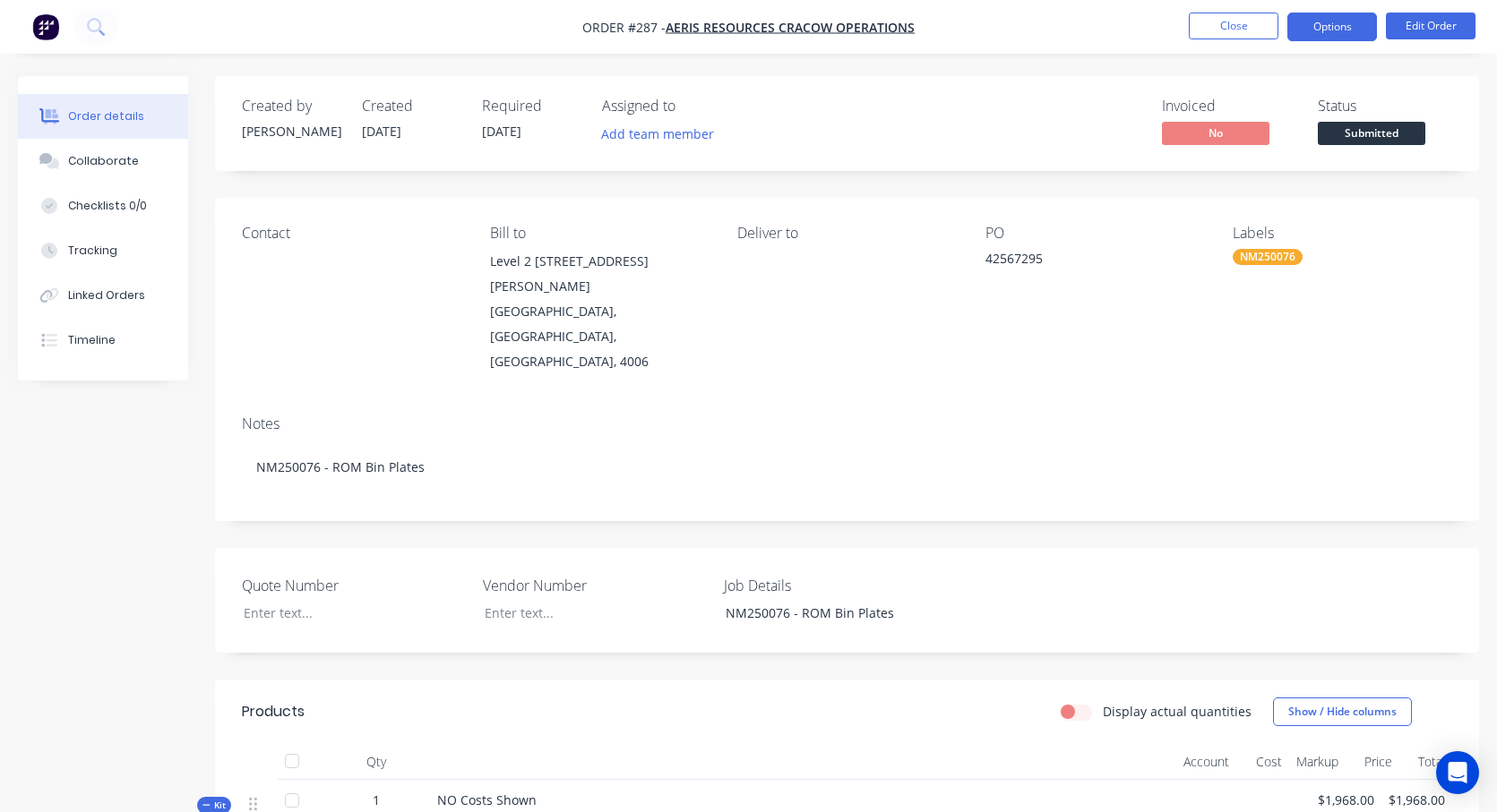
click at [1356, 37] on button "Options" at bounding box center [1332, 27] width 90 height 29
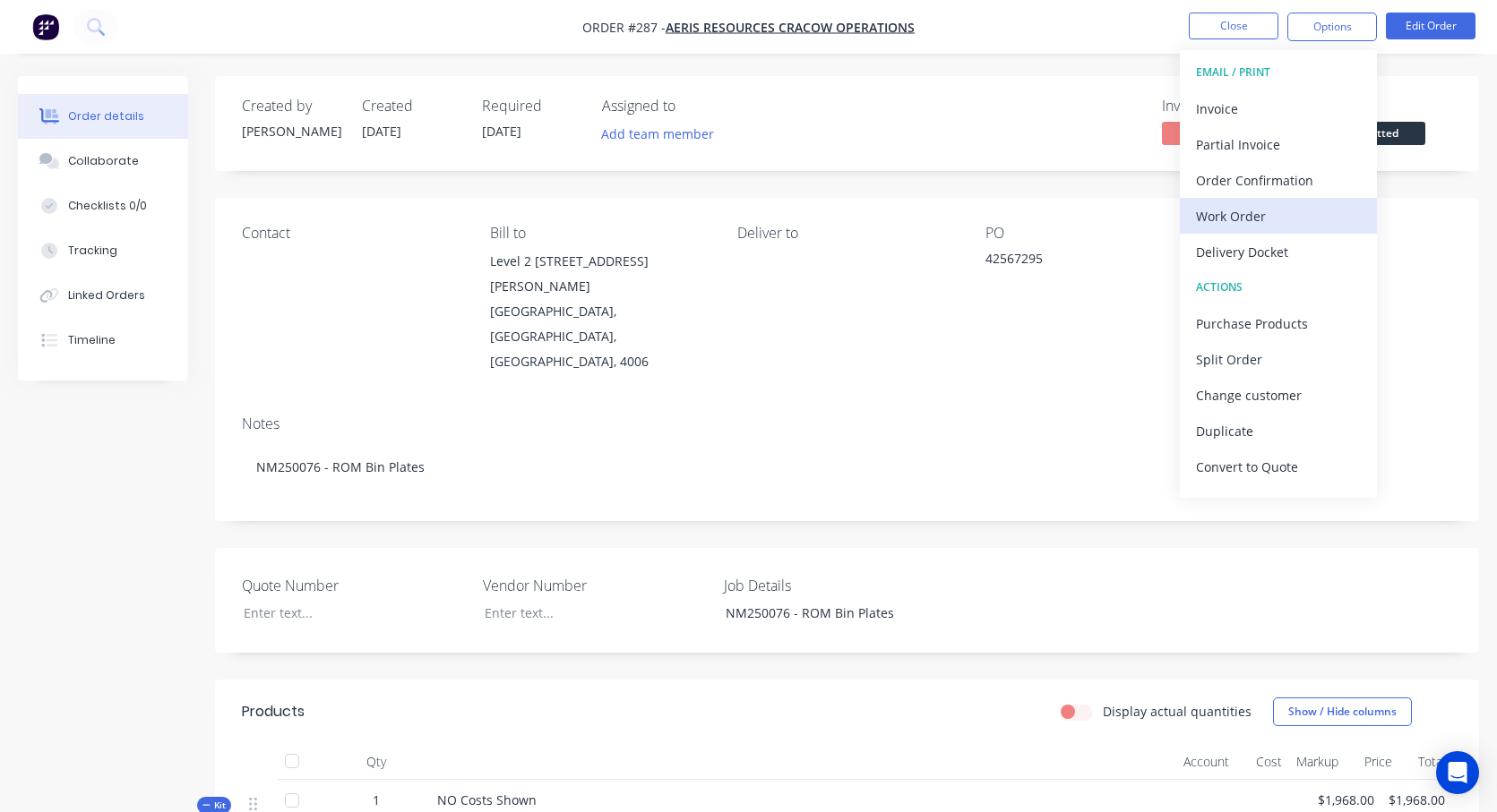
click at [1248, 199] on button "Work Order" at bounding box center [1278, 216] width 197 height 36
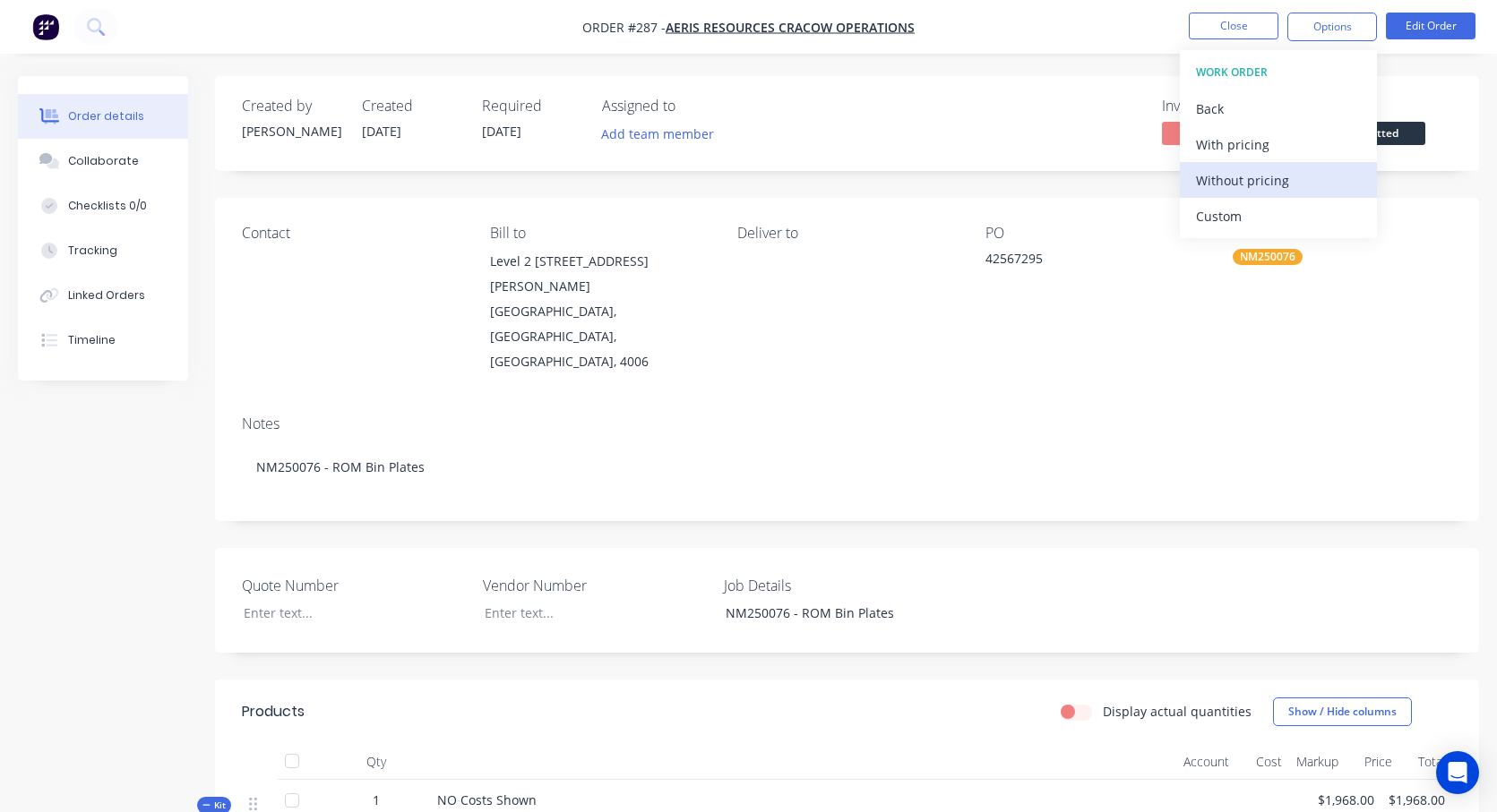
click at [1255, 173] on div "Without pricing" at bounding box center [1278, 180] width 165 height 26
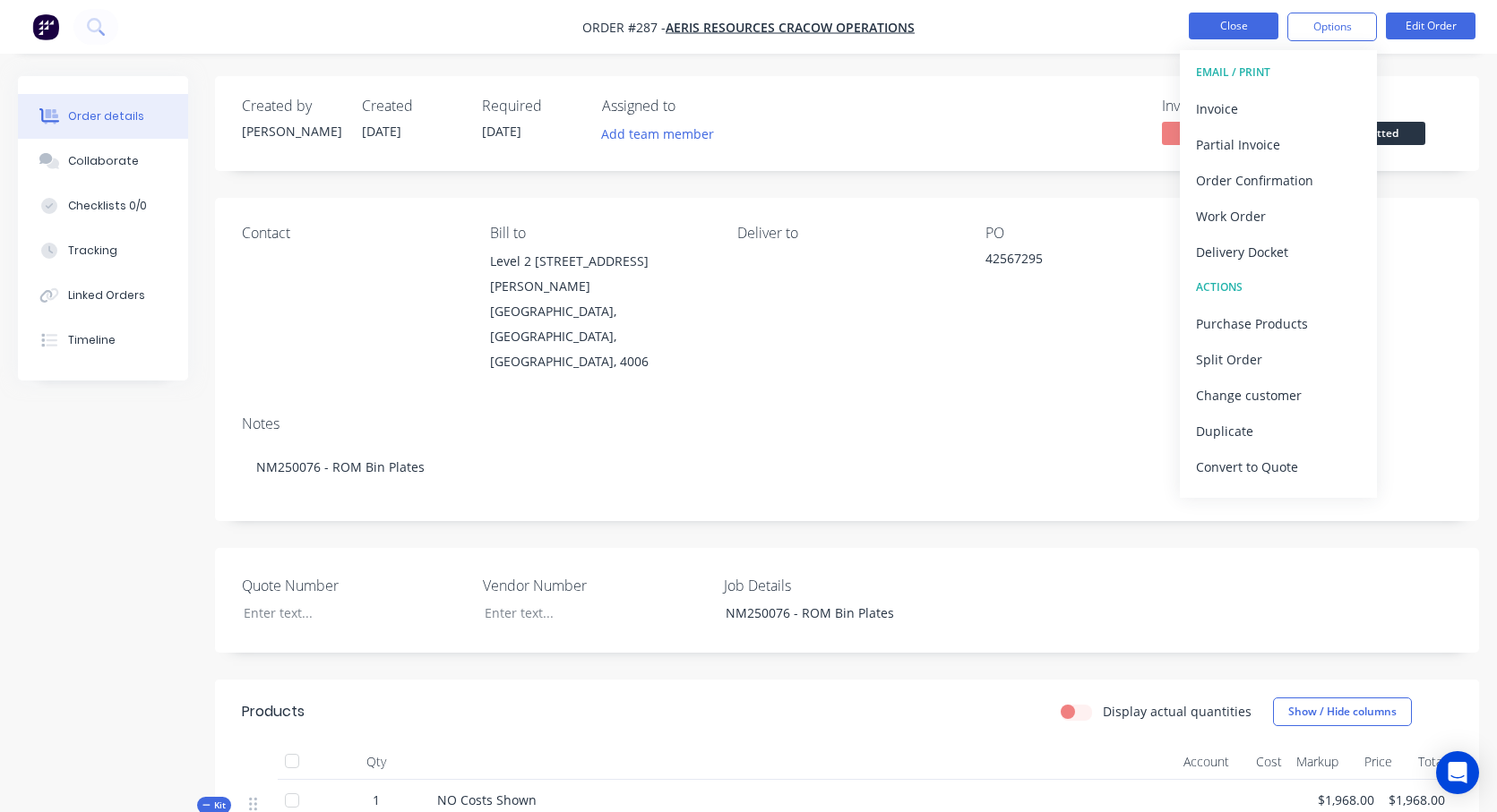
click at [1225, 36] on button "Close" at bounding box center [1233, 26] width 90 height 27
